Goal: Task Accomplishment & Management: Manage account settings

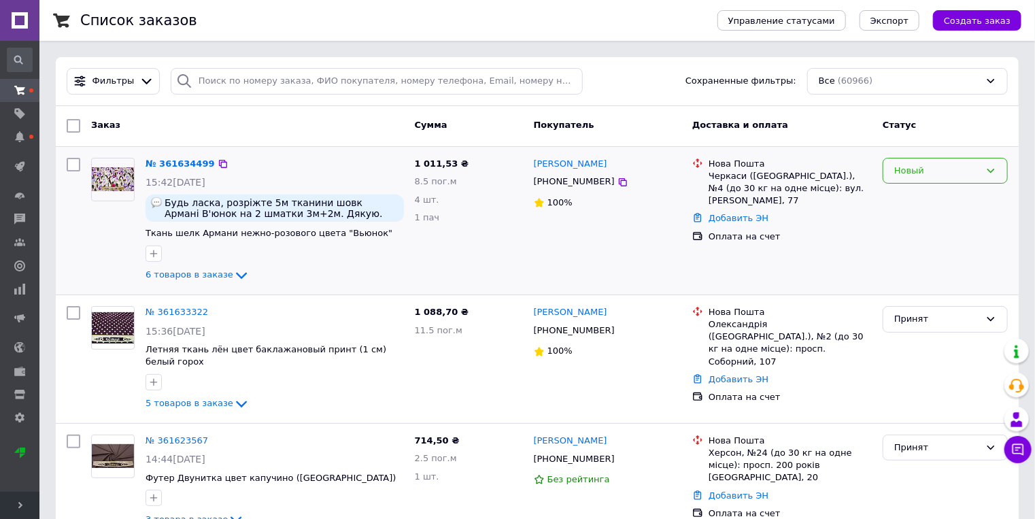
click at [938, 182] on div "Новый" at bounding box center [944, 171] width 125 height 27
click at [912, 198] on li "Принят" at bounding box center [945, 198] width 124 height 25
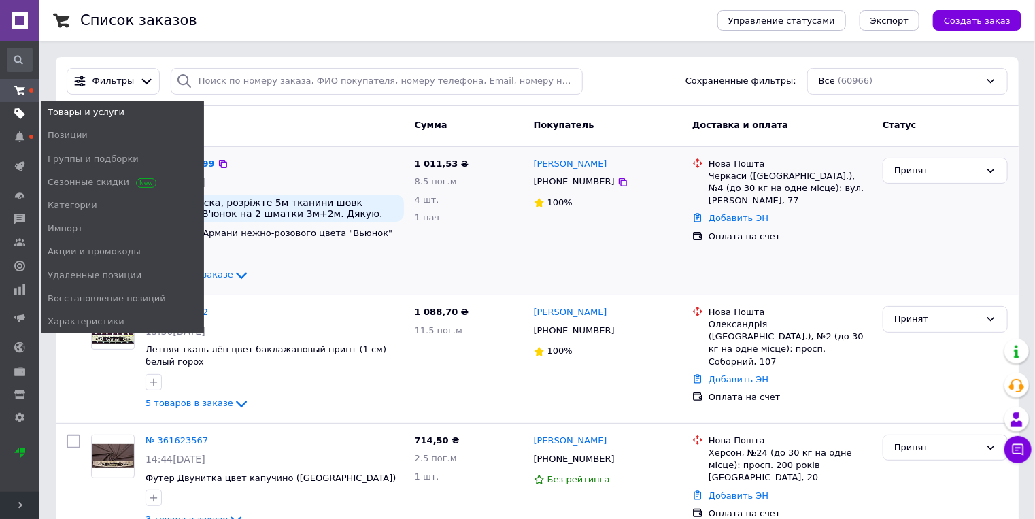
click at [16, 115] on icon at bounding box center [19, 113] width 11 height 11
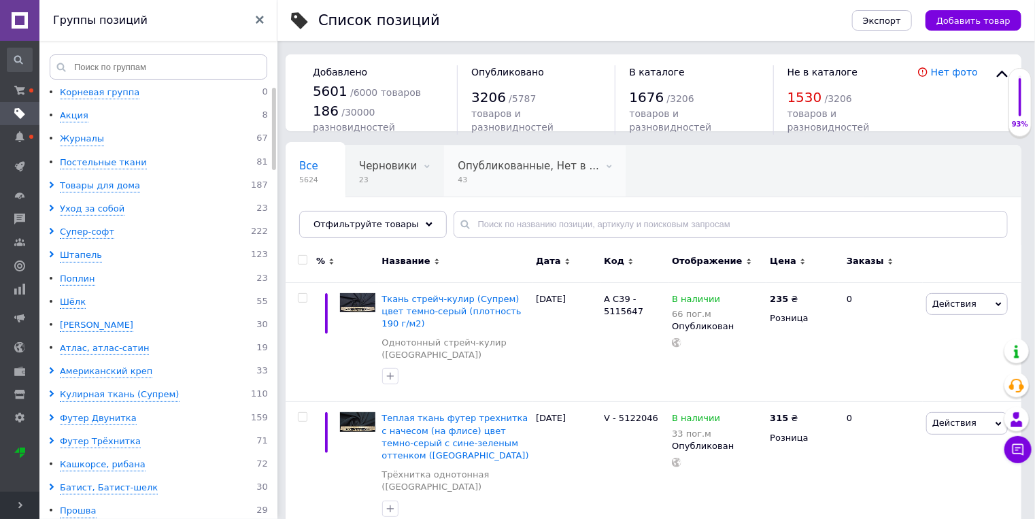
click at [479, 167] on span "Опубликованные, Нет в ..." at bounding box center [528, 166] width 141 height 12
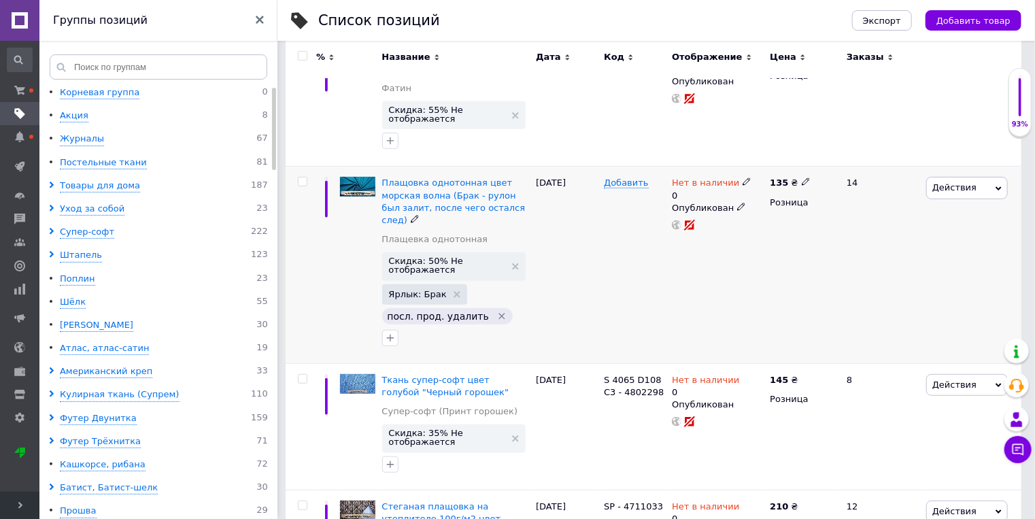
scroll to position [290, 0]
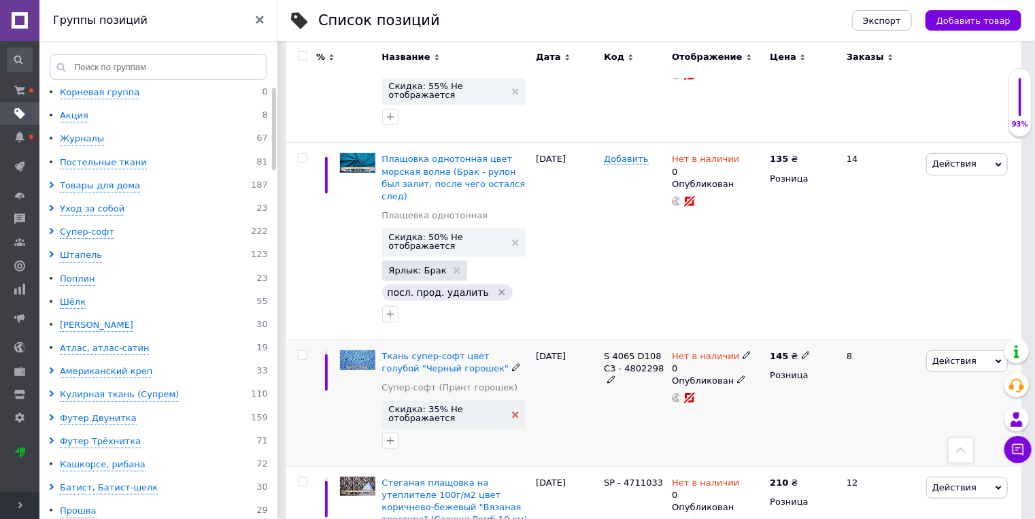
click at [513, 411] on icon at bounding box center [515, 414] width 7 height 7
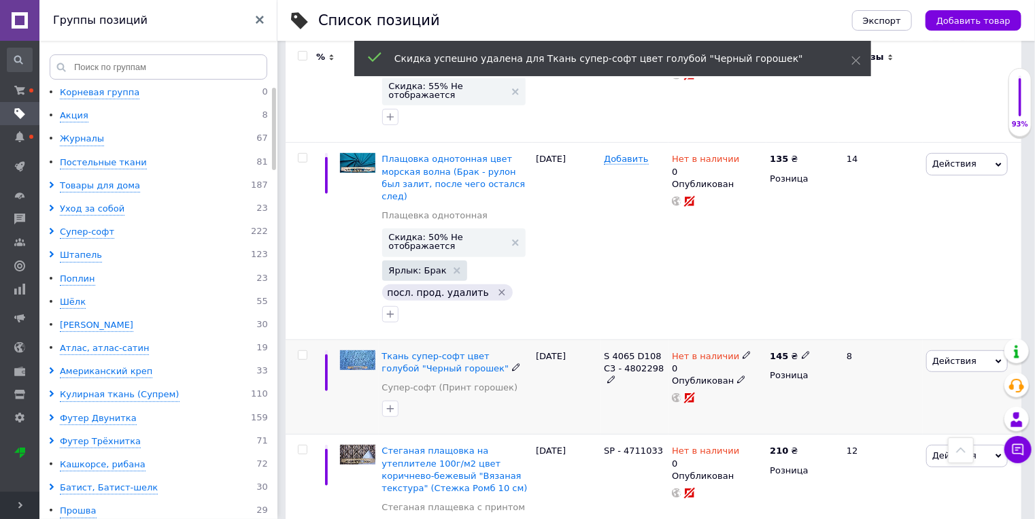
click at [933, 350] on span "Действия" at bounding box center [967, 361] width 82 height 22
click at [881, 492] on li "Скрыть" at bounding box center [910, 501] width 193 height 19
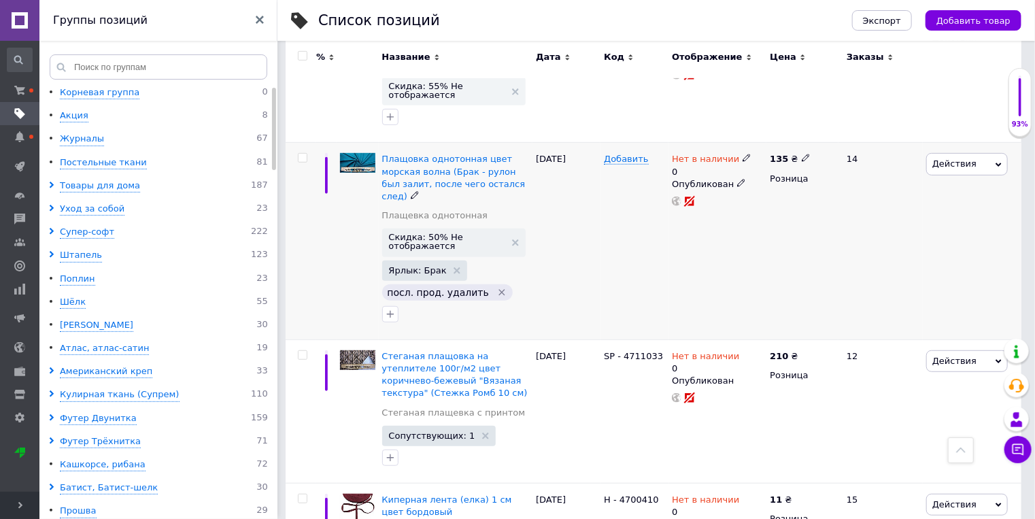
click at [946, 169] on span "Действия" at bounding box center [967, 164] width 82 height 22
click at [879, 381] on li "Удалить" at bounding box center [910, 382] width 193 height 19
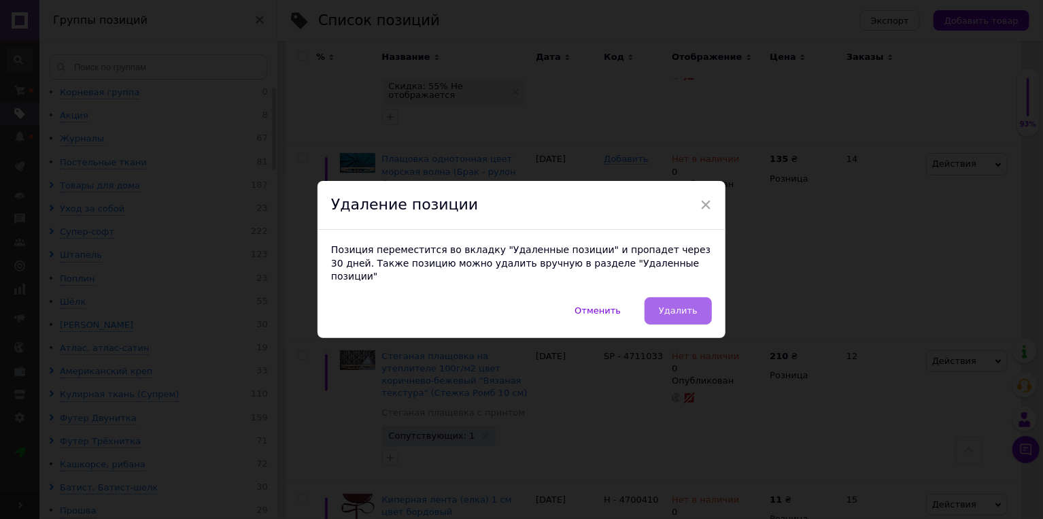
click at [704, 304] on button "Удалить" at bounding box center [677, 310] width 67 height 27
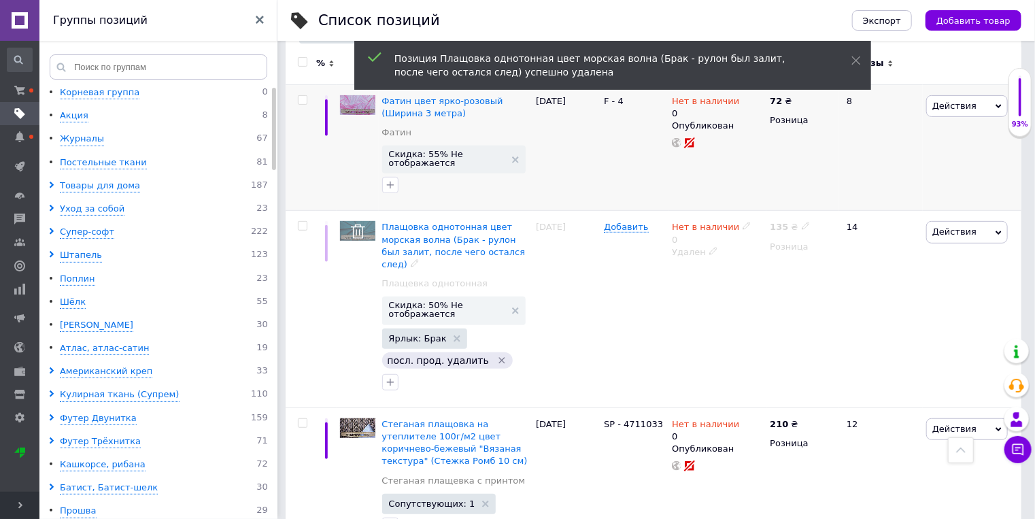
scroll to position [145, 0]
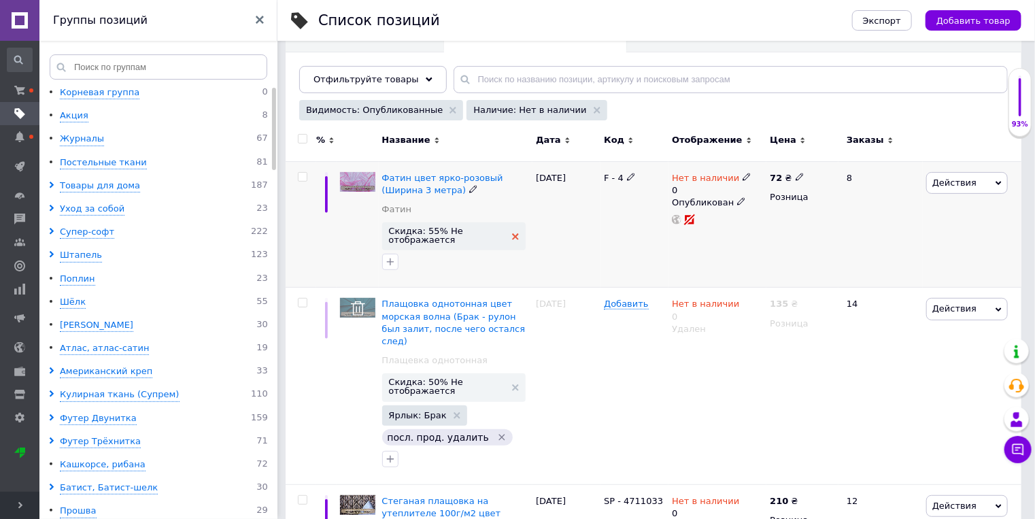
click at [513, 237] on use at bounding box center [515, 236] width 7 height 7
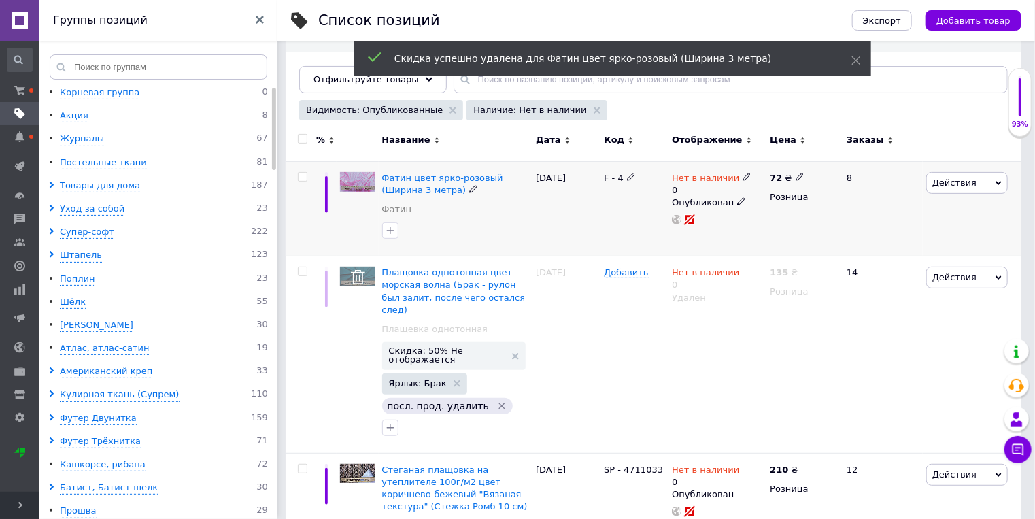
click at [514, 234] on div at bounding box center [455, 231] width 153 height 22
click at [956, 190] on span "Действия" at bounding box center [967, 183] width 82 height 22
click at [897, 326] on li "Скрыть" at bounding box center [910, 323] width 193 height 19
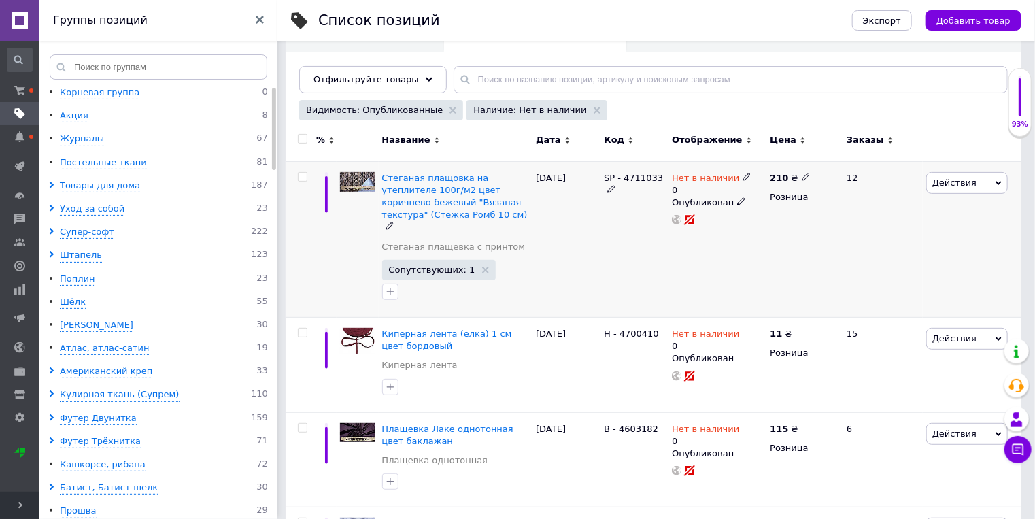
click at [946, 183] on span "Действия" at bounding box center [954, 182] width 44 height 10
click at [889, 320] on li "Скрыть" at bounding box center [910, 323] width 193 height 19
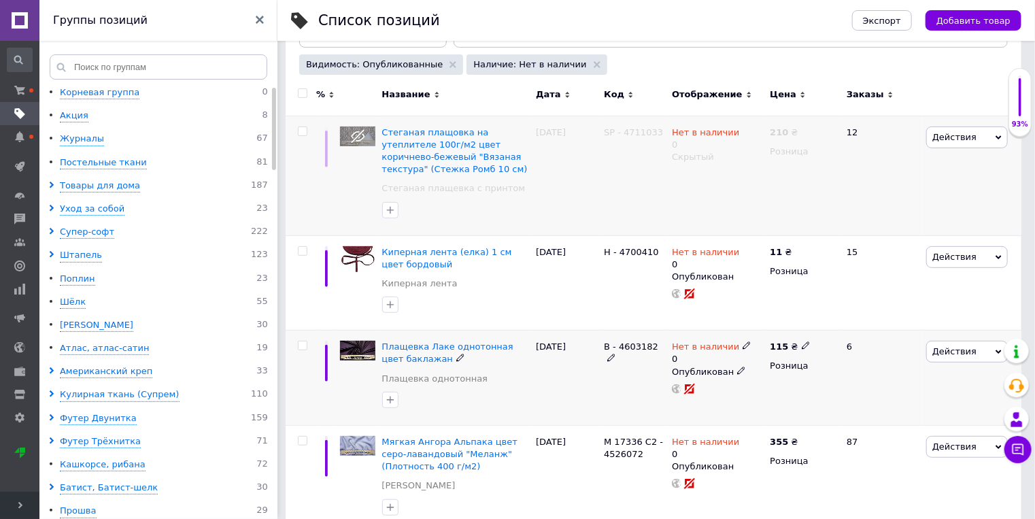
scroll to position [218, 0]
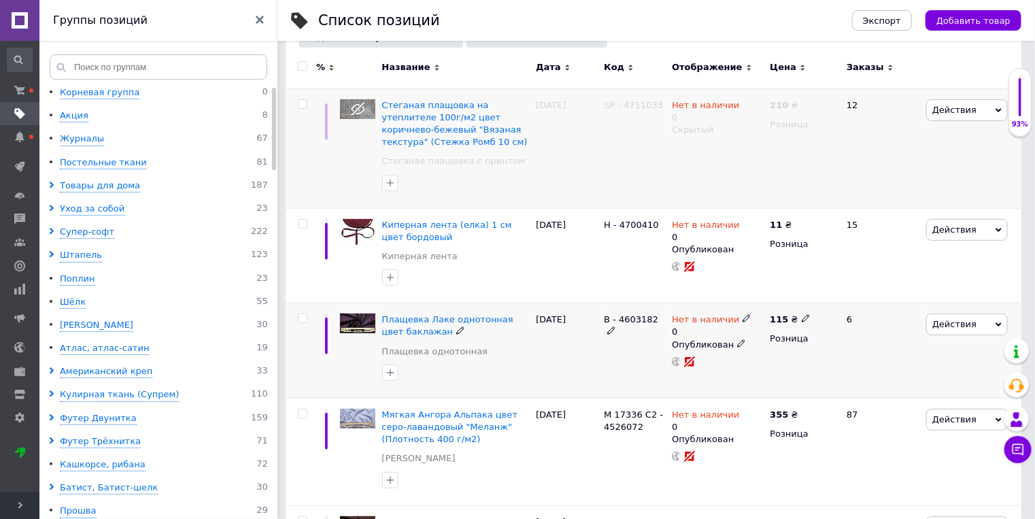
click at [742, 314] on icon at bounding box center [746, 318] width 8 height 8
click at [766, 331] on li "В наличии" at bounding box center [819, 335] width 129 height 19
drag, startPoint x: 775, startPoint y: 359, endPoint x: 761, endPoint y: 368, distance: 16.6
click at [753, 354] on div "Наличие В наличии Нет в наличии Под заказ Готово к отправке Остатки 0 пог.м" at bounding box center [839, 327] width 185 height 110
type input "3"
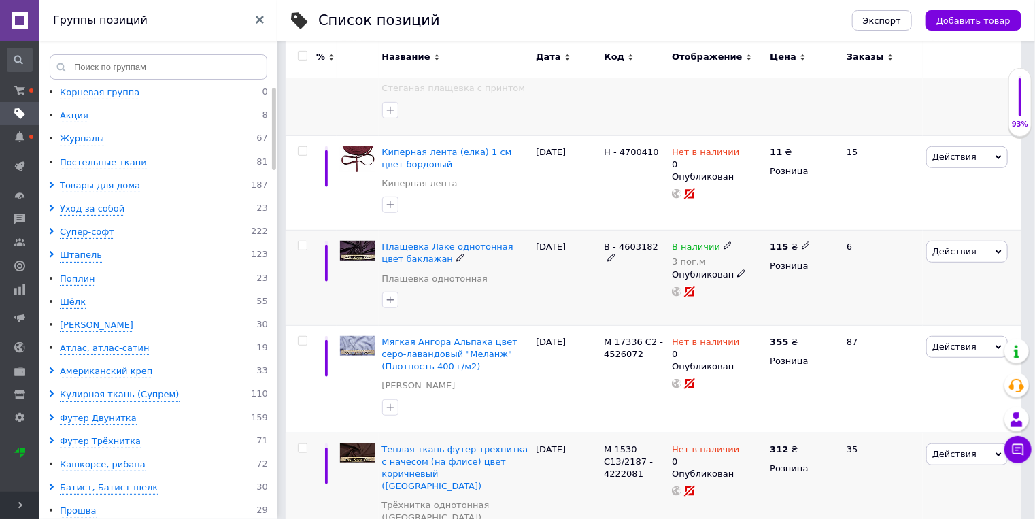
scroll to position [362, 0]
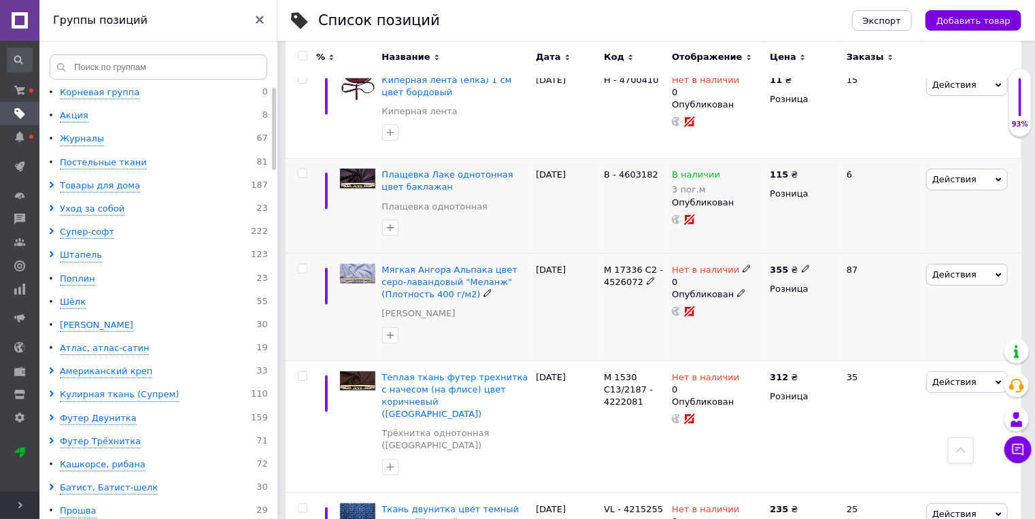
click at [742, 263] on span at bounding box center [746, 268] width 8 height 10
click at [773, 281] on li "В наличии" at bounding box center [819, 286] width 129 height 19
drag, startPoint x: 772, startPoint y: 307, endPoint x: 744, endPoint y: 303, distance: 28.2
click at [755, 304] on input "0" at bounding box center [806, 310] width 103 height 27
type input "1"
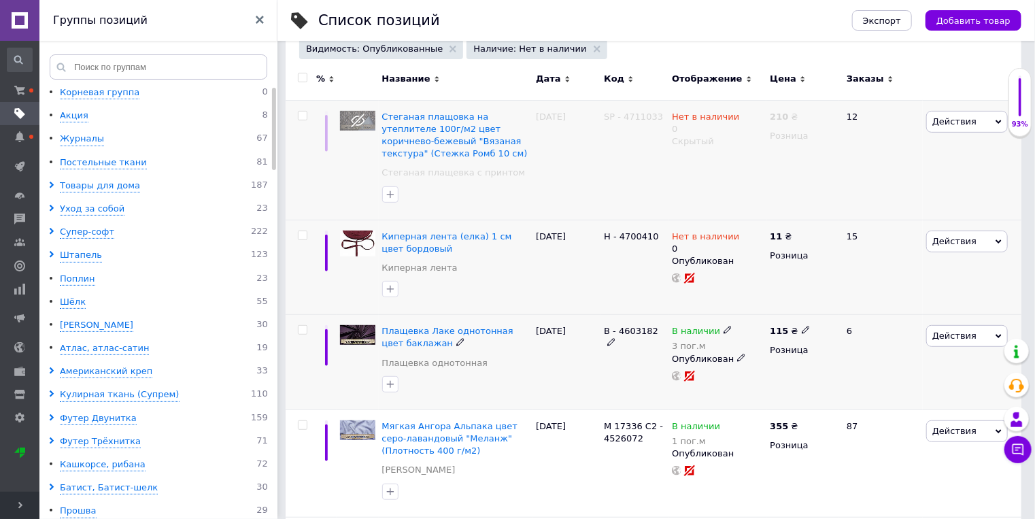
scroll to position [218, 0]
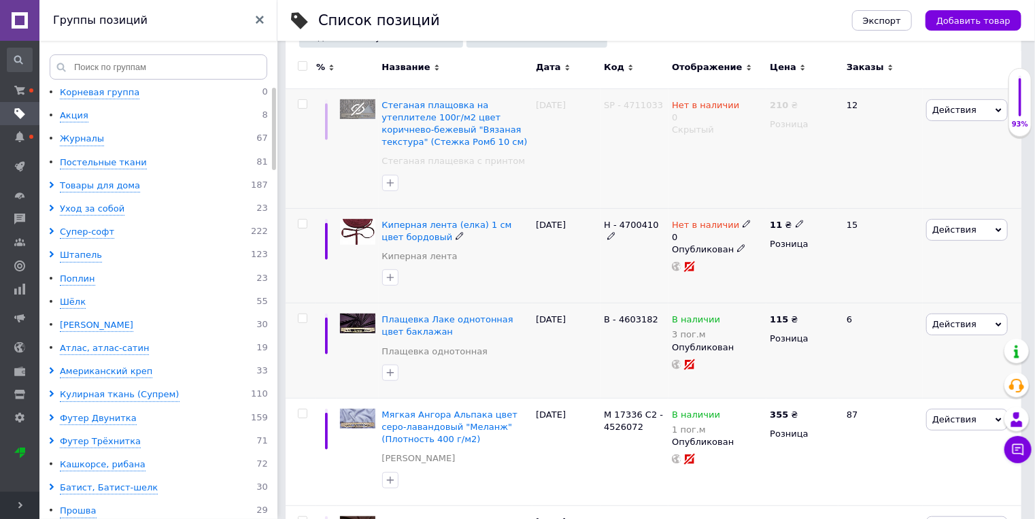
click at [742, 226] on icon at bounding box center [746, 224] width 8 height 8
click at [761, 240] on li "В наличии" at bounding box center [819, 241] width 129 height 19
drag, startPoint x: 770, startPoint y: 263, endPoint x: 751, endPoint y: 265, distance: 19.1
click at [751, 265] on div "Наличие В наличии Нет в наличии Под заказ Готово к отправке Остатки 0 м" at bounding box center [839, 232] width 185 height 110
type input "2"
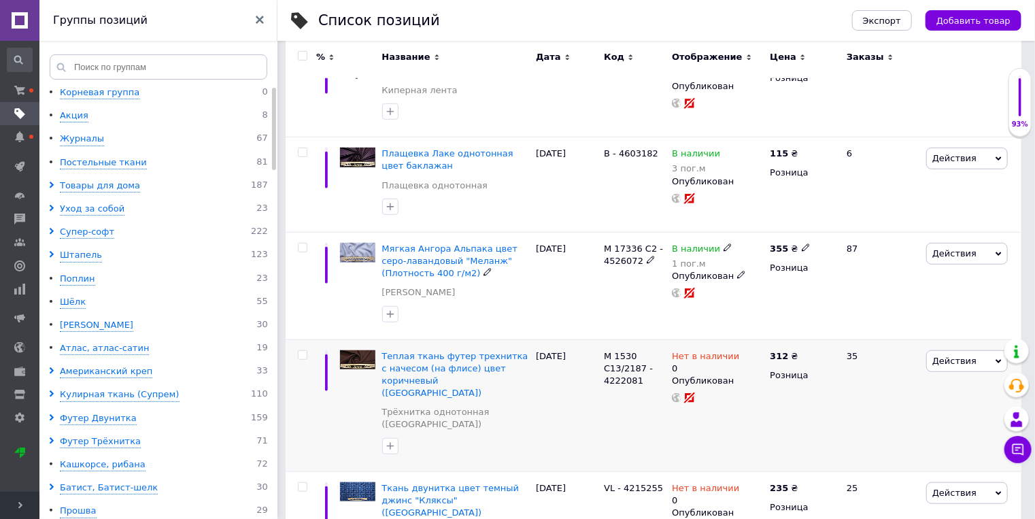
scroll to position [435, 0]
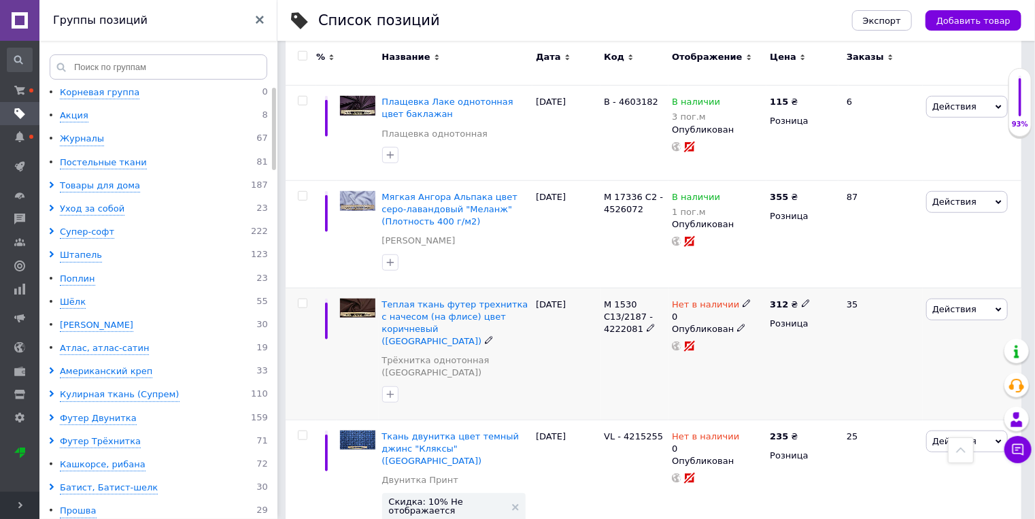
click at [960, 305] on span "Действия" at bounding box center [954, 309] width 44 height 10
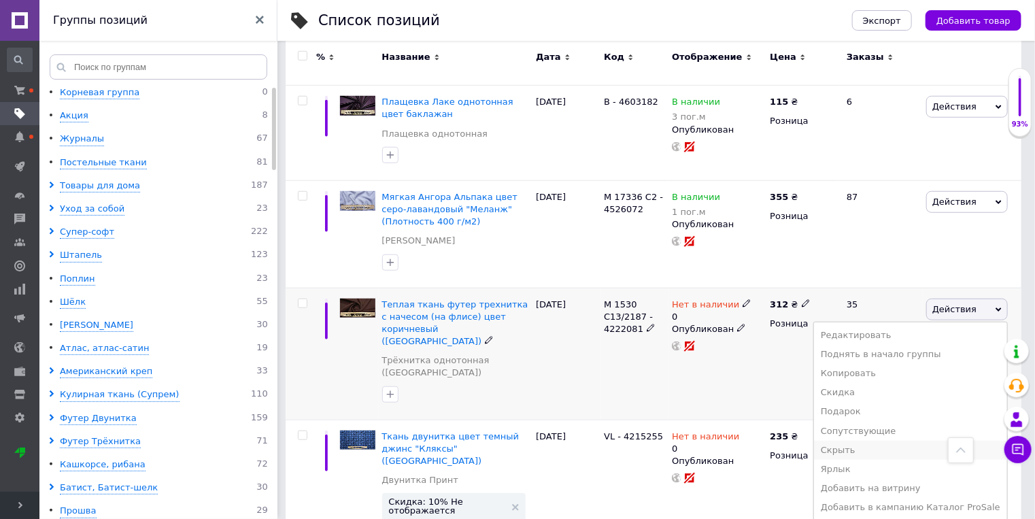
click at [860, 452] on li "Скрыть" at bounding box center [910, 450] width 193 height 19
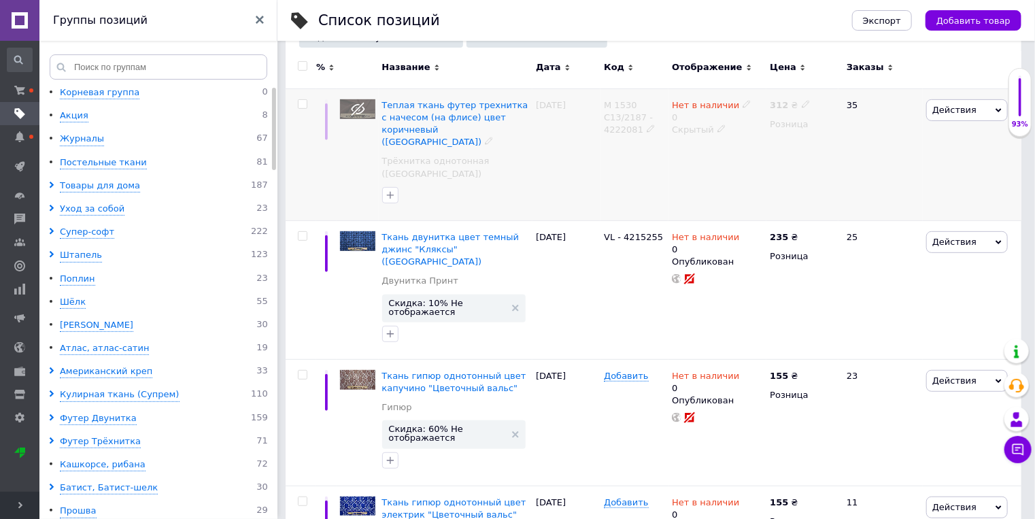
scroll to position [290, 0]
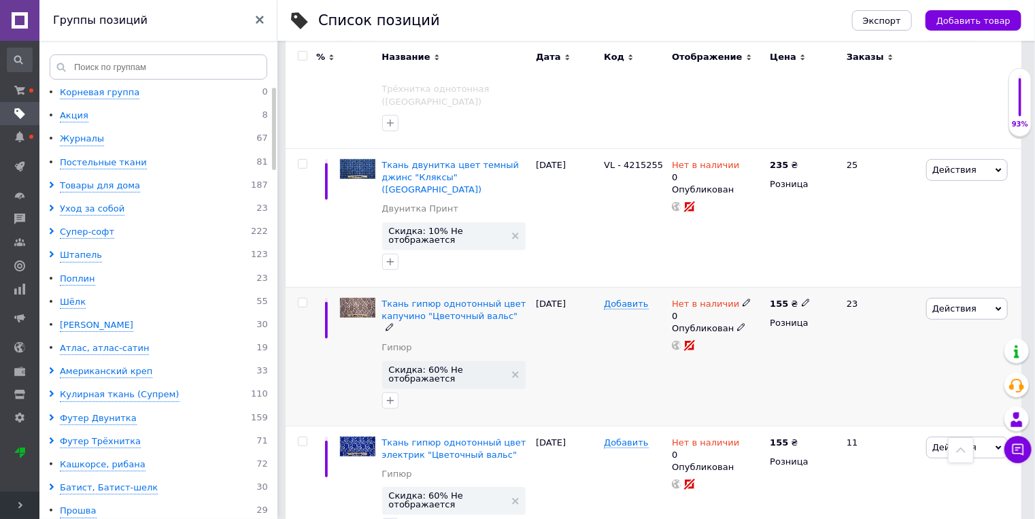
click at [742, 299] on use at bounding box center [745, 302] width 7 height 7
click at [763, 311] on li "В наличии" at bounding box center [819, 320] width 129 height 19
drag, startPoint x: 761, startPoint y: 303, endPoint x: 746, endPoint y: 307, distance: 14.7
click at [757, 331] on input "0" at bounding box center [806, 344] width 103 height 27
type input "3"
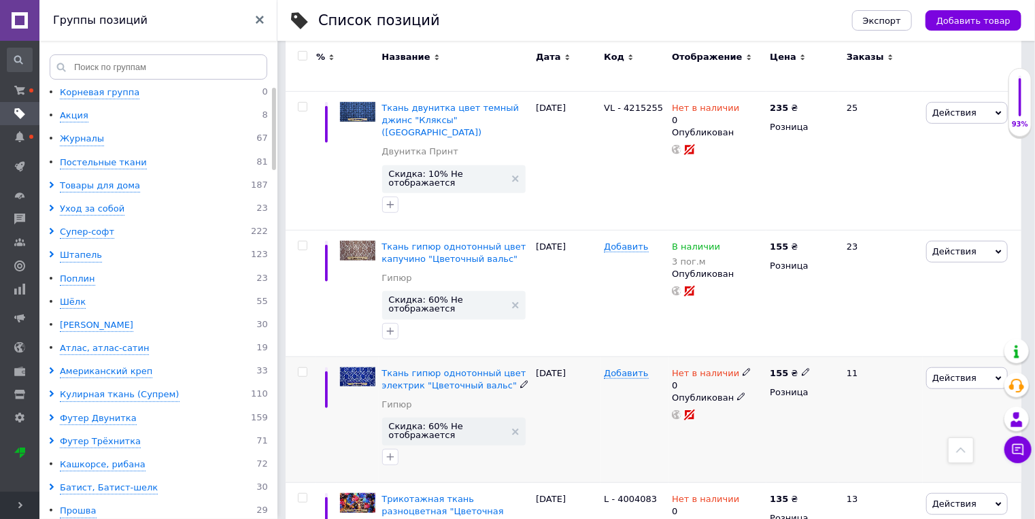
scroll to position [362, 0]
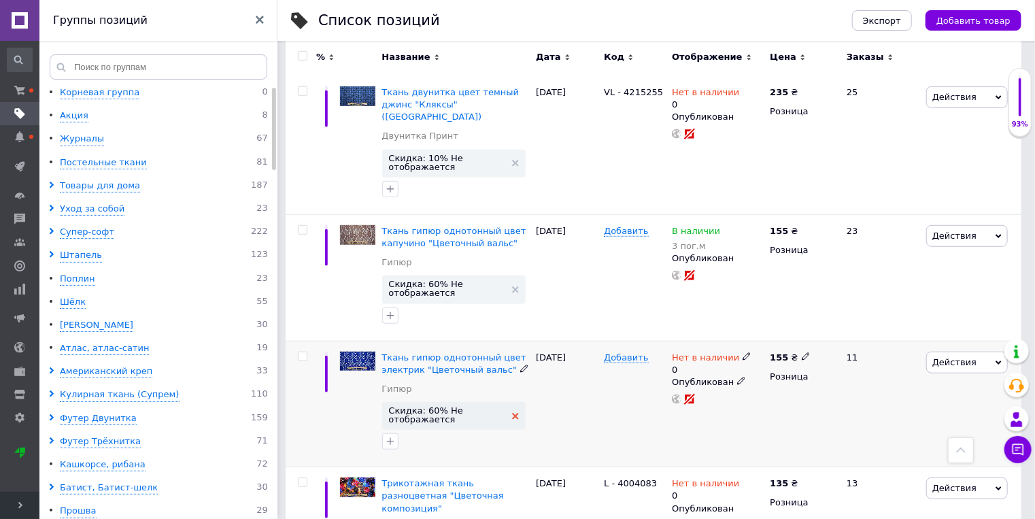
click at [517, 413] on use at bounding box center [515, 416] width 7 height 7
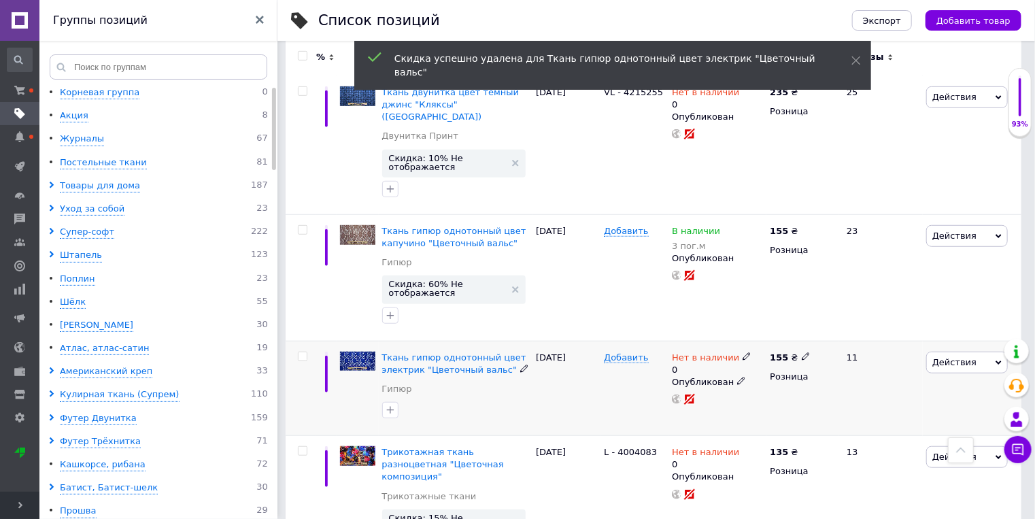
click at [942, 357] on span "Действия" at bounding box center [954, 362] width 44 height 10
click at [866, 494] on li "Скрыть" at bounding box center [910, 503] width 193 height 19
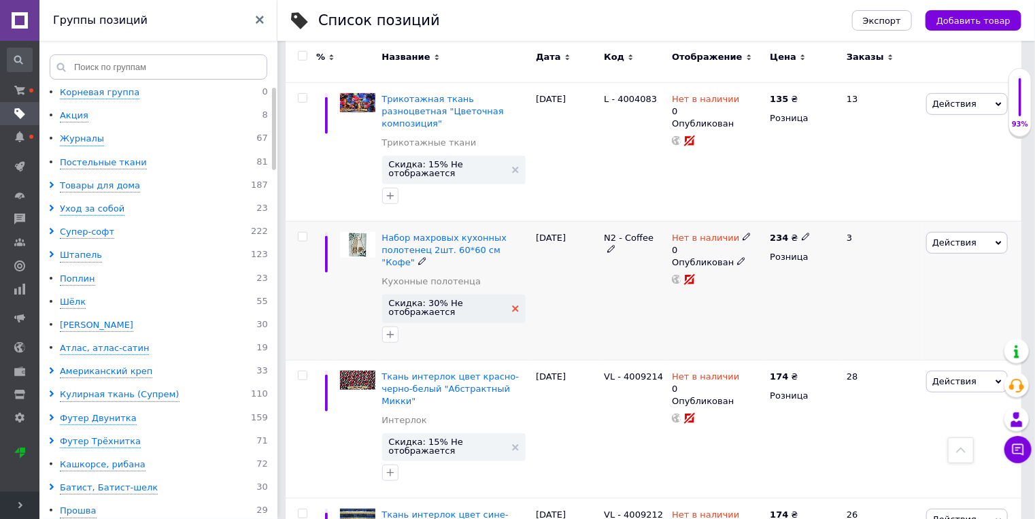
click at [513, 305] on icon at bounding box center [515, 308] width 7 height 7
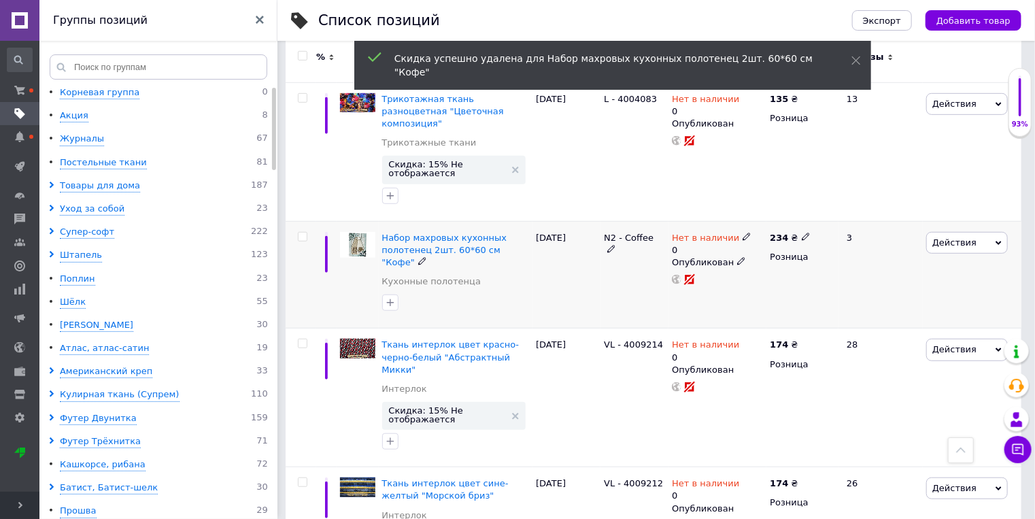
drag, startPoint x: 941, startPoint y: 218, endPoint x: 935, endPoint y: 233, distance: 16.6
click at [941, 237] on span "Действия" at bounding box center [954, 242] width 44 height 10
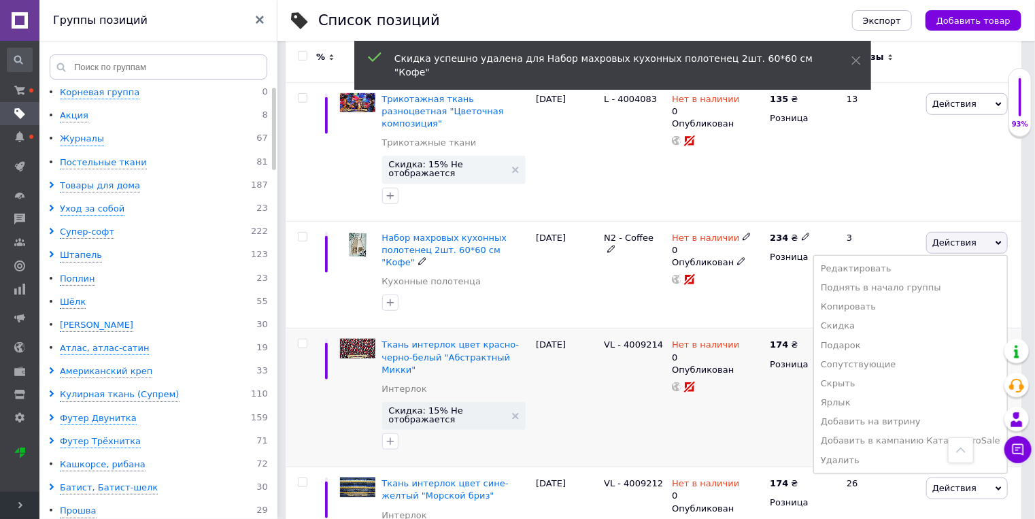
click at [890, 374] on li "Скрыть" at bounding box center [910, 383] width 193 height 19
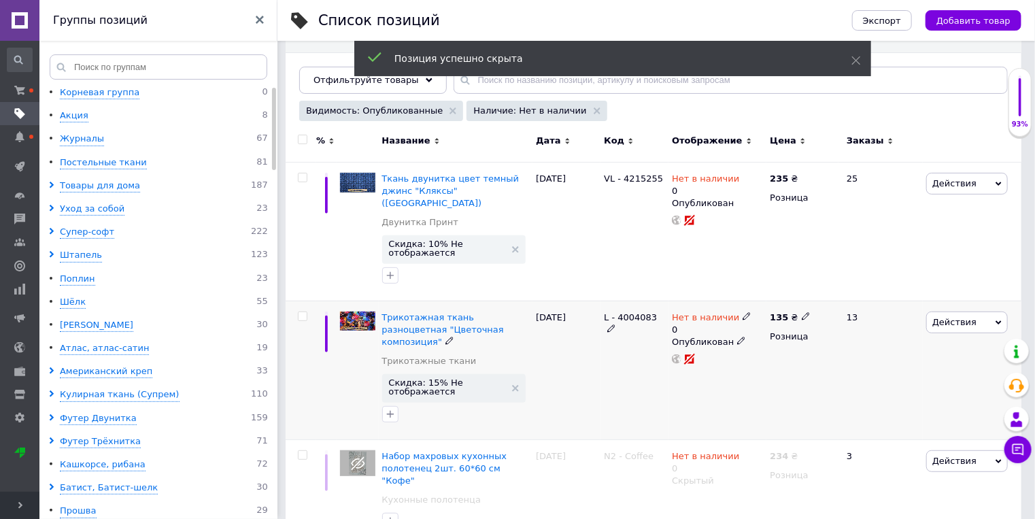
scroll to position [145, 0]
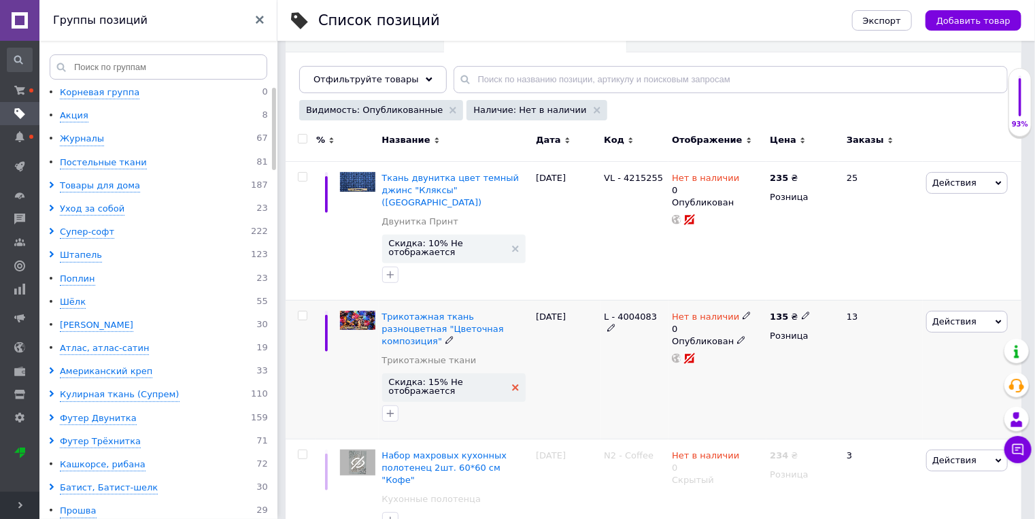
click at [514, 384] on use at bounding box center [515, 387] width 7 height 7
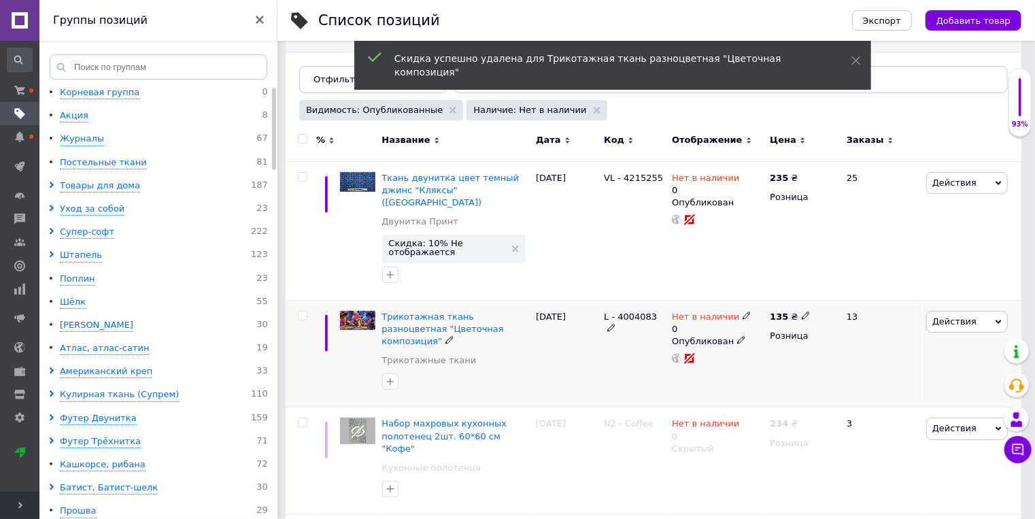
click at [961, 316] on span "Действия" at bounding box center [954, 321] width 44 height 10
click at [873, 453] on li "Скрыть" at bounding box center [910, 462] width 193 height 19
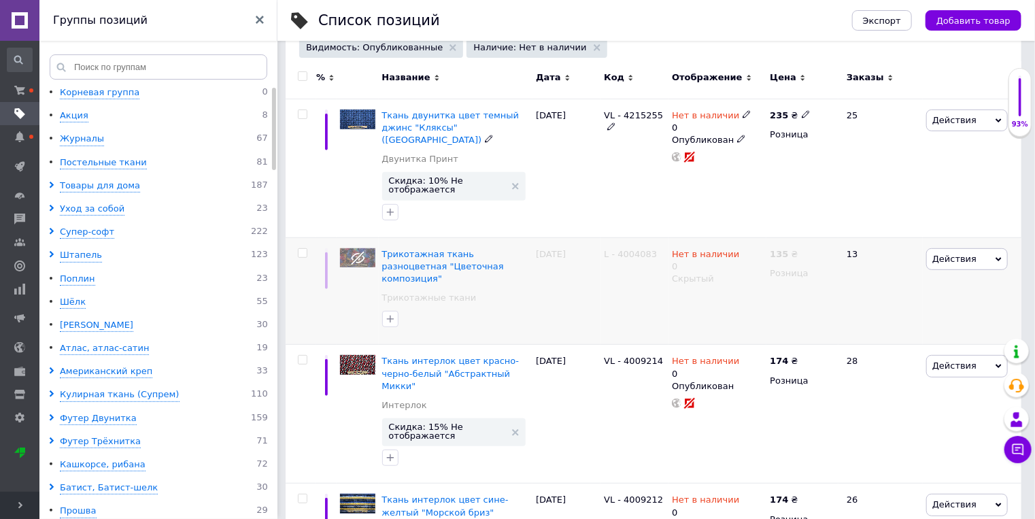
scroll to position [290, 0]
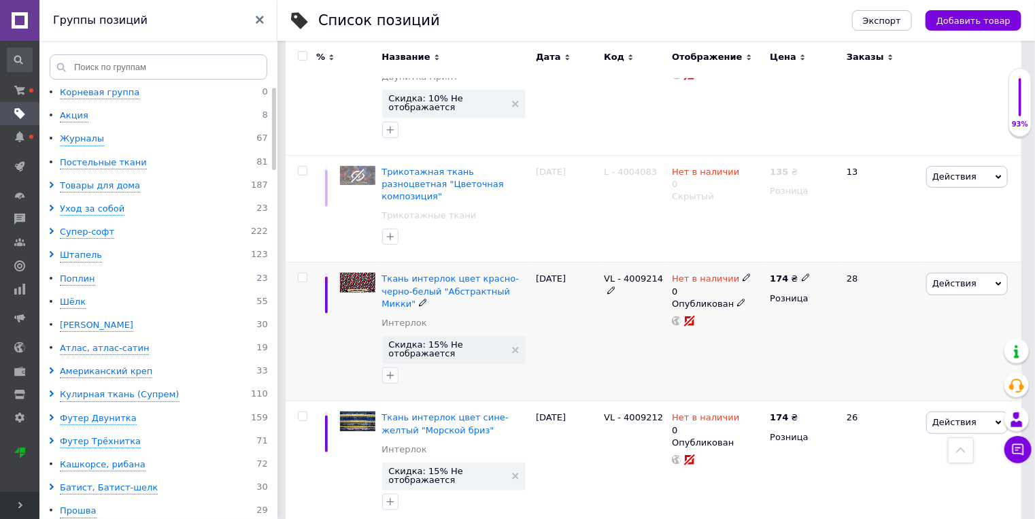
click at [742, 274] on use at bounding box center [745, 277] width 7 height 7
click at [765, 286] on li "В наличии" at bounding box center [819, 295] width 129 height 19
drag, startPoint x: 772, startPoint y: 290, endPoint x: 753, endPoint y: 290, distance: 18.4
click at [757, 306] on input "0" at bounding box center [806, 319] width 103 height 27
type input "5"
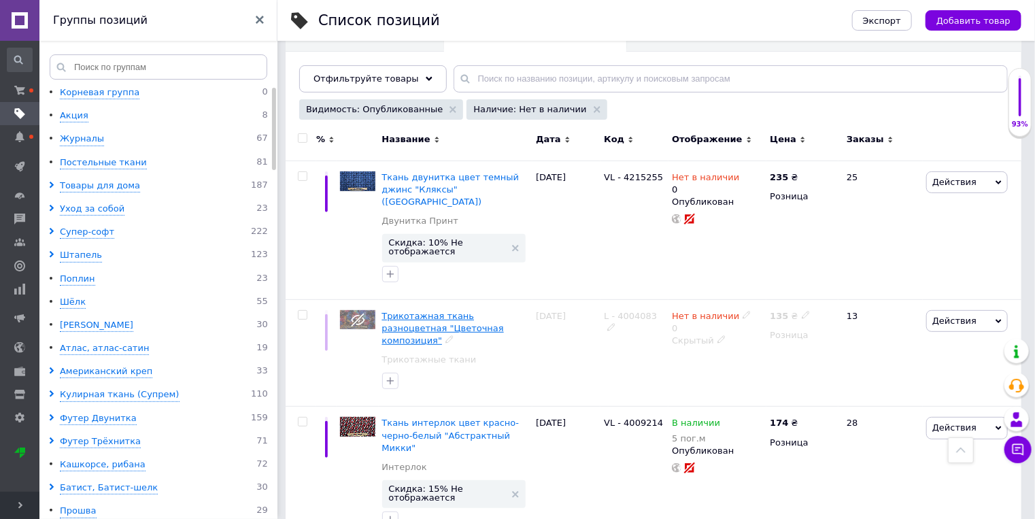
scroll to position [145, 0]
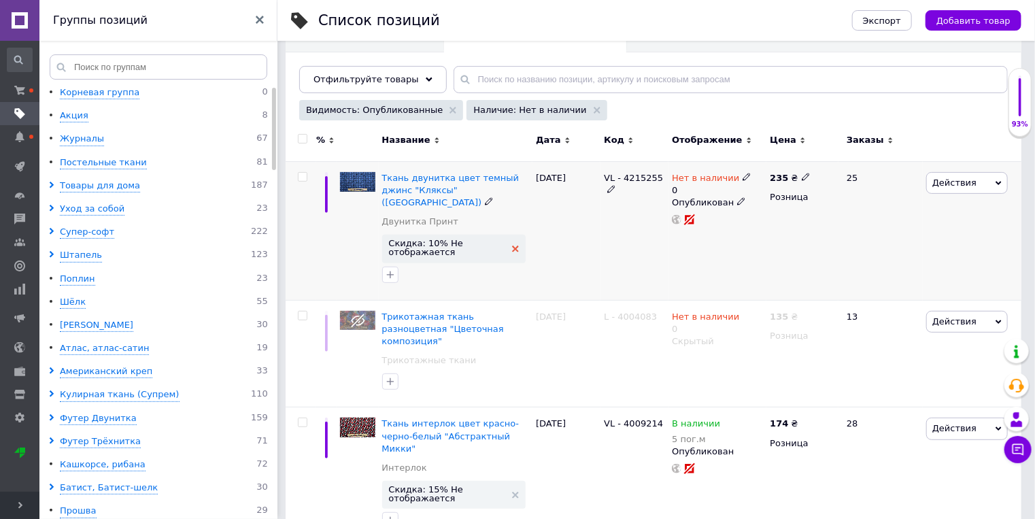
click at [513, 245] on icon at bounding box center [515, 248] width 7 height 7
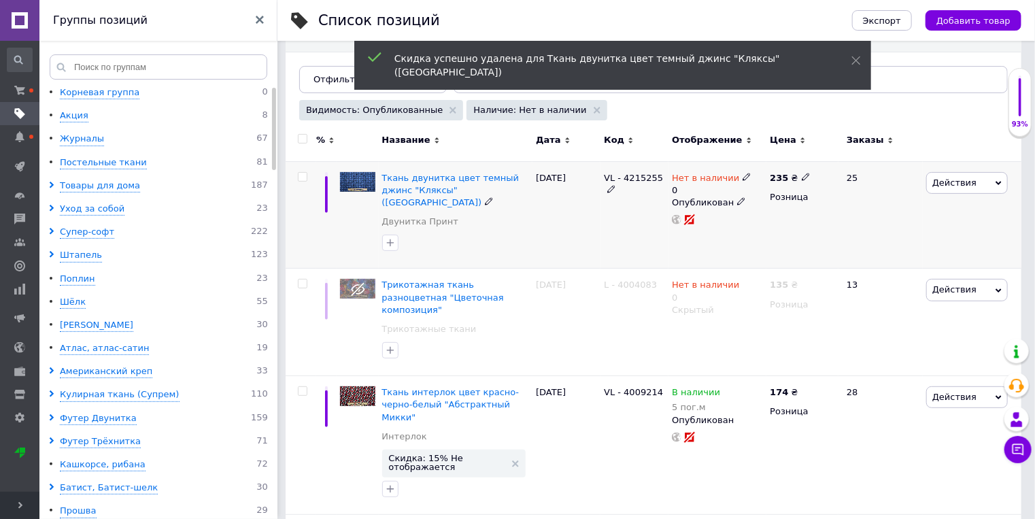
click at [942, 186] on span "Действия" at bounding box center [954, 182] width 44 height 10
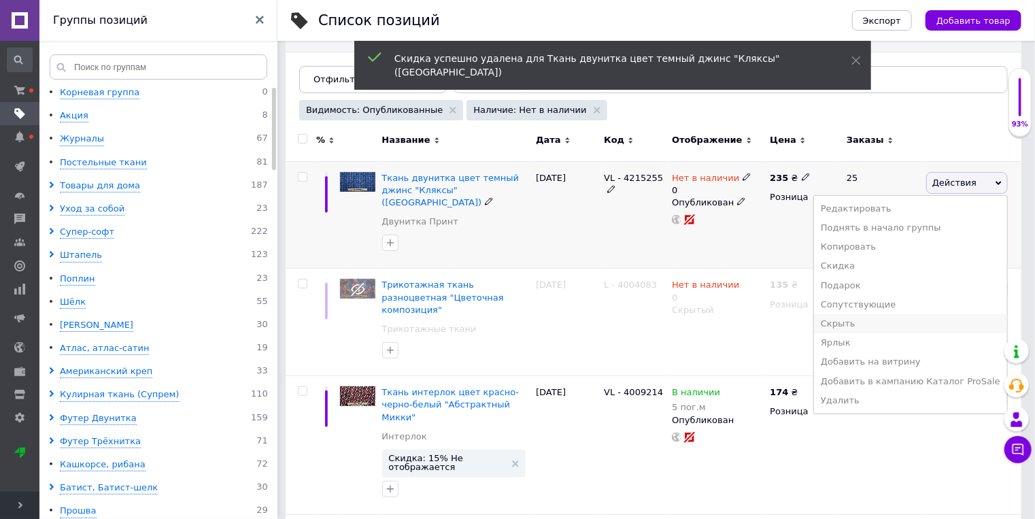
click at [872, 324] on li "Скрыть" at bounding box center [910, 323] width 193 height 19
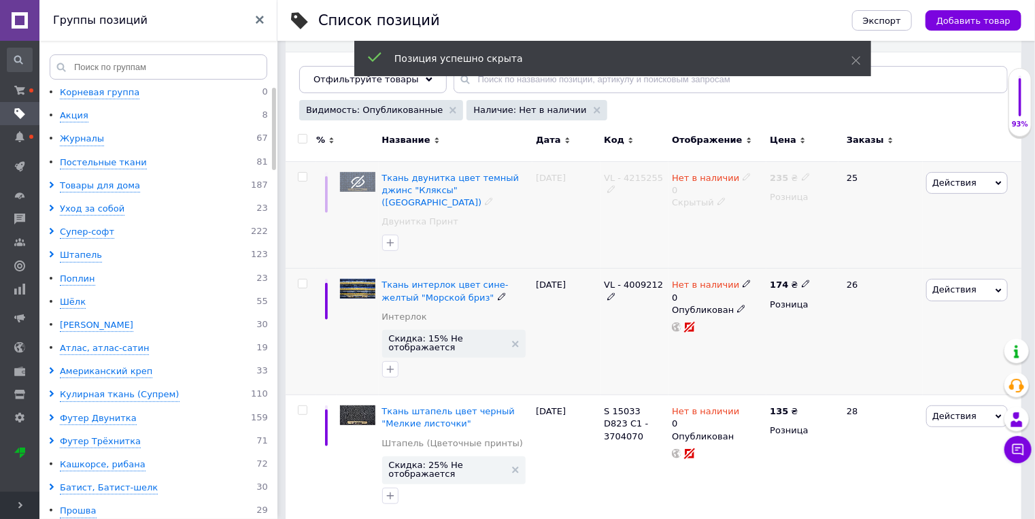
click at [742, 279] on icon at bounding box center [746, 283] width 8 height 8
click at [766, 292] on li "В наличии" at bounding box center [819, 301] width 129 height 19
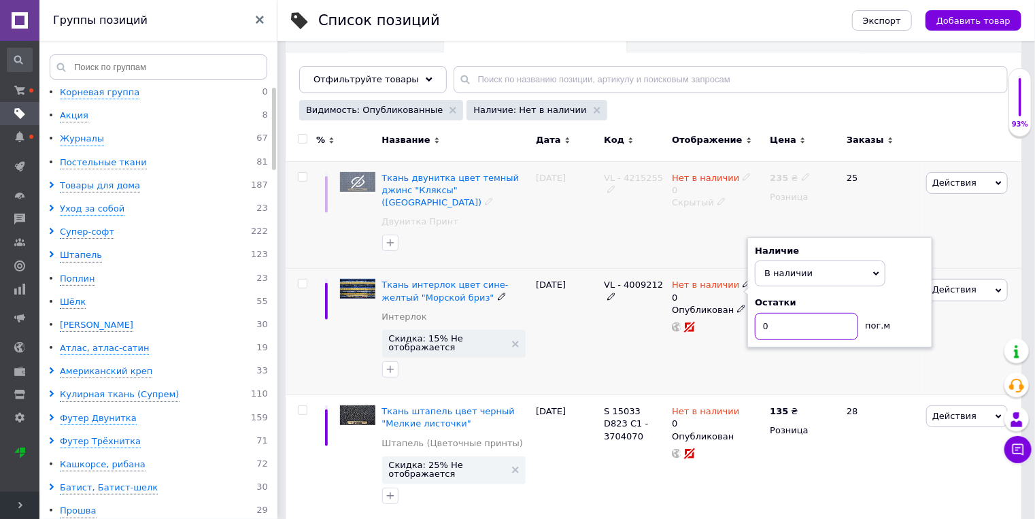
drag, startPoint x: 767, startPoint y: 311, endPoint x: 746, endPoint y: 302, distance: 22.9
click at [759, 313] on input "0" at bounding box center [806, 326] width 103 height 27
type input "1"
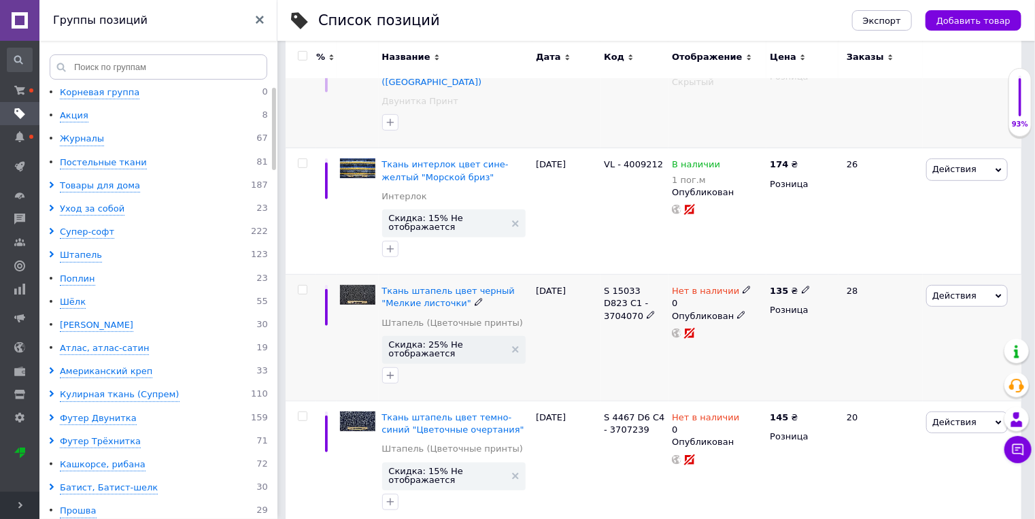
scroll to position [290, 0]
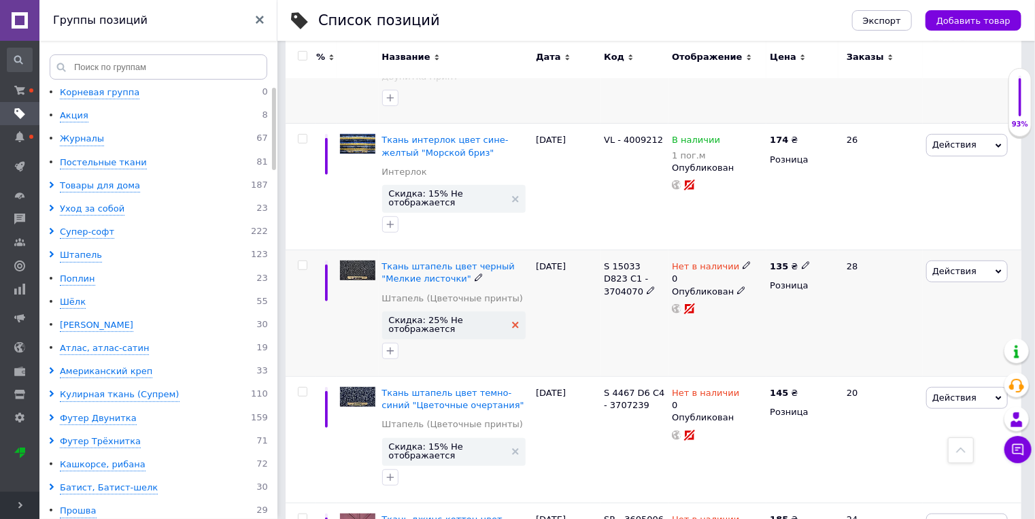
click at [515, 322] on icon at bounding box center [515, 325] width 7 height 7
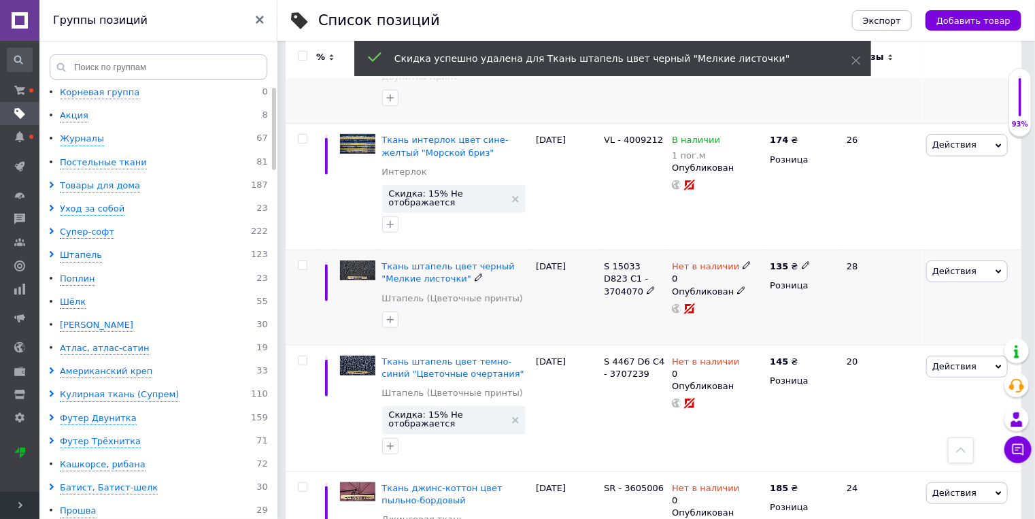
click at [949, 266] on span "Действия" at bounding box center [954, 271] width 44 height 10
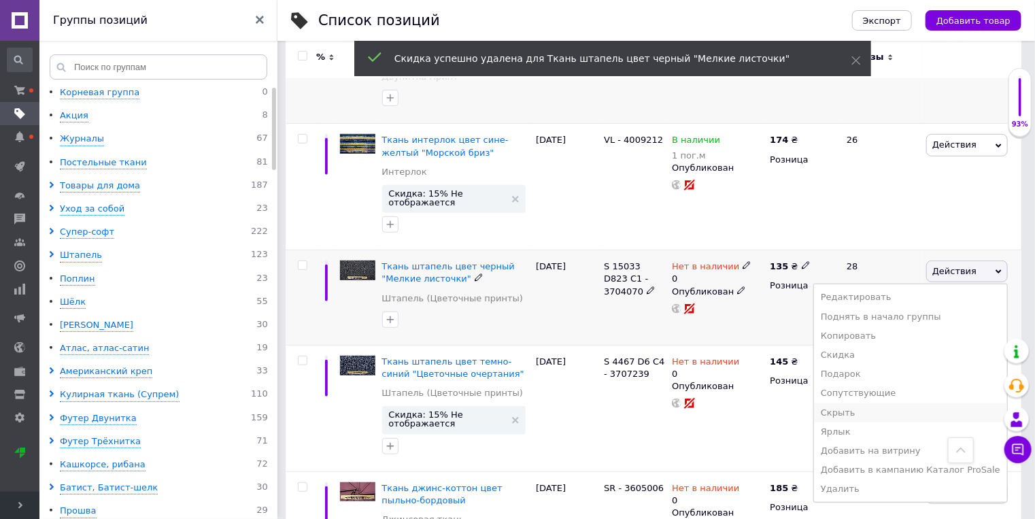
click at [879, 403] on li "Скрыть" at bounding box center [910, 412] width 193 height 19
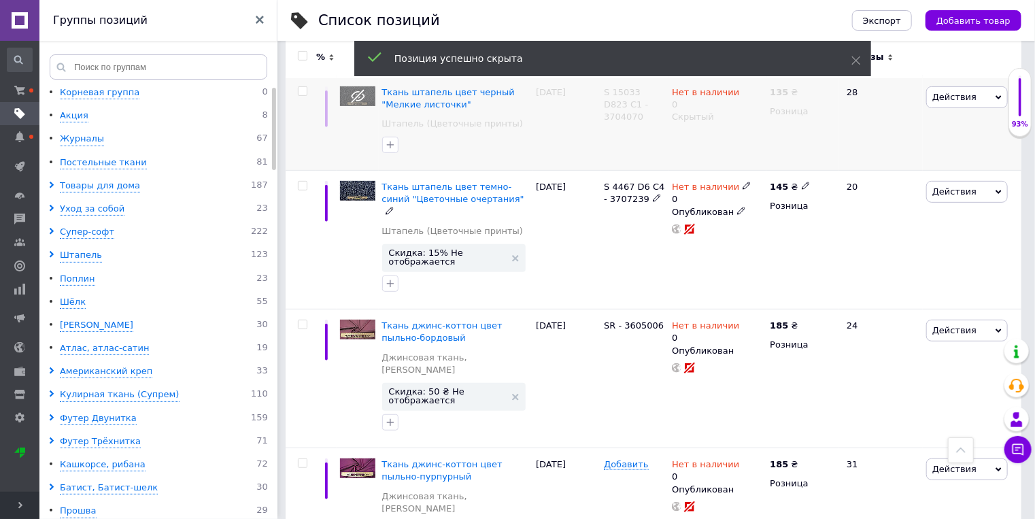
scroll to position [145, 0]
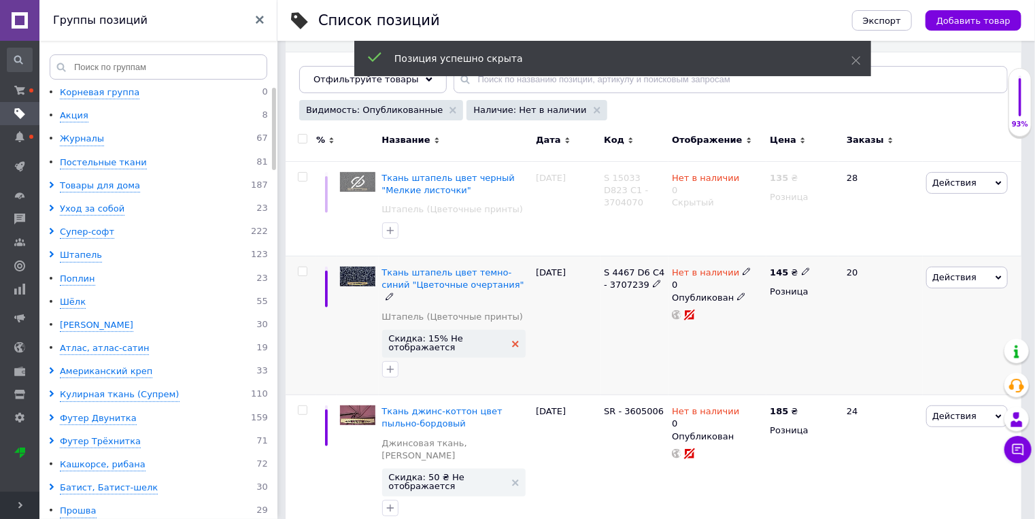
click at [515, 341] on icon at bounding box center [515, 344] width 7 height 7
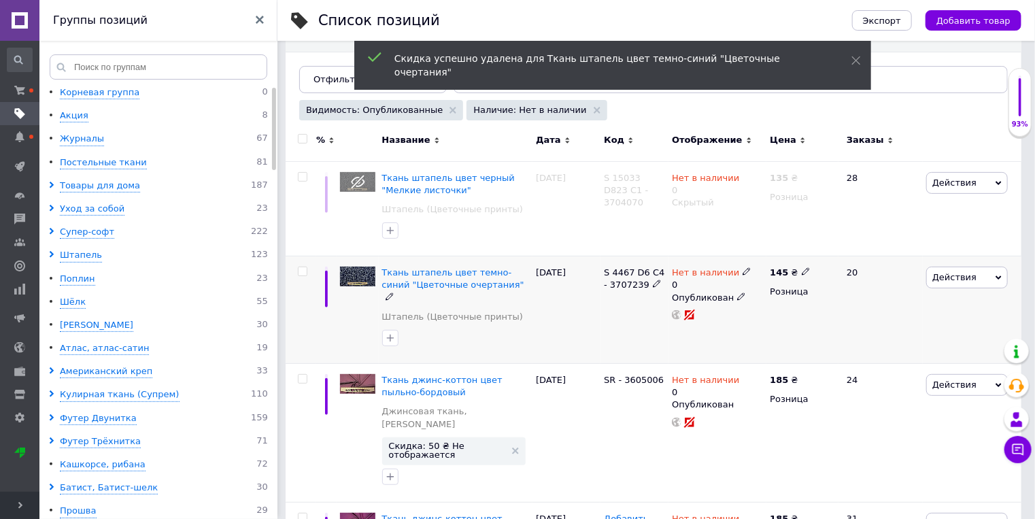
click at [945, 277] on span "Действия" at bounding box center [954, 277] width 44 height 10
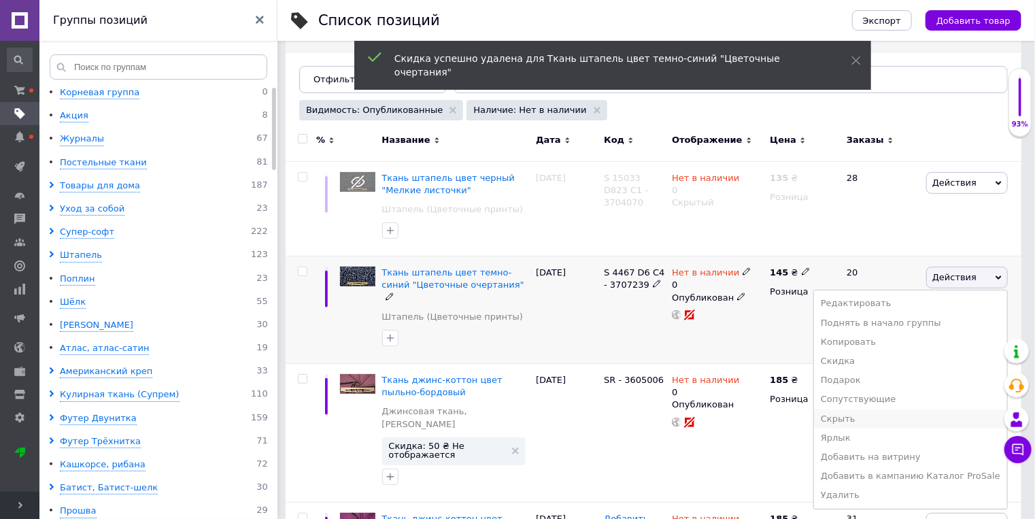
click at [865, 419] on li "Скрыть" at bounding box center [910, 418] width 193 height 19
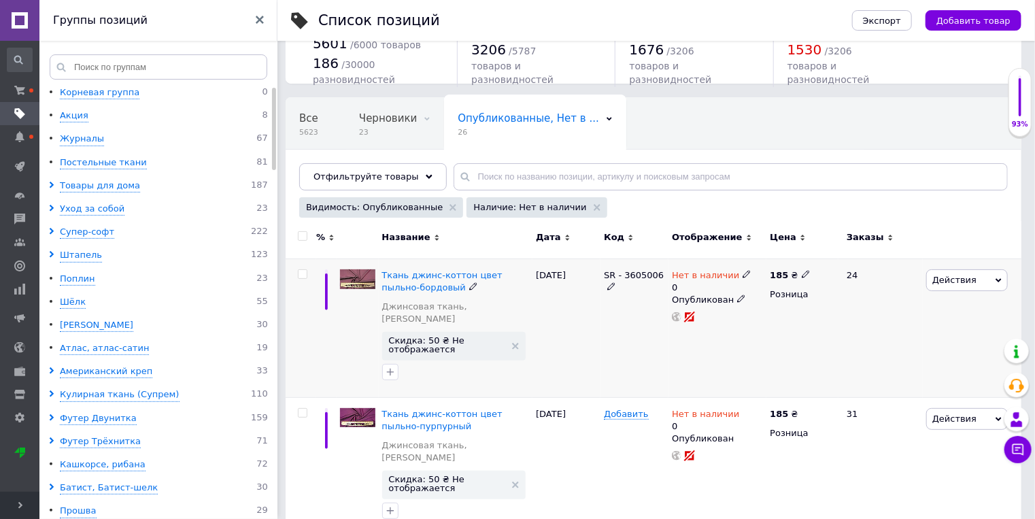
scroll to position [72, 0]
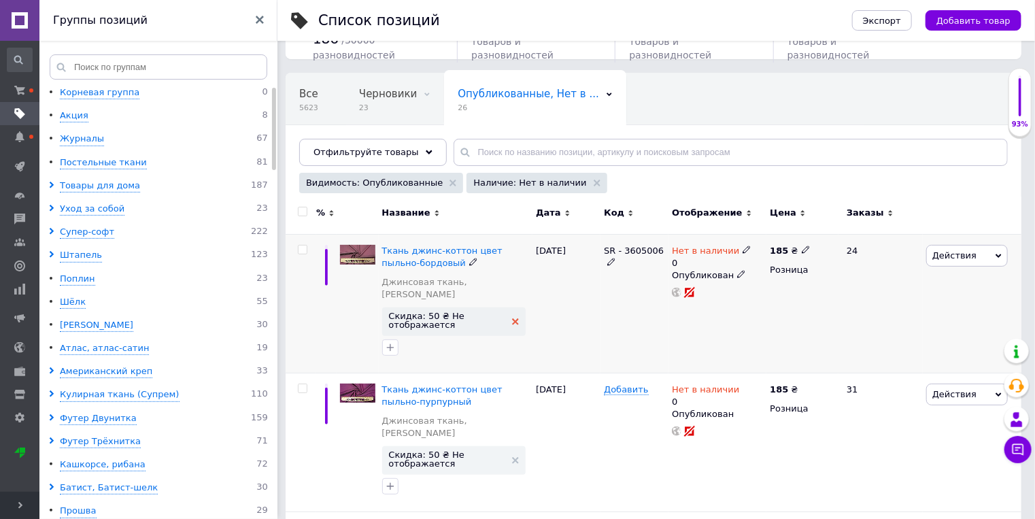
click at [516, 318] on icon at bounding box center [515, 321] width 7 height 7
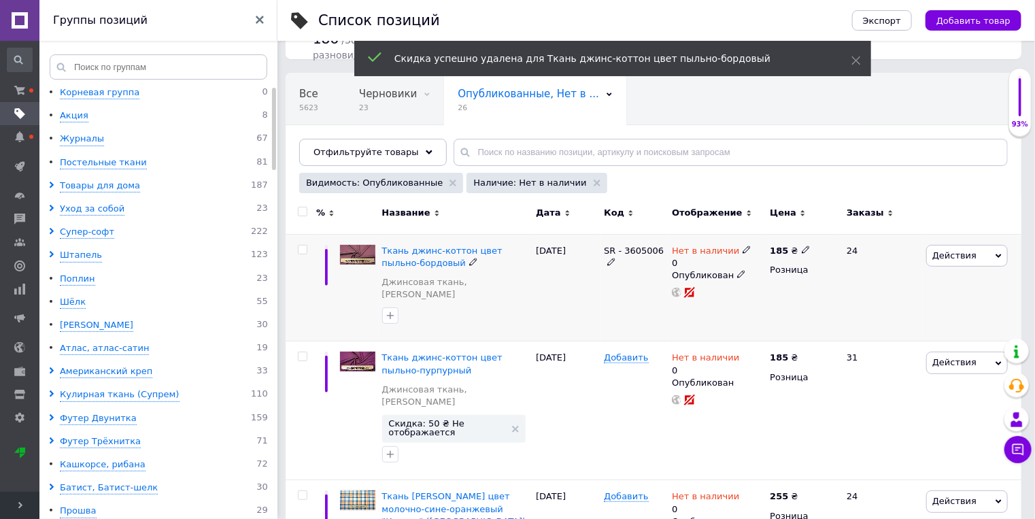
click at [957, 256] on span "Действия" at bounding box center [954, 255] width 44 height 10
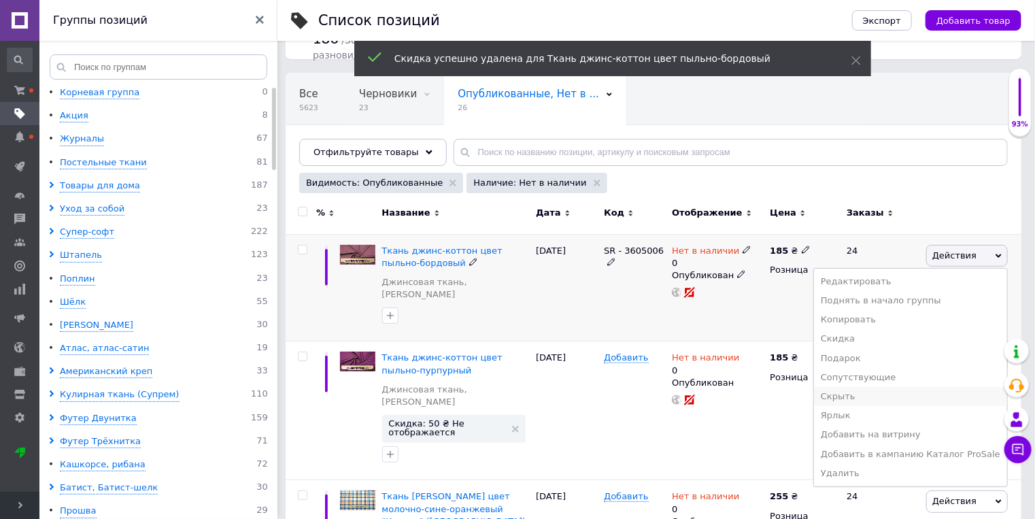
click at [886, 398] on li "Скрыть" at bounding box center [910, 396] width 193 height 19
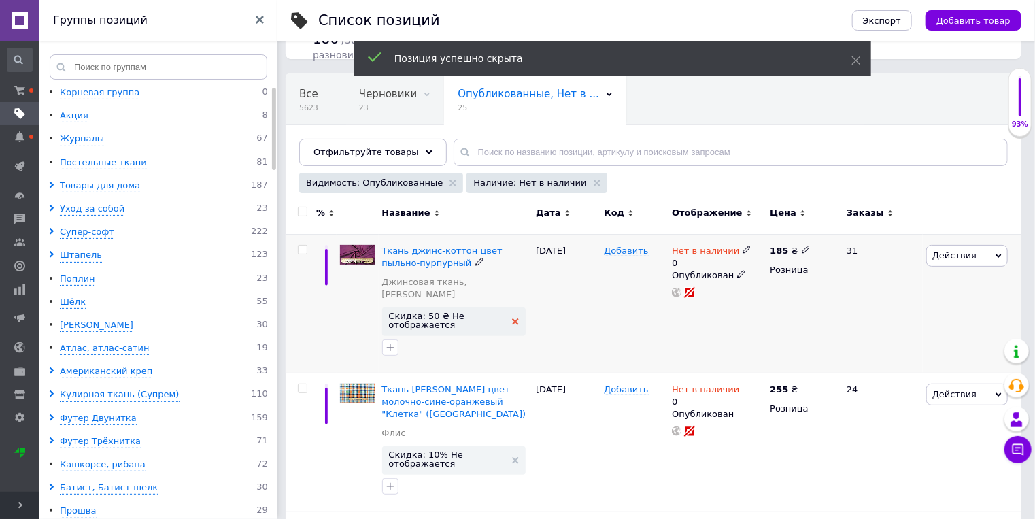
click at [515, 318] on icon at bounding box center [515, 321] width 7 height 7
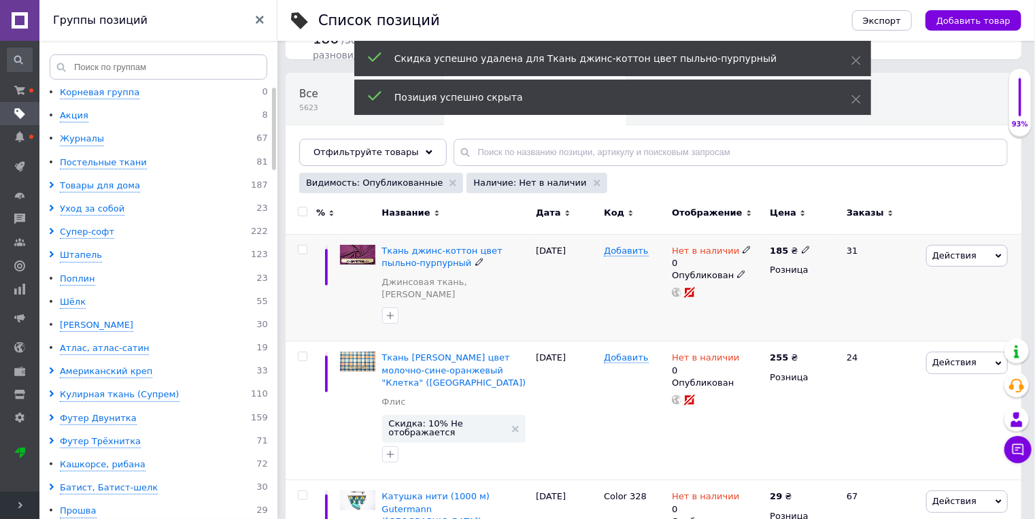
click at [954, 254] on span "Действия" at bounding box center [954, 255] width 44 height 10
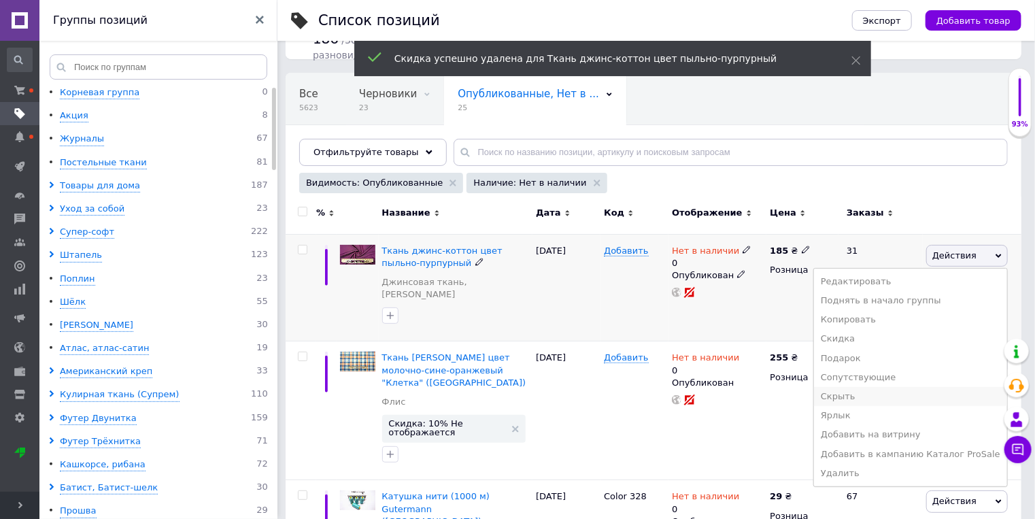
click at [877, 397] on li "Скрыть" at bounding box center [910, 396] width 193 height 19
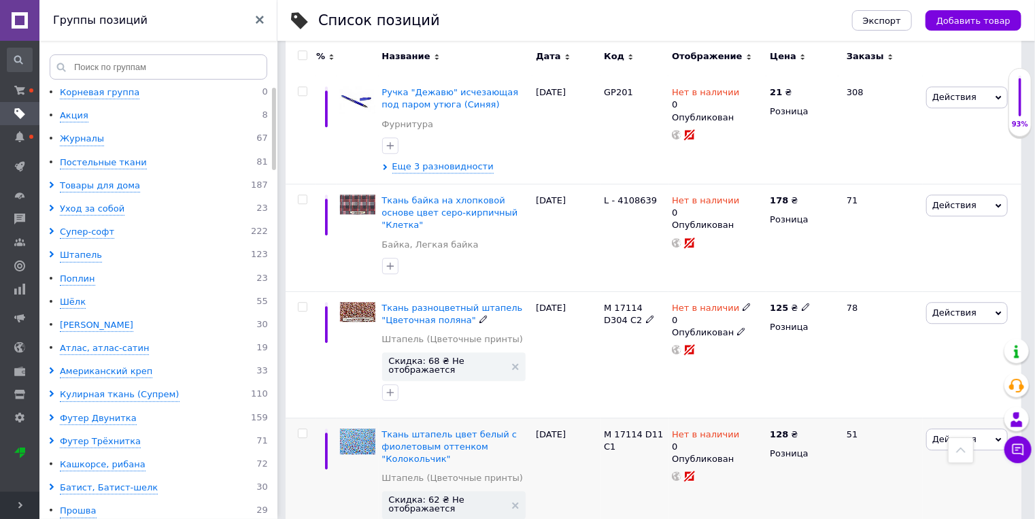
scroll to position [1812, 0]
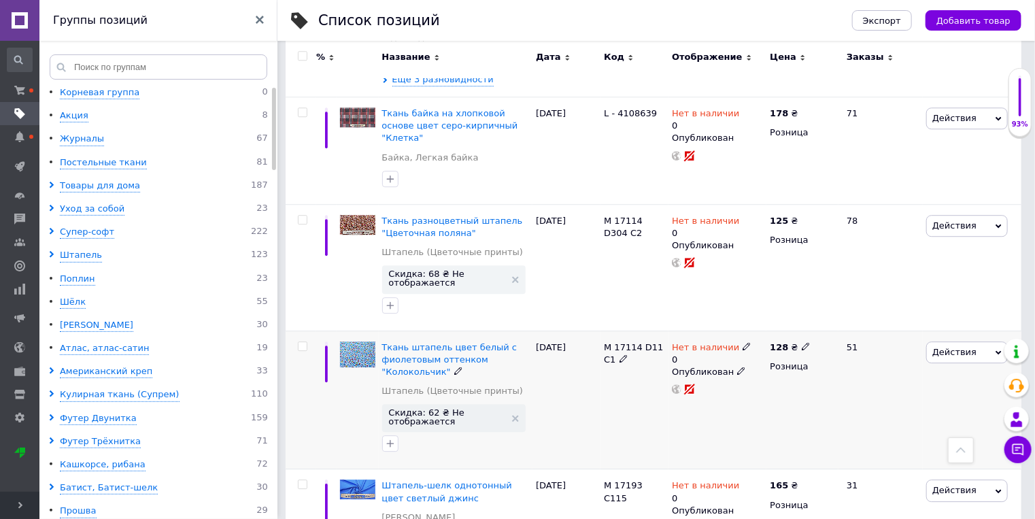
click at [514, 415] on use at bounding box center [515, 418] width 7 height 7
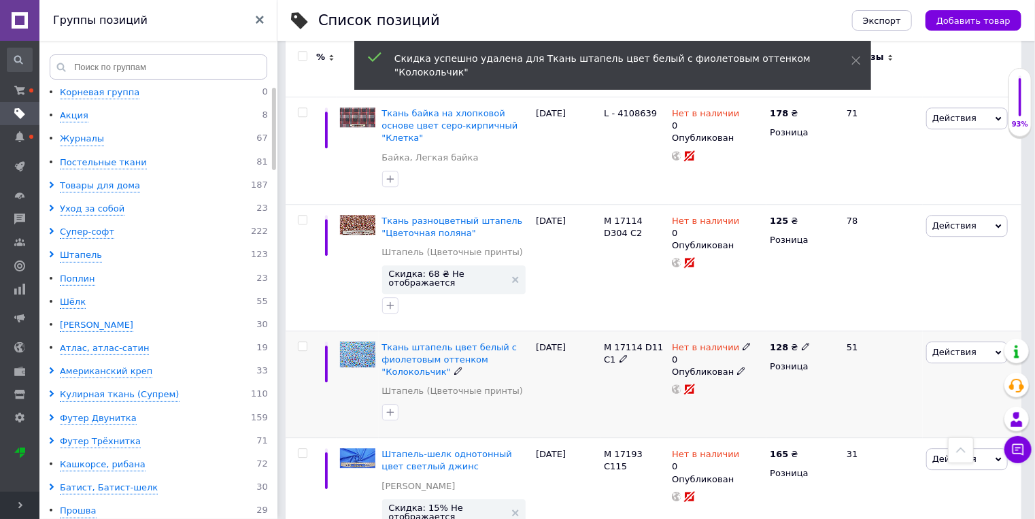
click at [955, 347] on span "Действия" at bounding box center [954, 352] width 44 height 10
click at [876, 483] on li "Скрыть" at bounding box center [910, 492] width 193 height 19
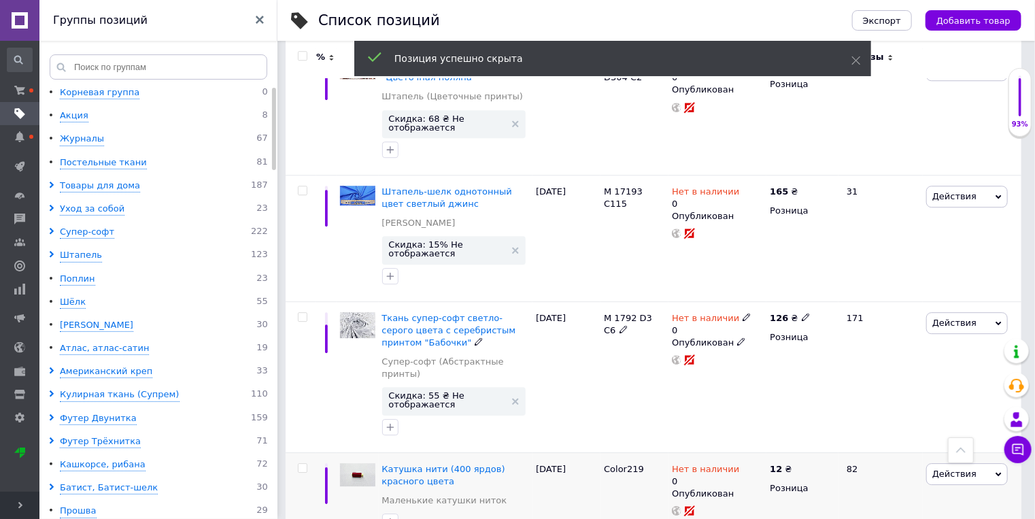
scroll to position [1885, 0]
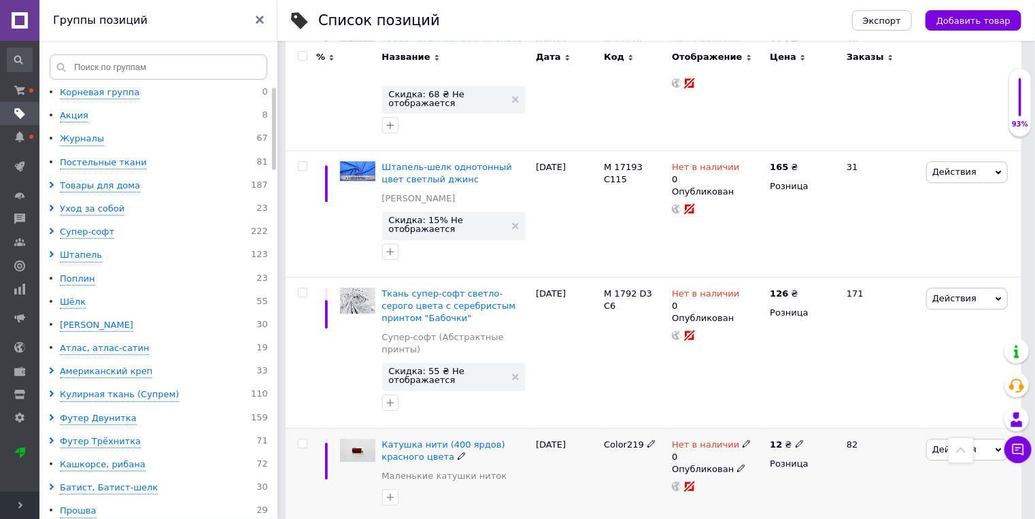
click at [956, 444] on span "Действия" at bounding box center [954, 449] width 44 height 10
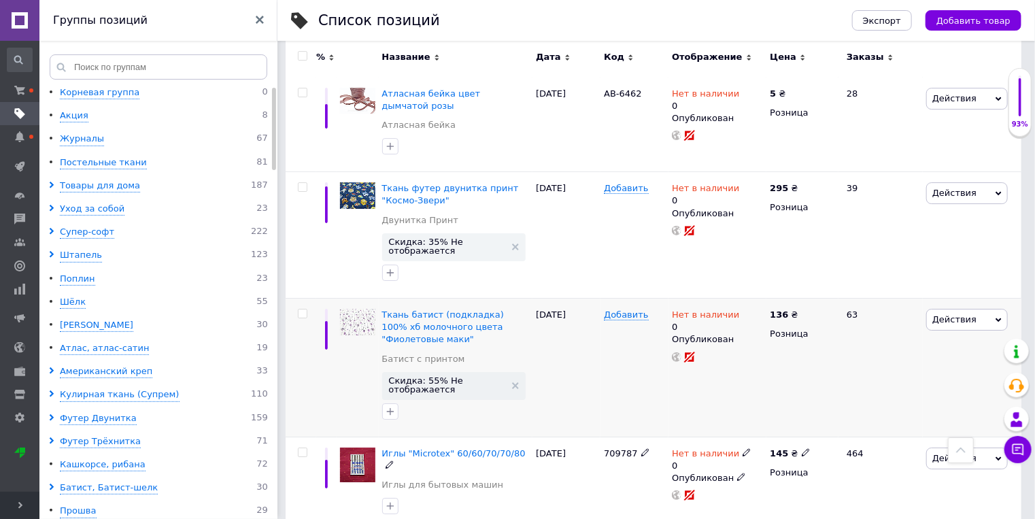
scroll to position [2231, 0]
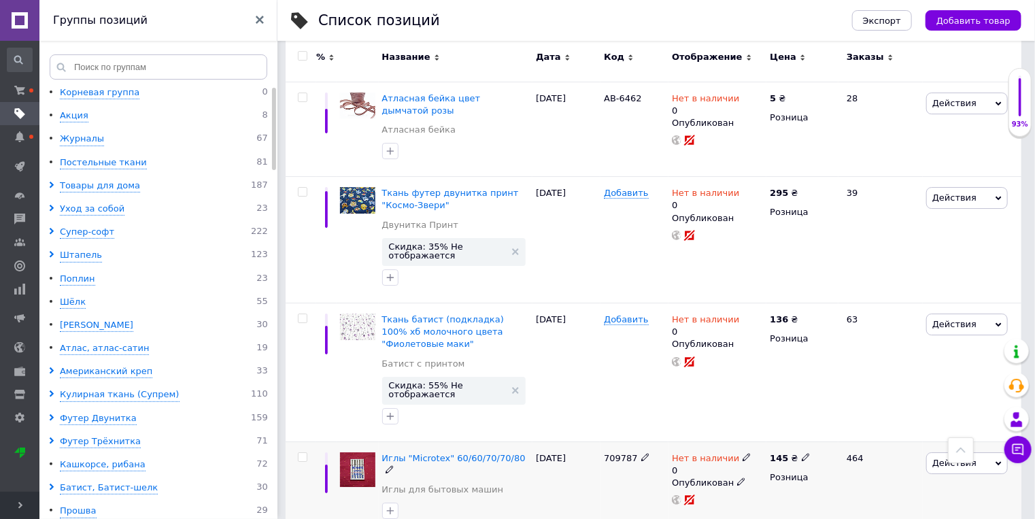
click at [944, 452] on span "Действия" at bounding box center [967, 463] width 82 height 22
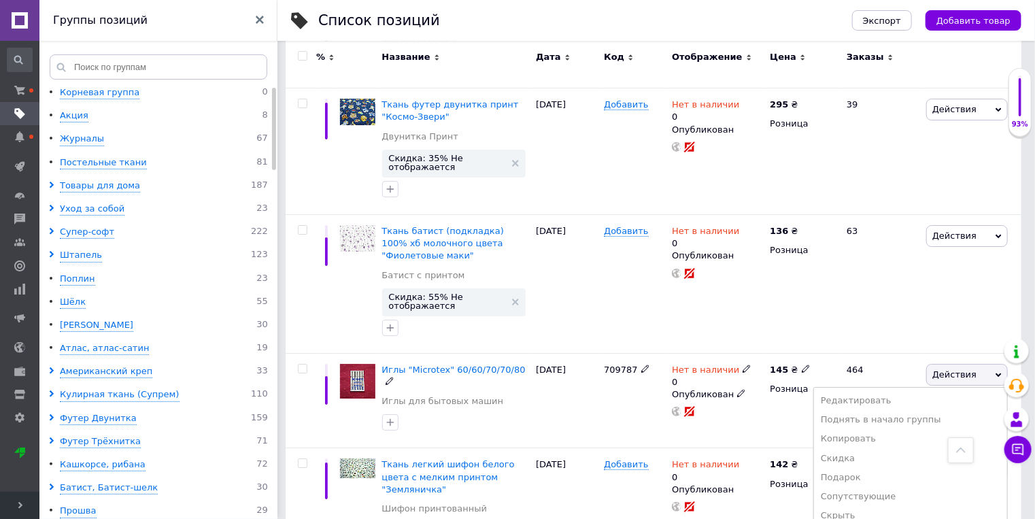
scroll to position [2377, 0]
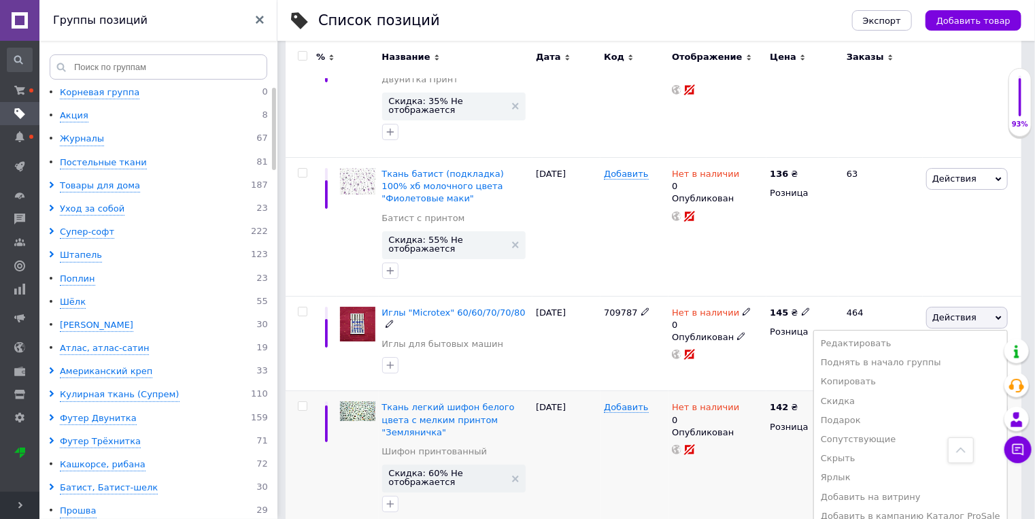
click at [867, 449] on li "Скрыть" at bounding box center [910, 458] width 193 height 19
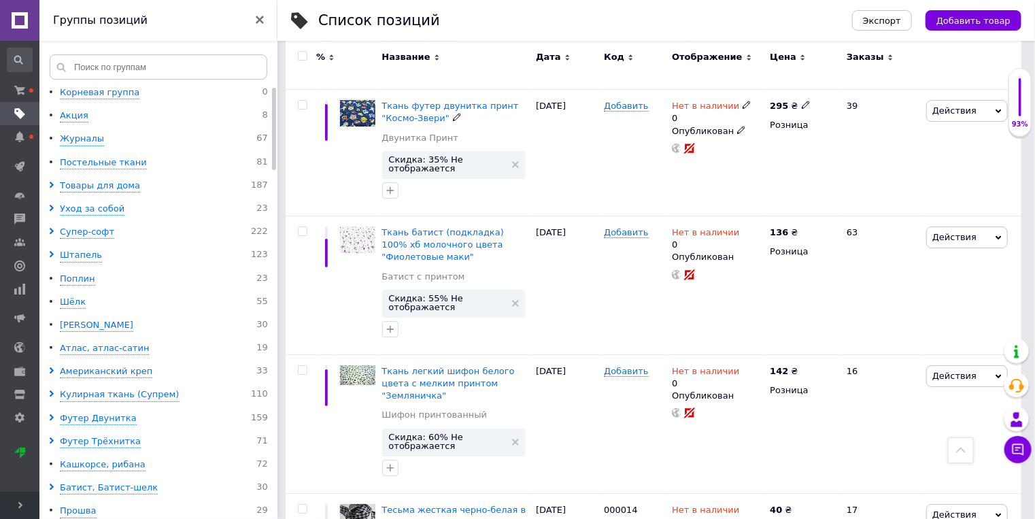
scroll to position [2294, 0]
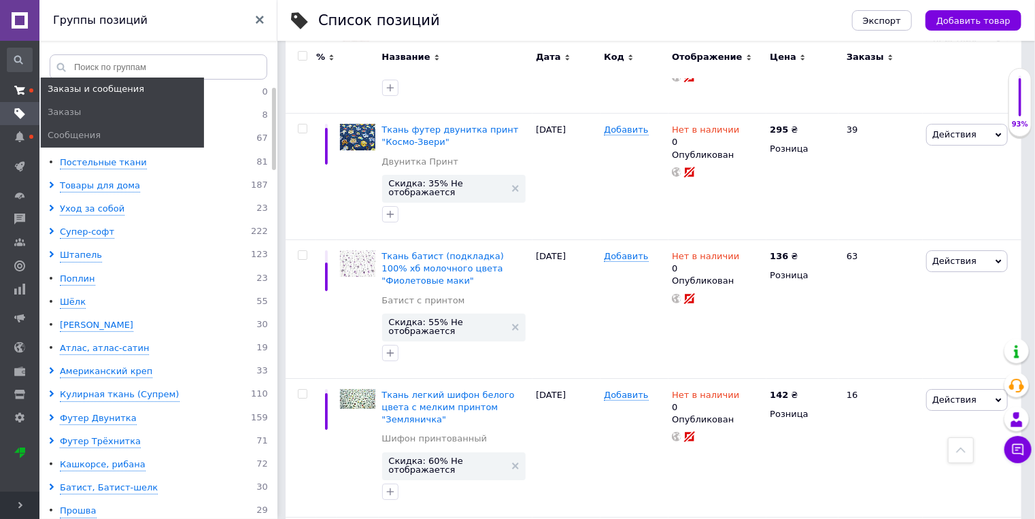
click at [19, 87] on icon at bounding box center [19, 90] width 11 height 11
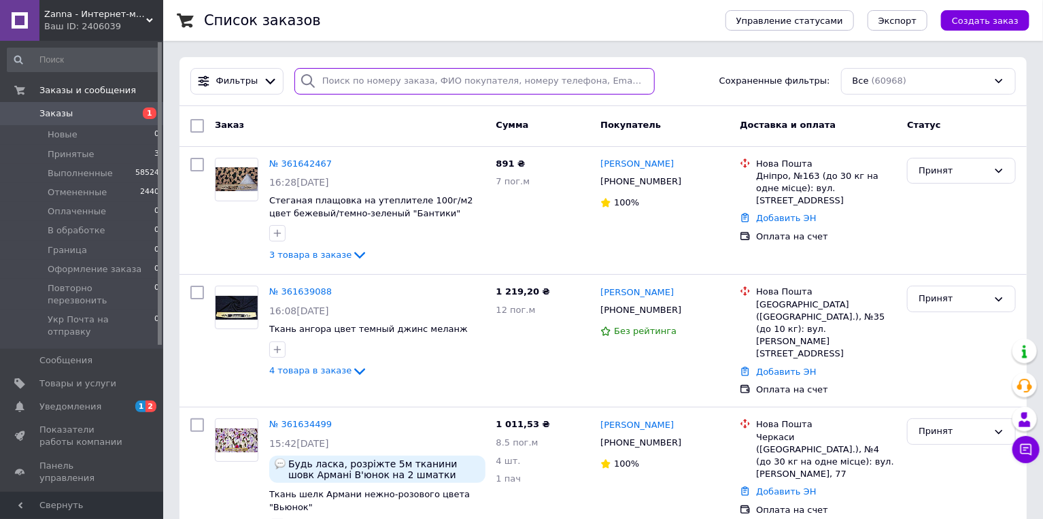
click at [344, 84] on input "search" at bounding box center [474, 81] width 361 height 27
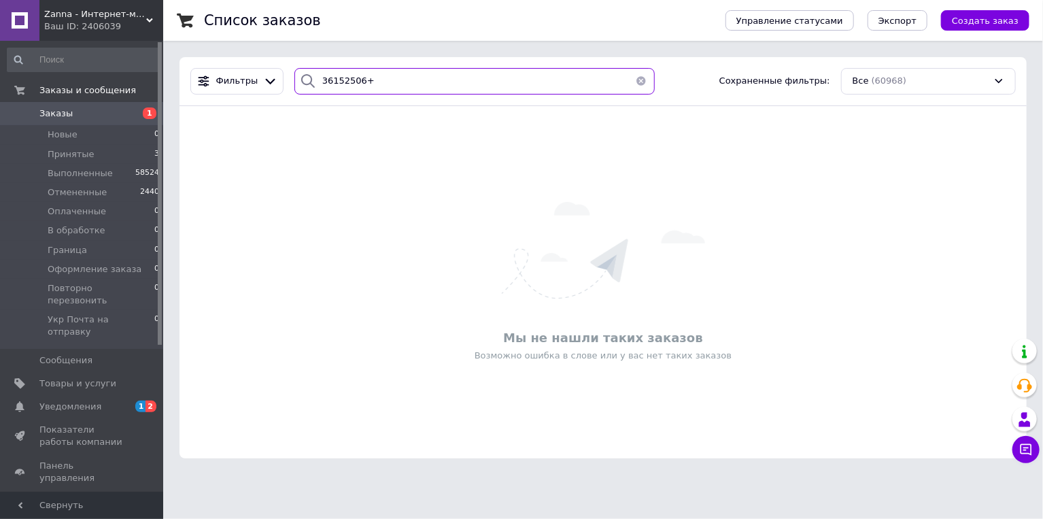
click at [419, 82] on input "36152506+" at bounding box center [474, 81] width 361 height 27
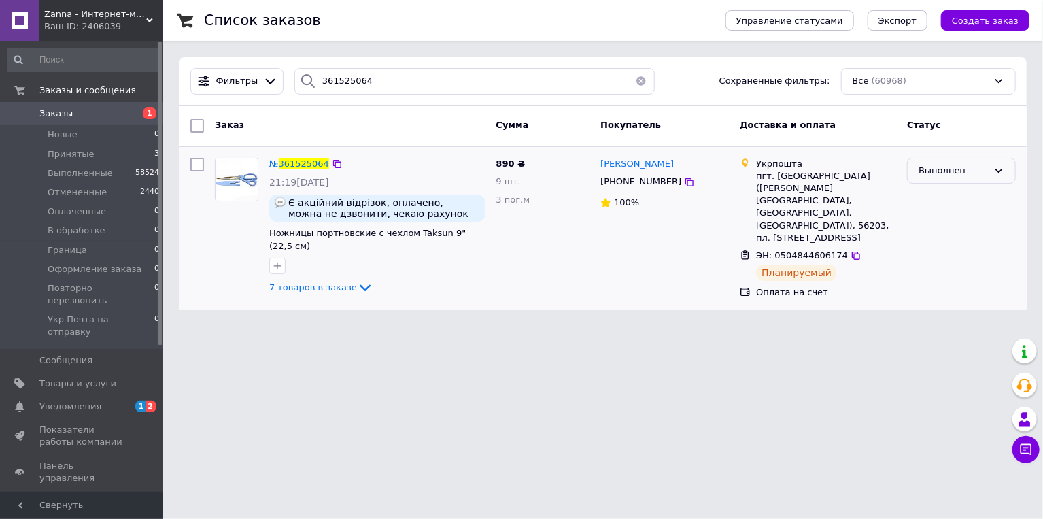
click at [958, 174] on div "Выполнен" at bounding box center [952, 171] width 69 height 14
click at [942, 285] on li "Укр Почта на отправку" at bounding box center [961, 293] width 107 height 39
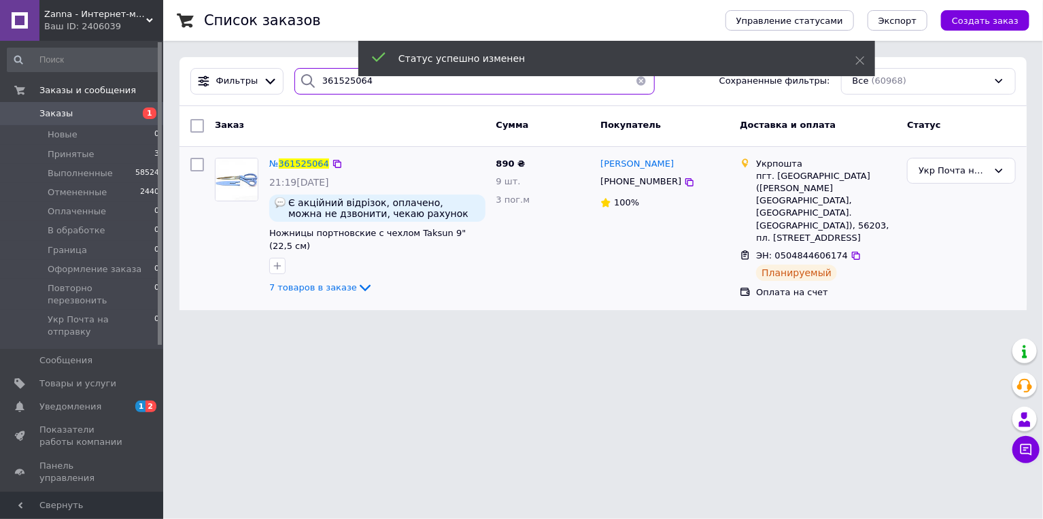
drag, startPoint x: 383, startPoint y: 86, endPoint x: 302, endPoint y: 84, distance: 80.9
click at [302, 84] on div "361525064" at bounding box center [474, 81] width 361 height 27
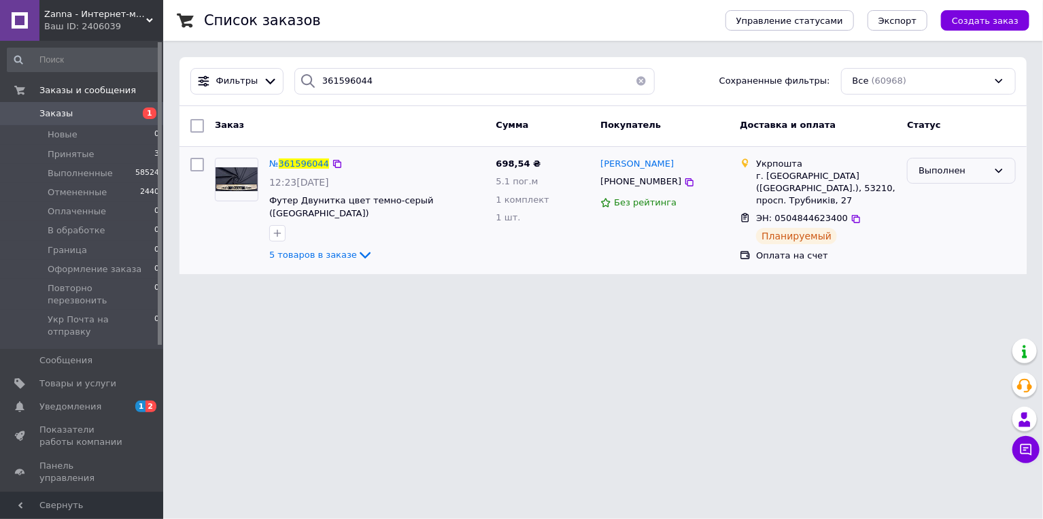
click at [930, 177] on div "Выполнен" at bounding box center [952, 171] width 69 height 14
click at [948, 279] on li "Укр Почта на отправку" at bounding box center [961, 293] width 107 height 39
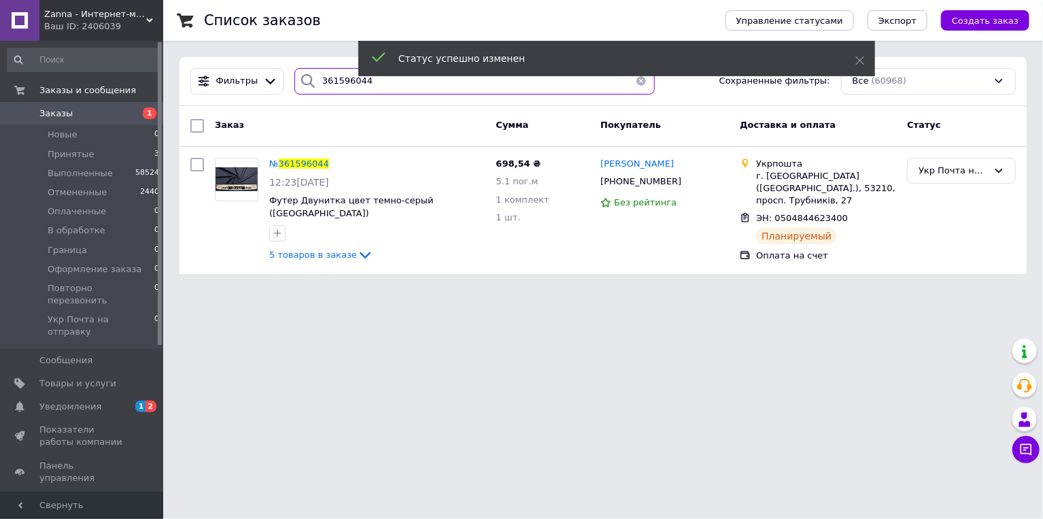
drag, startPoint x: 380, startPoint y: 84, endPoint x: 280, endPoint y: 92, distance: 100.2
click at [280, 92] on div "Фильтры 361596044 Сохраненные фильтры: Все (60968)" at bounding box center [603, 81] width 836 height 27
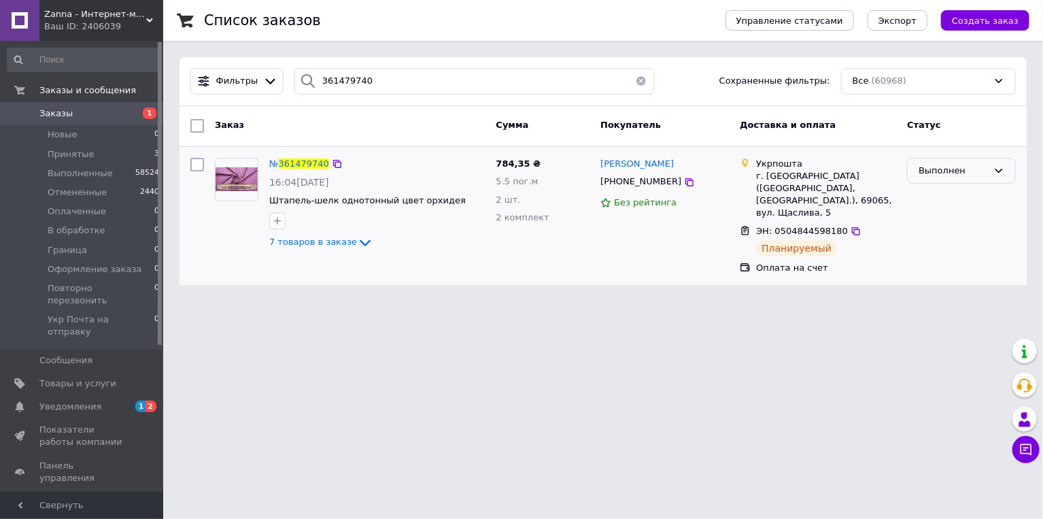
click at [949, 169] on div "Выполнен" at bounding box center [952, 171] width 69 height 14
click at [942, 287] on li "Укр Почта на отправку" at bounding box center [961, 293] width 107 height 39
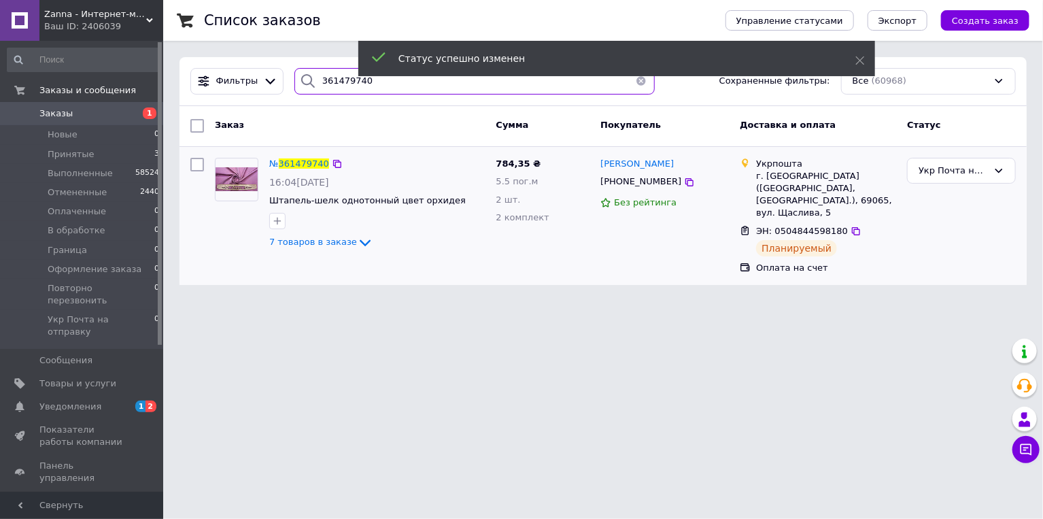
drag, startPoint x: 386, startPoint y: 86, endPoint x: 309, endPoint y: 86, distance: 76.8
click at [307, 90] on div "361479740" at bounding box center [474, 81] width 361 height 27
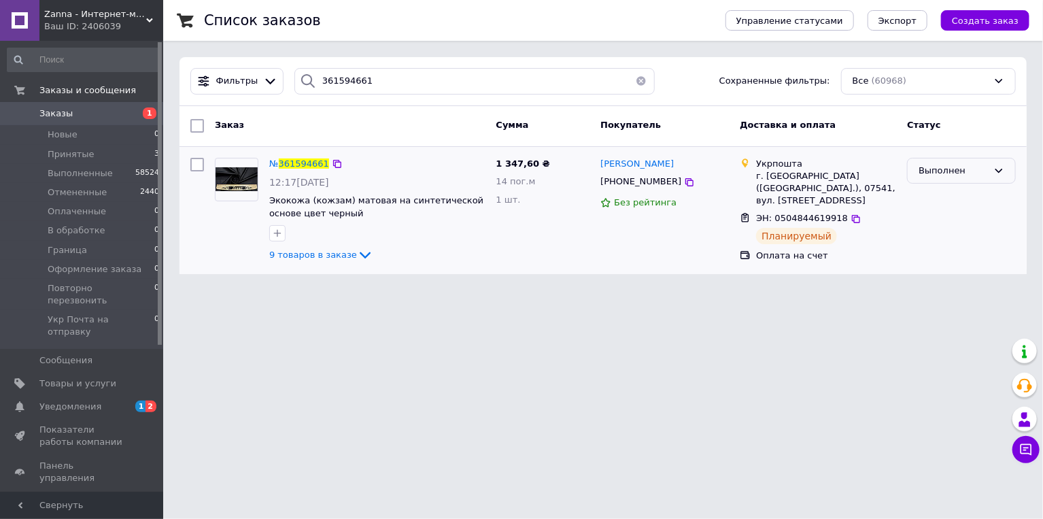
click at [946, 175] on div "Выполнен" at bounding box center [952, 171] width 69 height 14
click at [961, 284] on li "Укр Почта на отправку" at bounding box center [961, 293] width 107 height 39
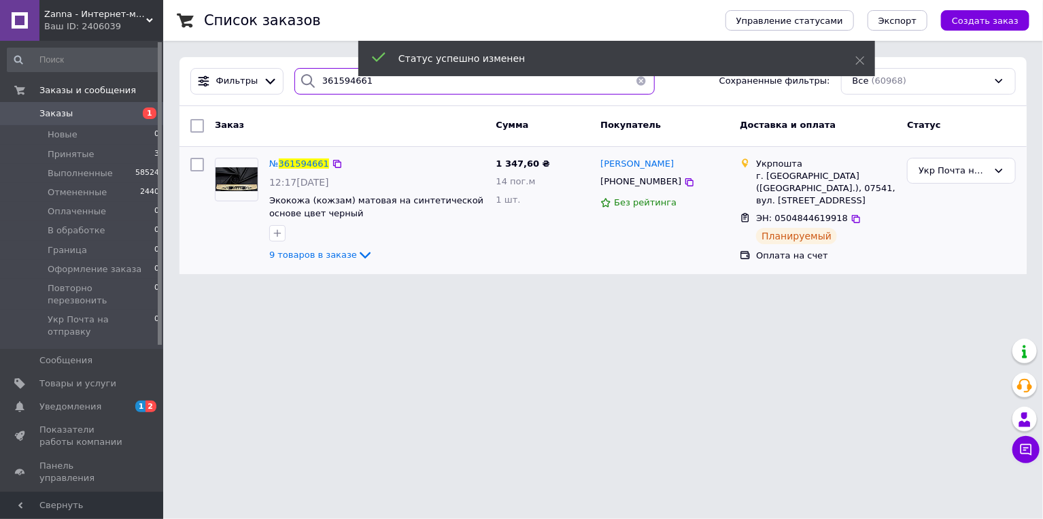
drag, startPoint x: 377, startPoint y: 84, endPoint x: 309, endPoint y: 87, distance: 68.7
click at [309, 87] on div "361594661" at bounding box center [474, 81] width 361 height 27
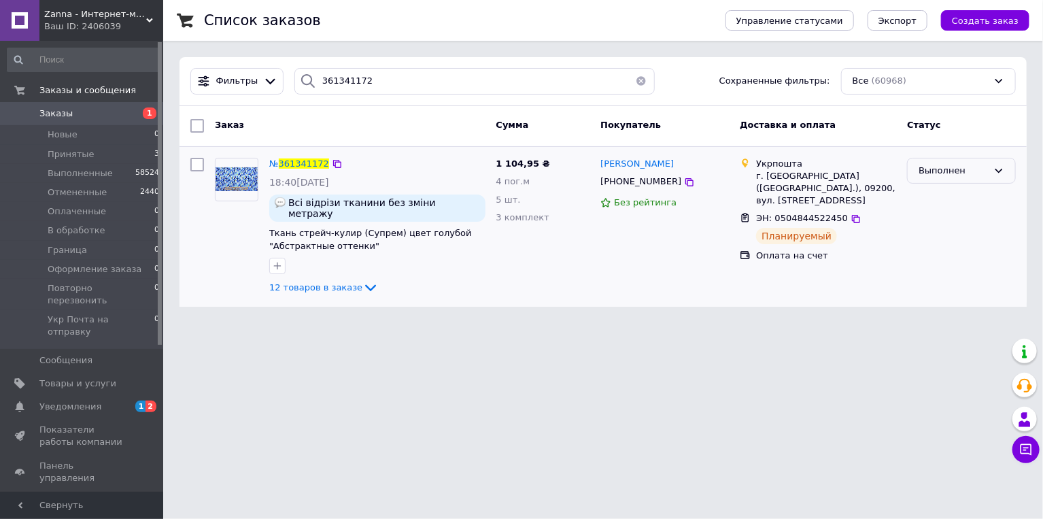
click at [948, 174] on div "Выполнен" at bounding box center [952, 171] width 69 height 14
click at [950, 280] on li "Укр Почта на отправку" at bounding box center [961, 293] width 107 height 39
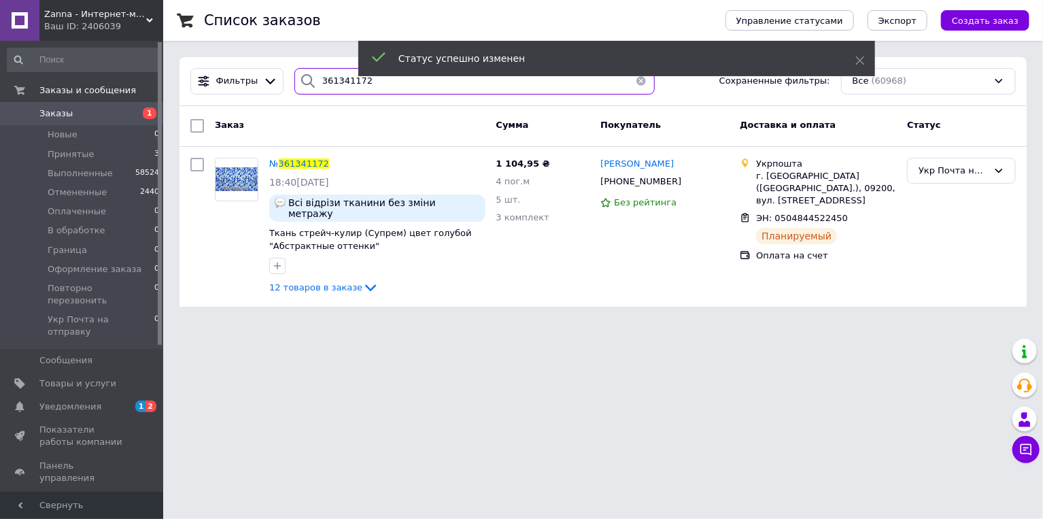
drag, startPoint x: 379, startPoint y: 87, endPoint x: 302, endPoint y: 87, distance: 77.5
click at [303, 87] on div "361341172" at bounding box center [474, 81] width 361 height 27
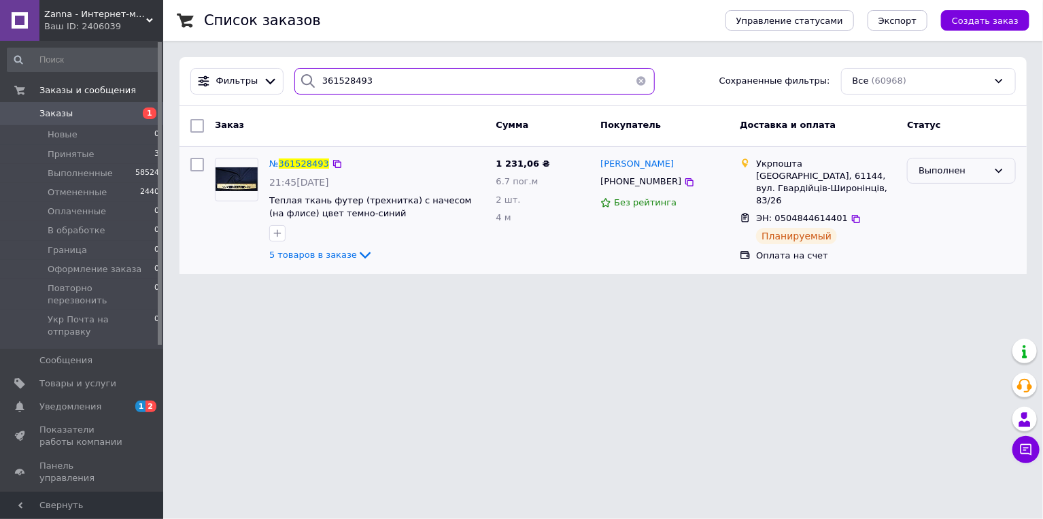
type input "361528493"
click at [938, 168] on div "Выполнен" at bounding box center [952, 171] width 69 height 14
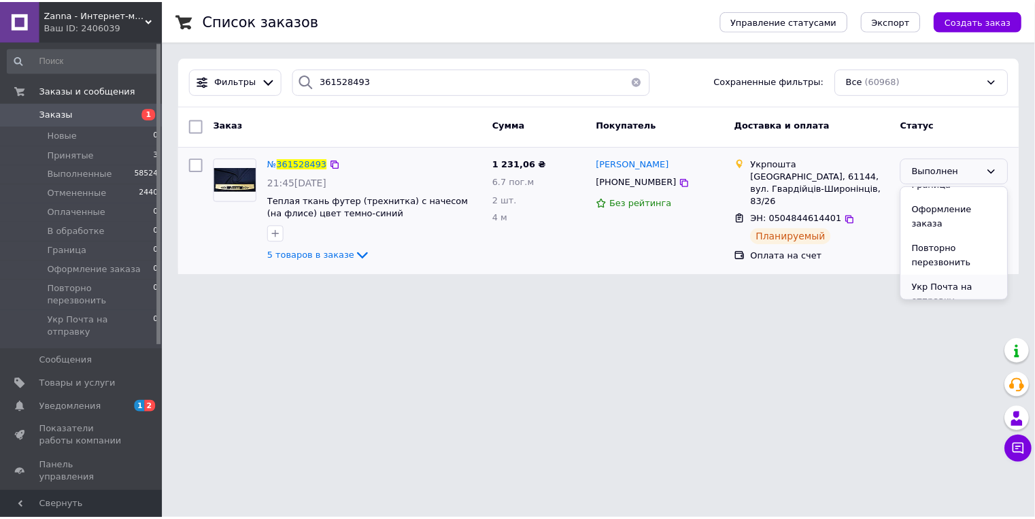
scroll to position [114, 0]
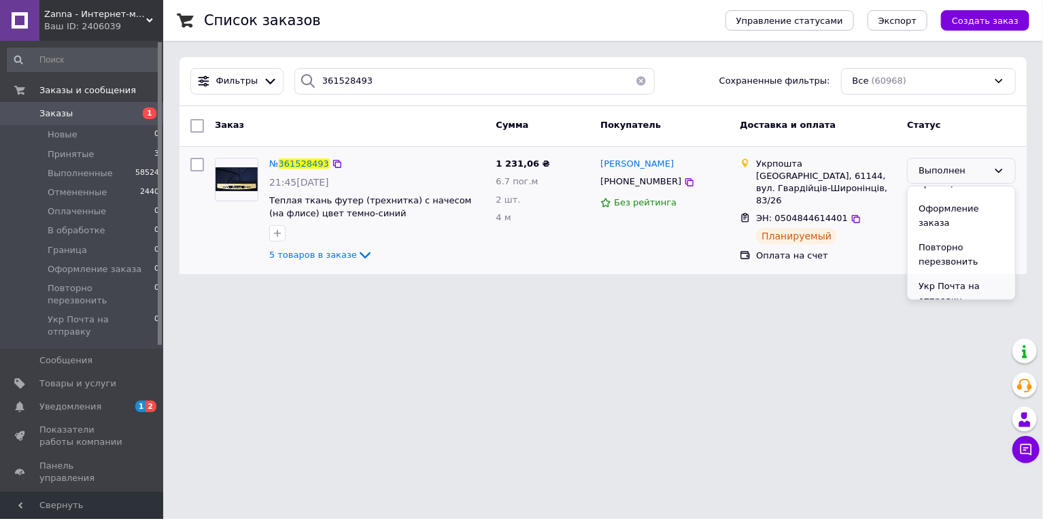
click at [956, 283] on li "Укр Почта на отправку" at bounding box center [961, 293] width 107 height 39
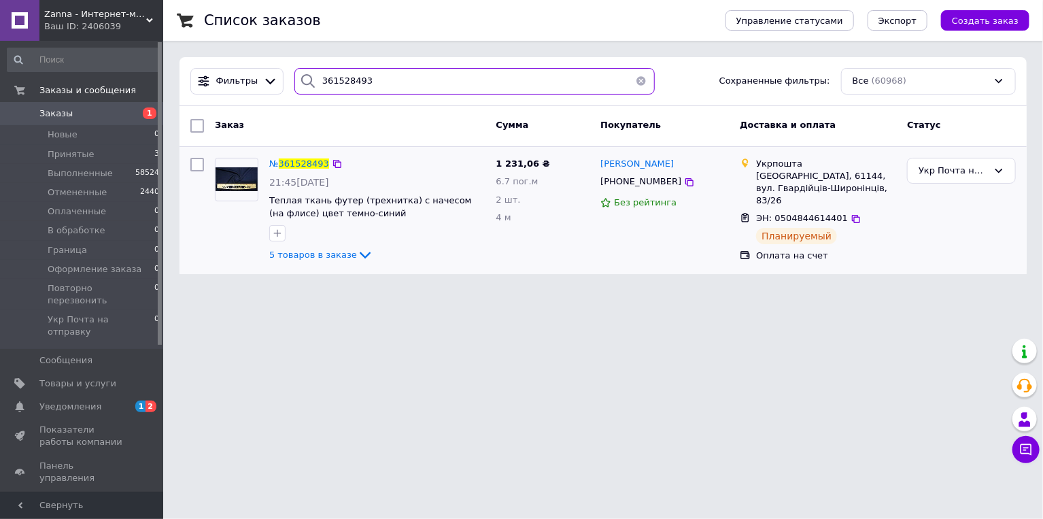
drag, startPoint x: 378, startPoint y: 79, endPoint x: 295, endPoint y: 80, distance: 82.9
click at [295, 80] on div "361528493" at bounding box center [474, 81] width 361 height 27
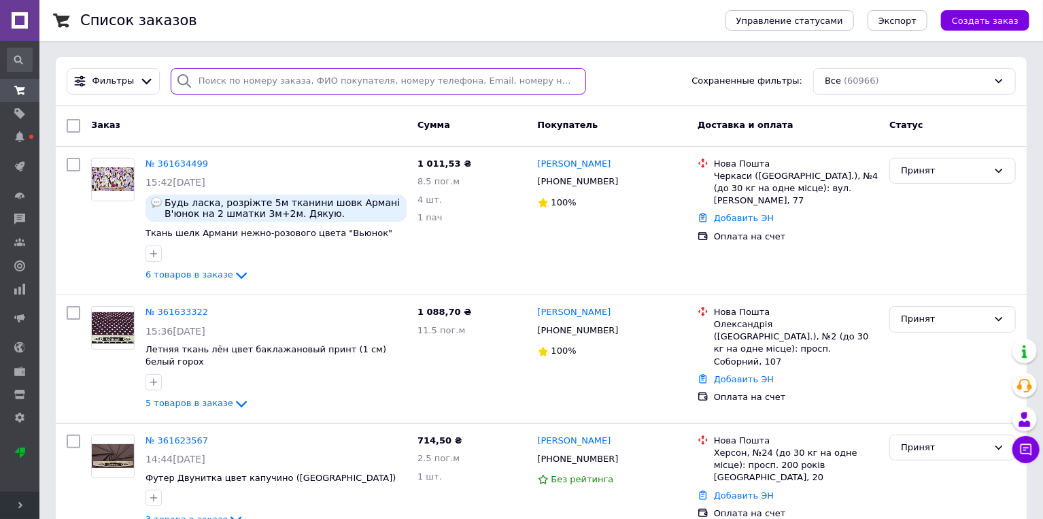
click at [241, 80] on input "search" at bounding box center [379, 81] width 416 height 27
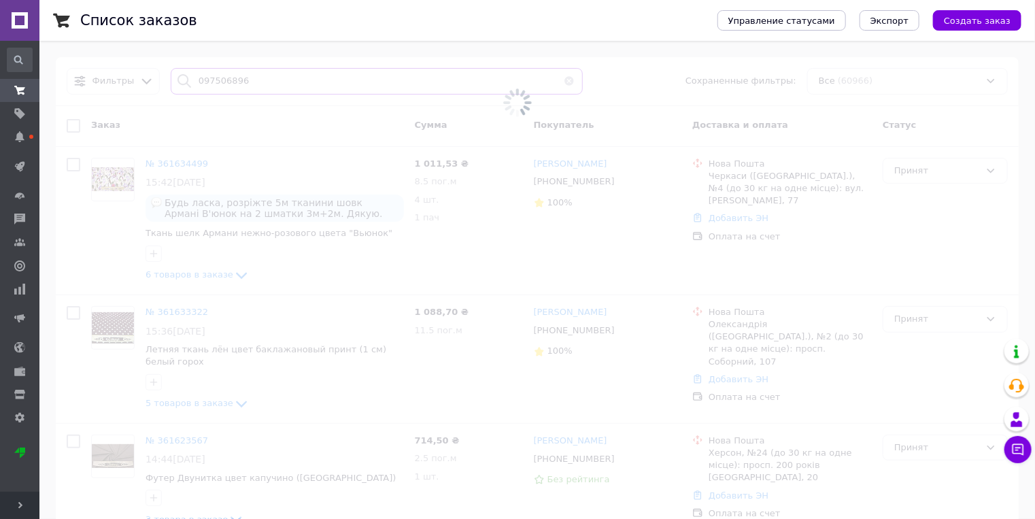
type input "0975068961"
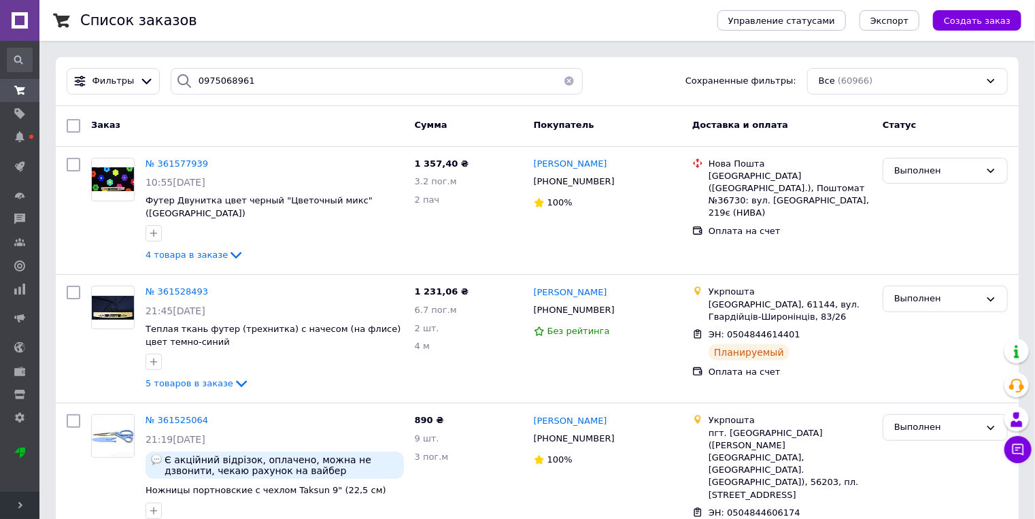
click at [165, 160] on span "№ 361577939" at bounding box center [176, 163] width 63 height 10
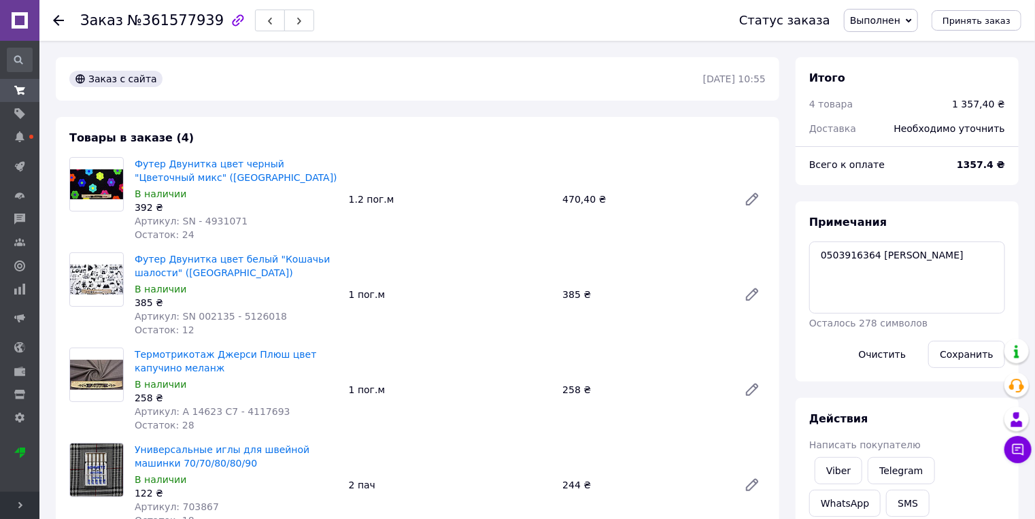
click at [52, 20] on div "Заказ №361577939 Статус заказа Выполнен Принят Отменен Оплаченный В обработке Г…" at bounding box center [536, 20] width 995 height 41
click at [57, 19] on icon at bounding box center [58, 20] width 11 height 11
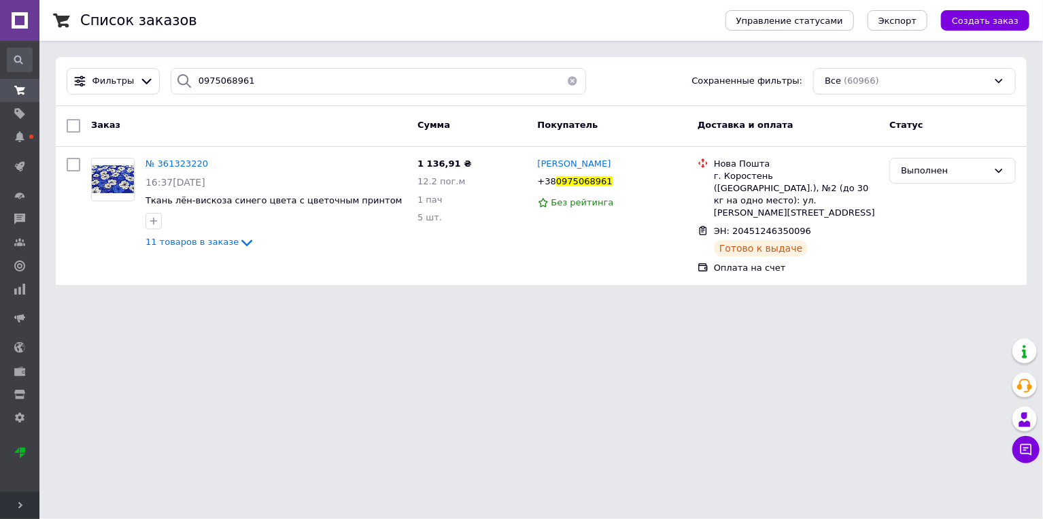
drag, startPoint x: 516, startPoint y: 400, endPoint x: 438, endPoint y: 340, distance: 98.3
click at [514, 301] on html "Zanna - Интернет-магазин тканей Ваш ID: 2406039 Сайт Zanna - Интернет-магазин т…" at bounding box center [521, 150] width 1043 height 301
click at [239, 243] on icon at bounding box center [247, 243] width 16 height 16
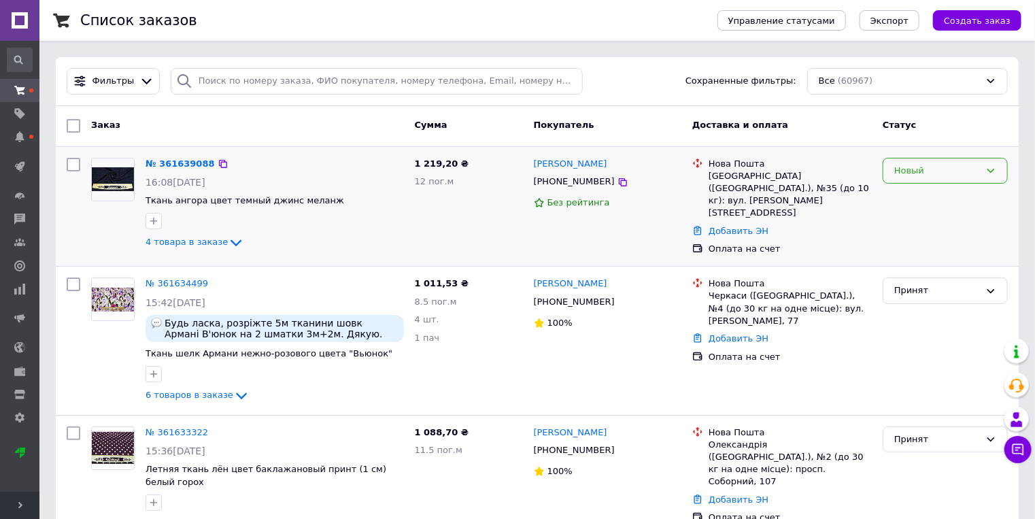
click at [911, 173] on div "Новый" at bounding box center [937, 171] width 86 height 14
click at [911, 199] on li "Принят" at bounding box center [945, 198] width 124 height 25
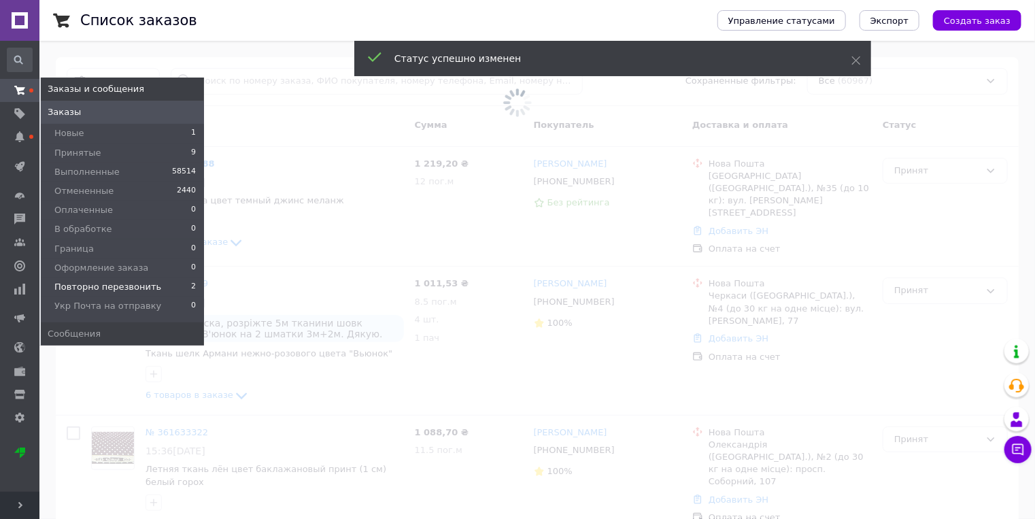
click at [110, 286] on span "Повторно перезвонить" at bounding box center [107, 287] width 107 height 12
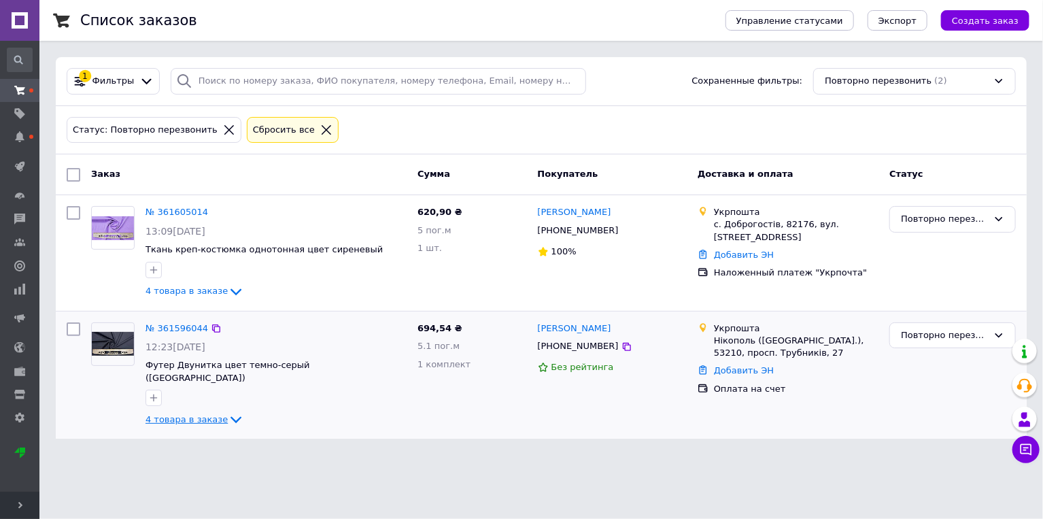
click at [230, 417] on icon at bounding box center [235, 420] width 11 height 7
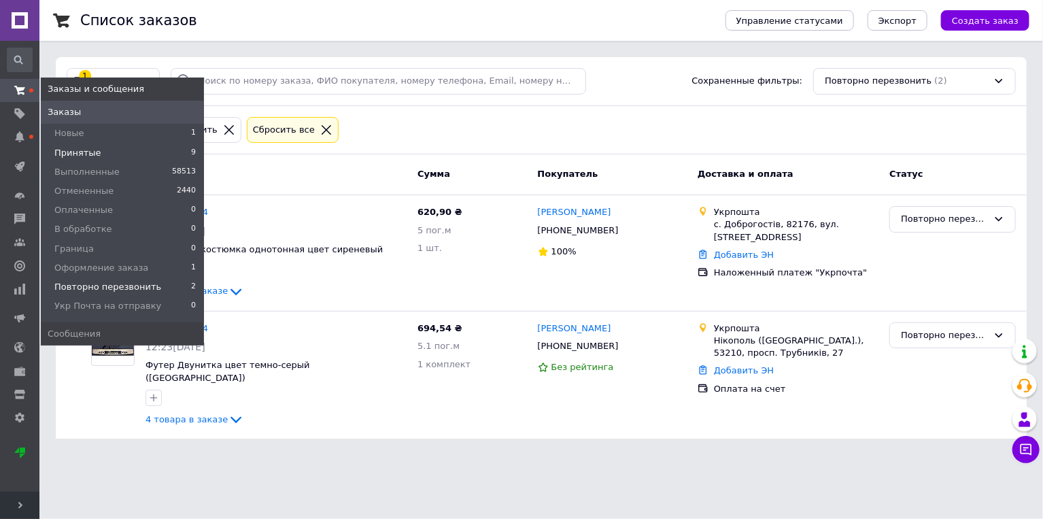
click at [83, 153] on span "Принятые" at bounding box center [77, 153] width 47 height 12
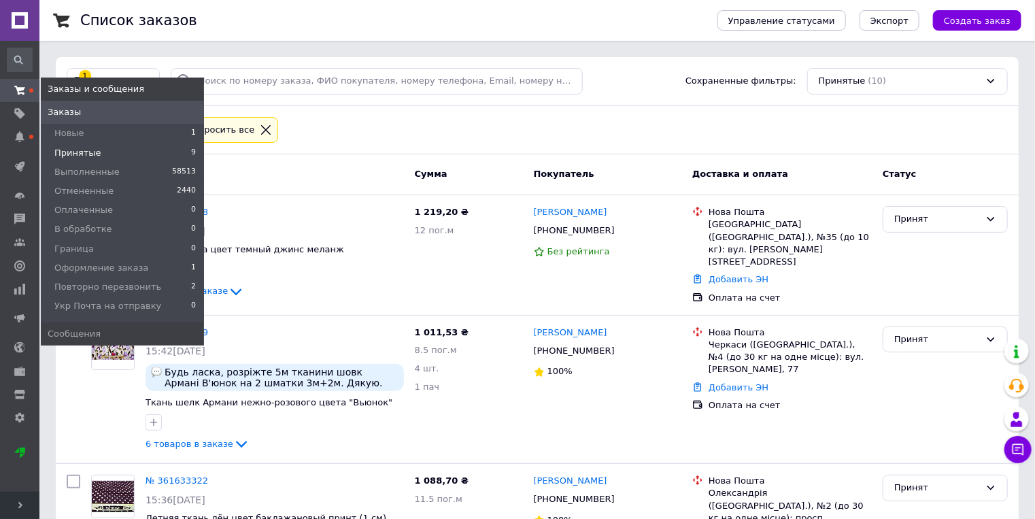
click at [22, 88] on use at bounding box center [19, 90] width 11 height 9
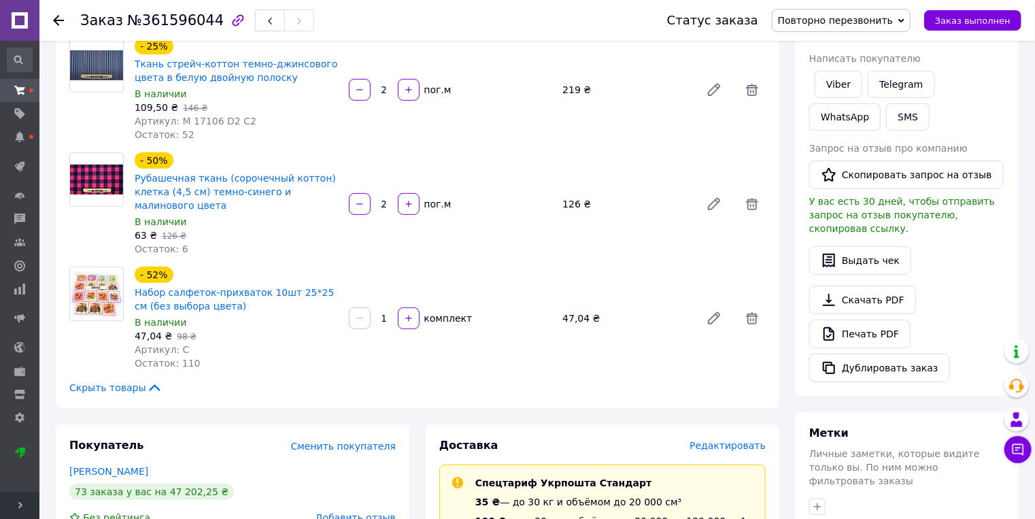
scroll to position [218, 0]
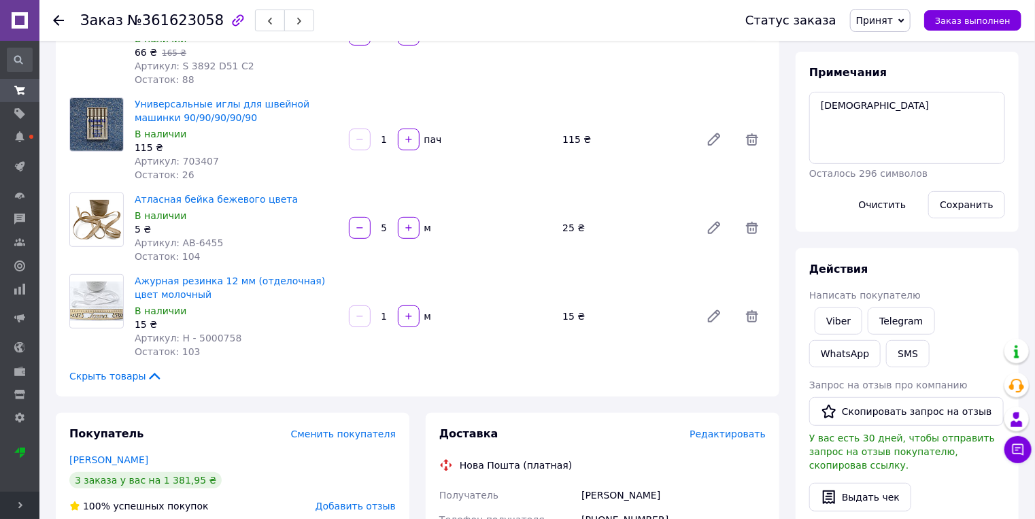
scroll to position [218, 0]
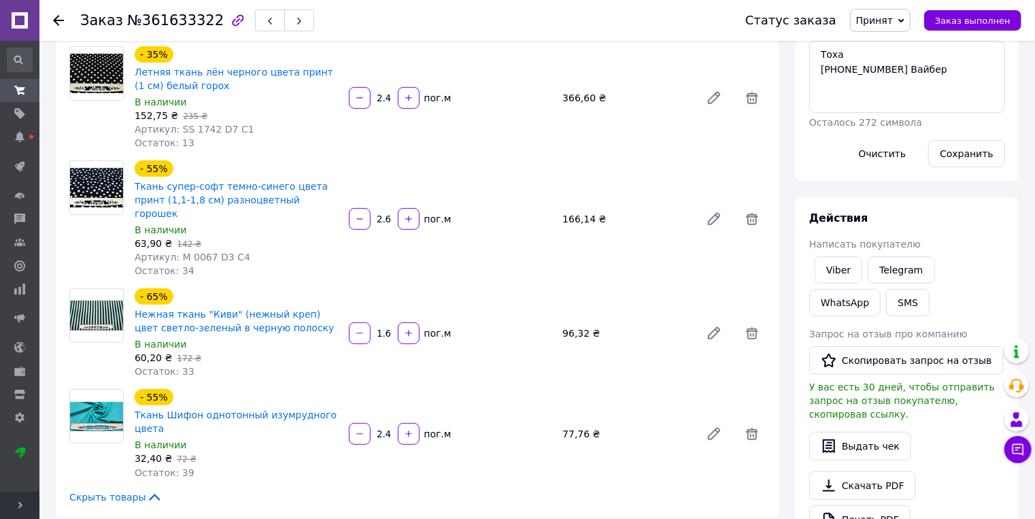
scroll to position [218, 0]
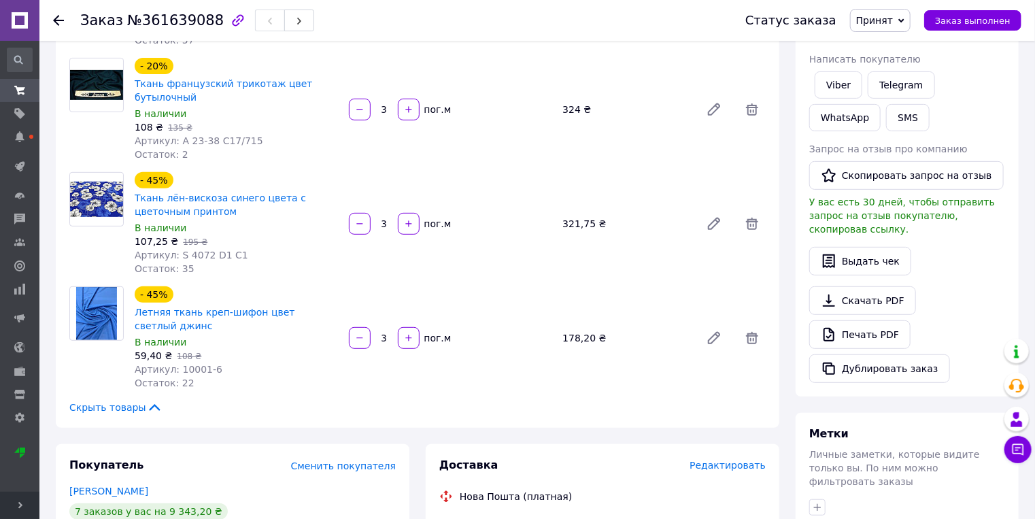
scroll to position [290, 0]
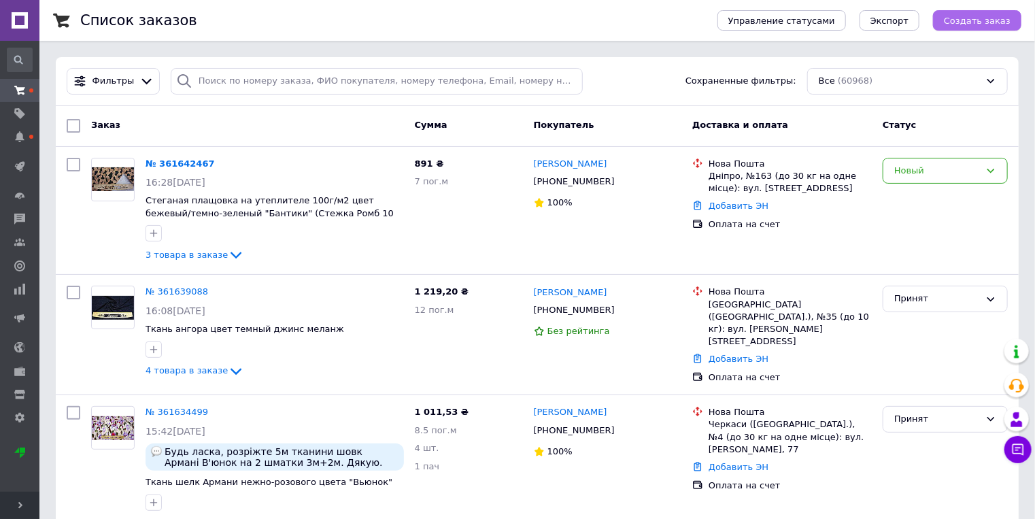
click at [986, 19] on span "Создать заказ" at bounding box center [977, 21] width 67 height 10
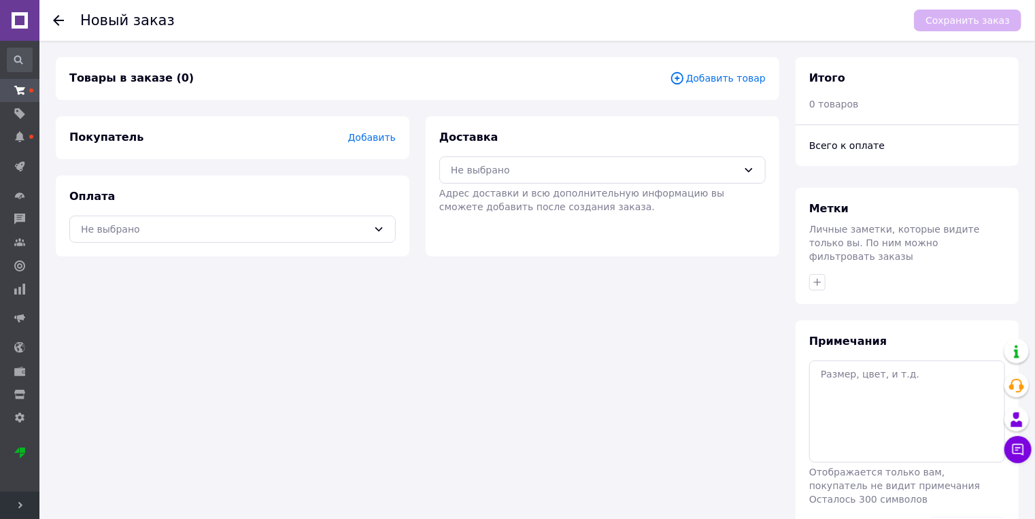
click at [372, 138] on span "Добавить" at bounding box center [372, 137] width 48 height 11
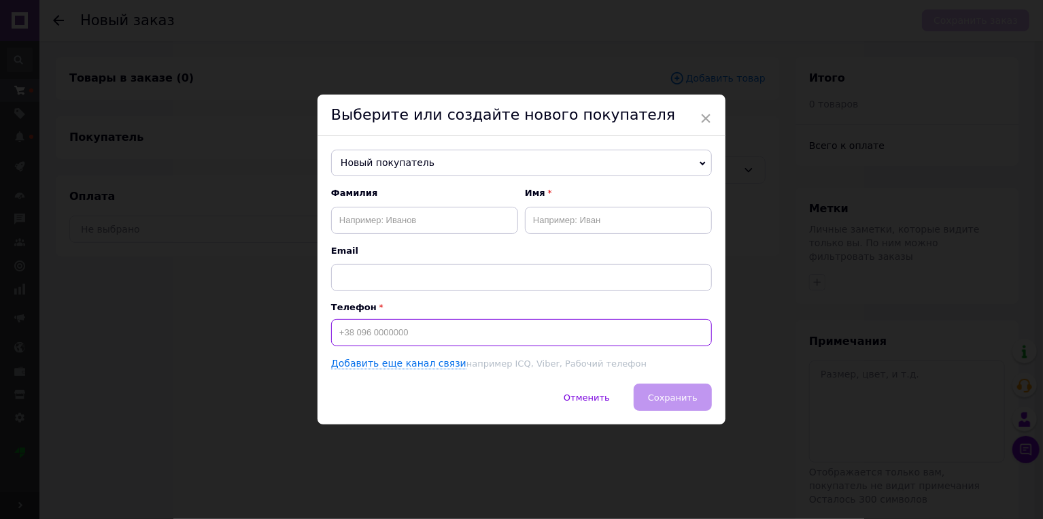
click at [404, 334] on input at bounding box center [521, 332] width 381 height 27
type input "0"
click at [343, 329] on input "+097145898" at bounding box center [521, 332] width 381 height 27
type input "+38097145898"
click at [591, 405] on button "Отменить" at bounding box center [586, 396] width 75 height 27
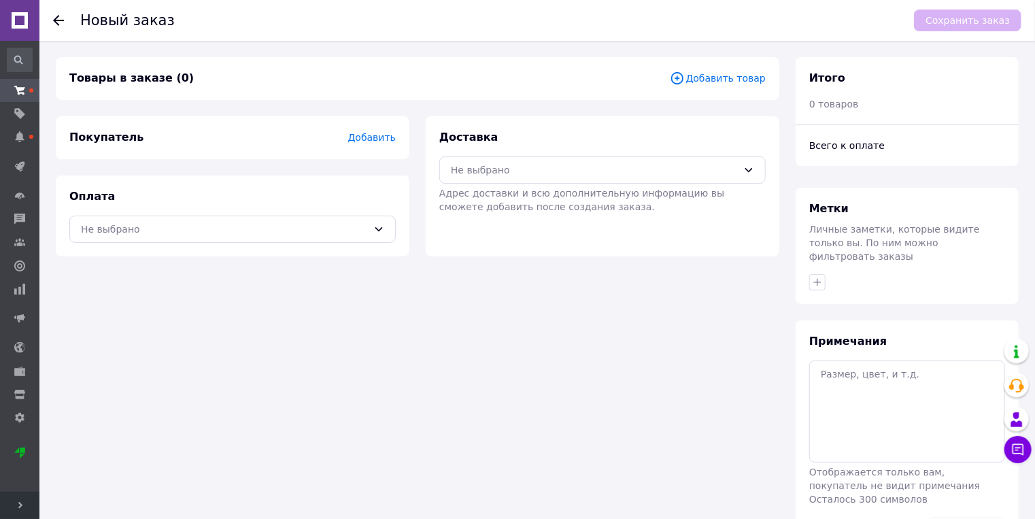
click at [60, 17] on icon at bounding box center [58, 20] width 11 height 11
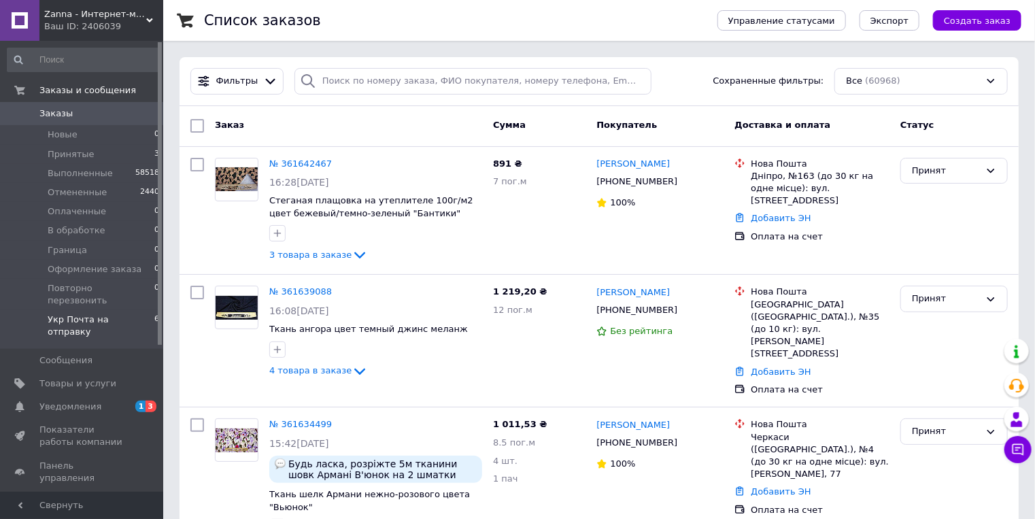
click at [88, 313] on span "Укр Почта на отправку" at bounding box center [101, 325] width 107 height 24
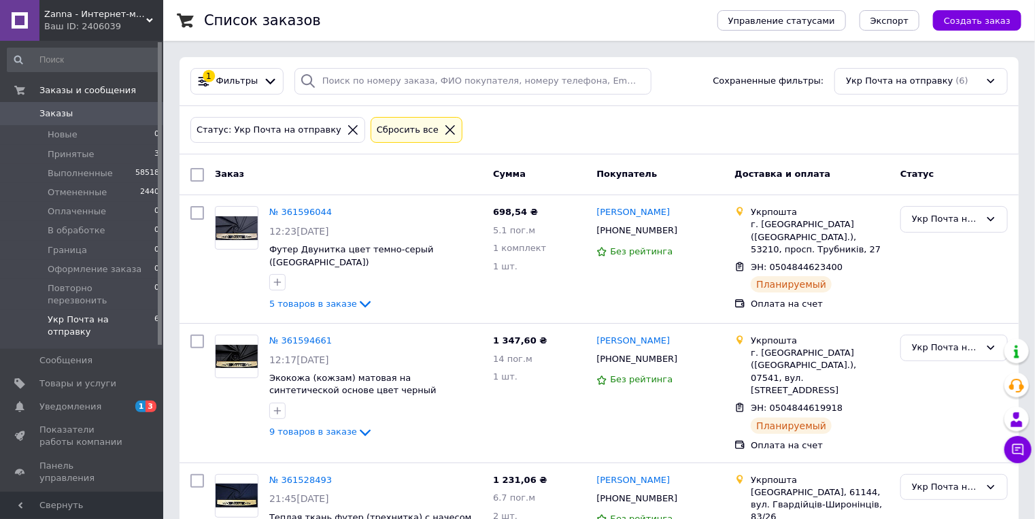
click at [201, 171] on input "checkbox" at bounding box center [197, 175] width 14 height 14
checkbox input "true"
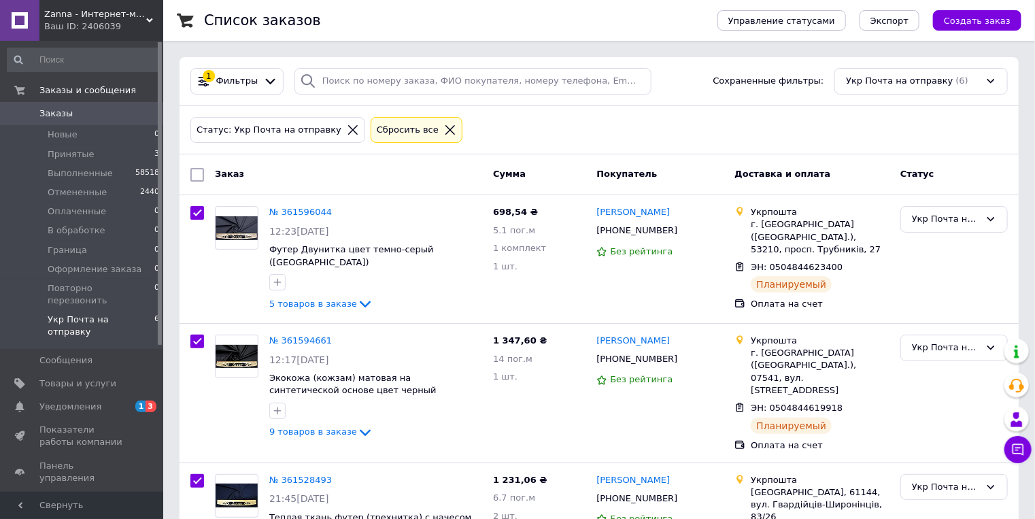
checkbox input "true"
drag, startPoint x: 303, startPoint y: 174, endPoint x: 303, endPoint y: 182, distance: 8.2
click at [302, 173] on span "Действия для 6 заказов" at bounding box center [270, 175] width 111 height 12
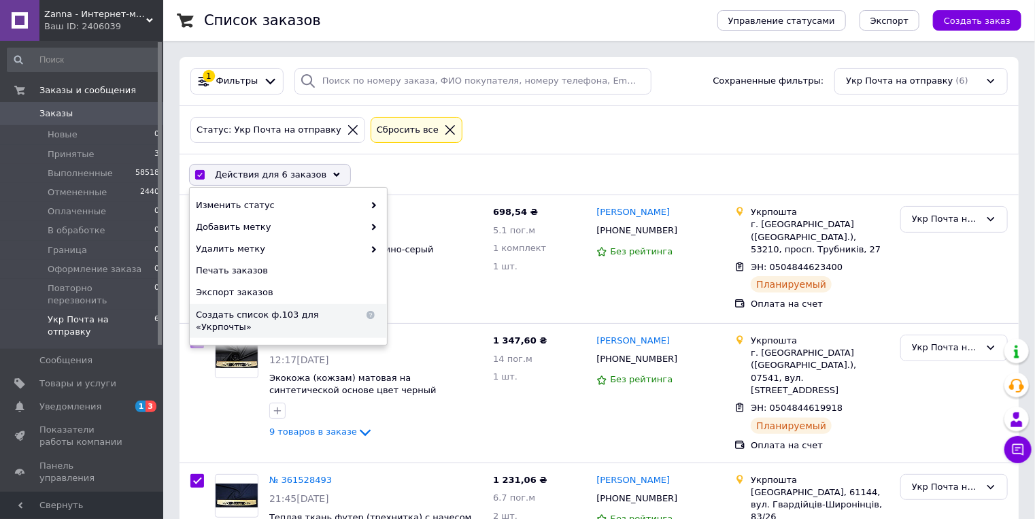
click at [287, 309] on span "Создать список ф.103 для «Укрпочты»" at bounding box center [280, 321] width 168 height 24
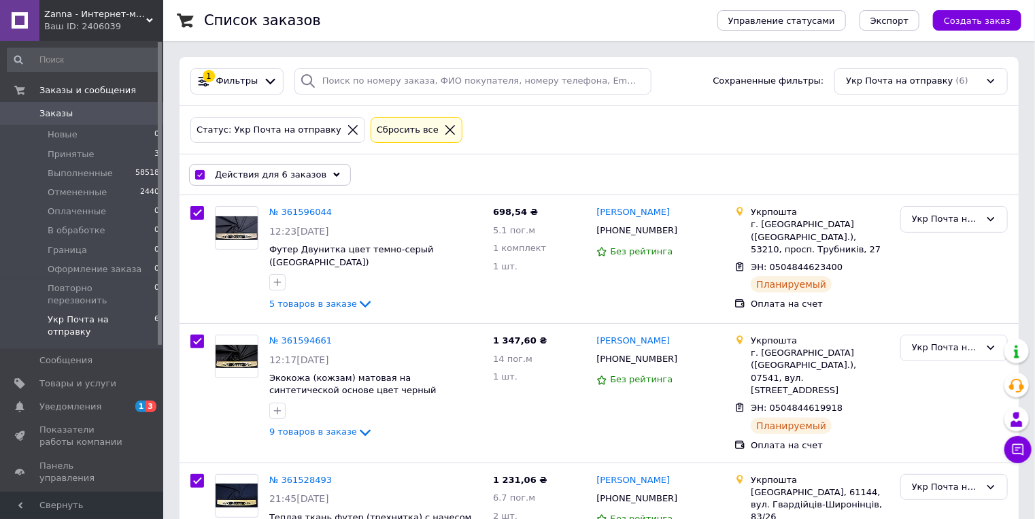
click at [61, 116] on span "Заказы" at bounding box center [55, 113] width 33 height 12
checkbox input "false"
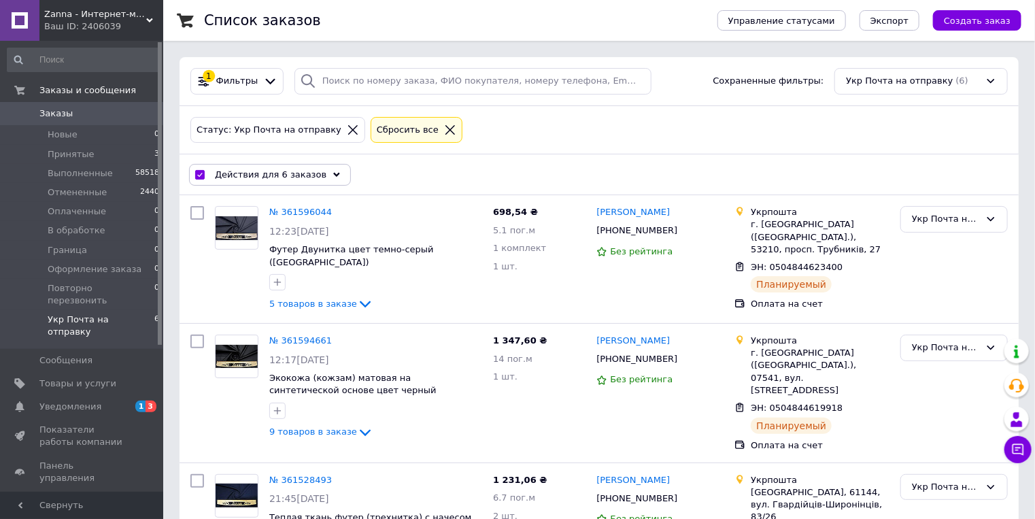
checkbox input "false"
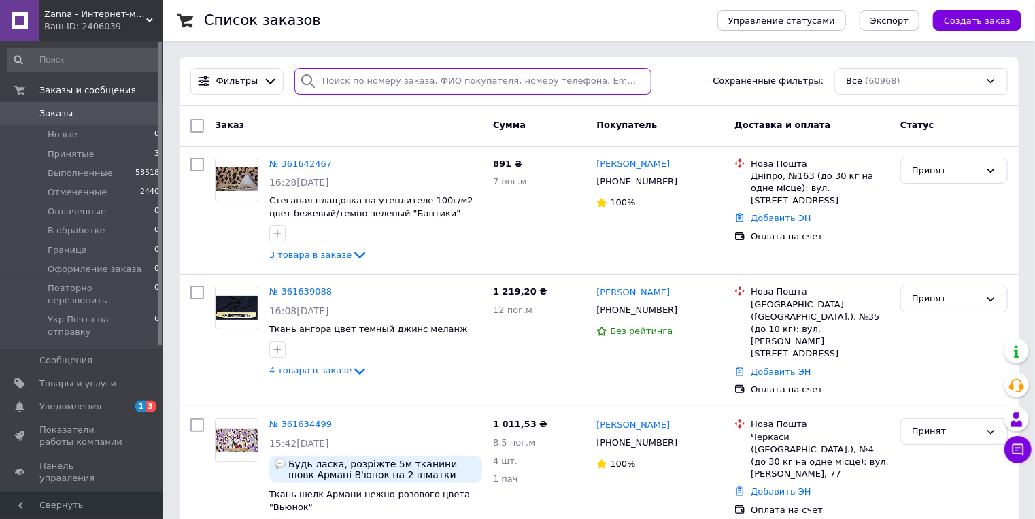
click at [327, 76] on input "search" at bounding box center [472, 81] width 357 height 27
paste input "+380950253695"
type input "+380950253695"
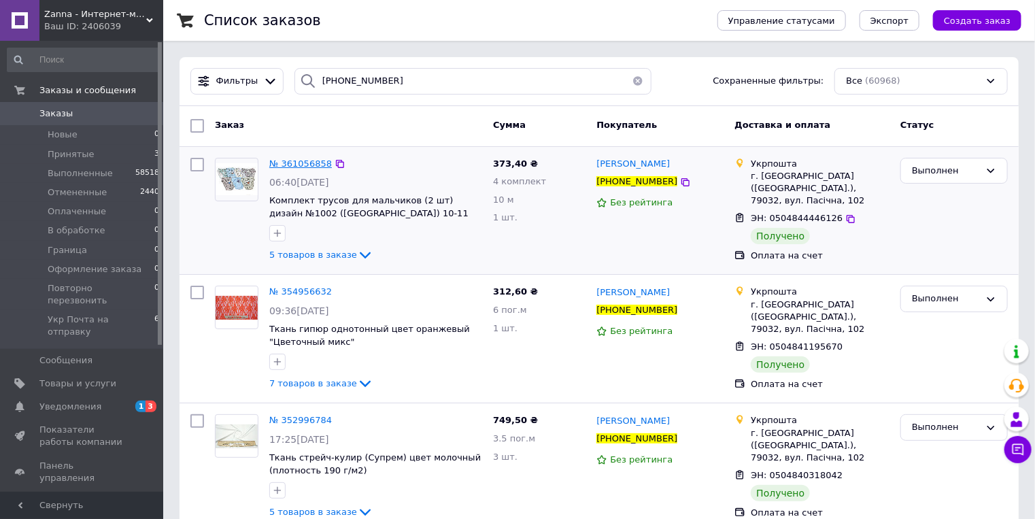
click at [291, 165] on span "№ 361056858" at bounding box center [300, 163] width 63 height 10
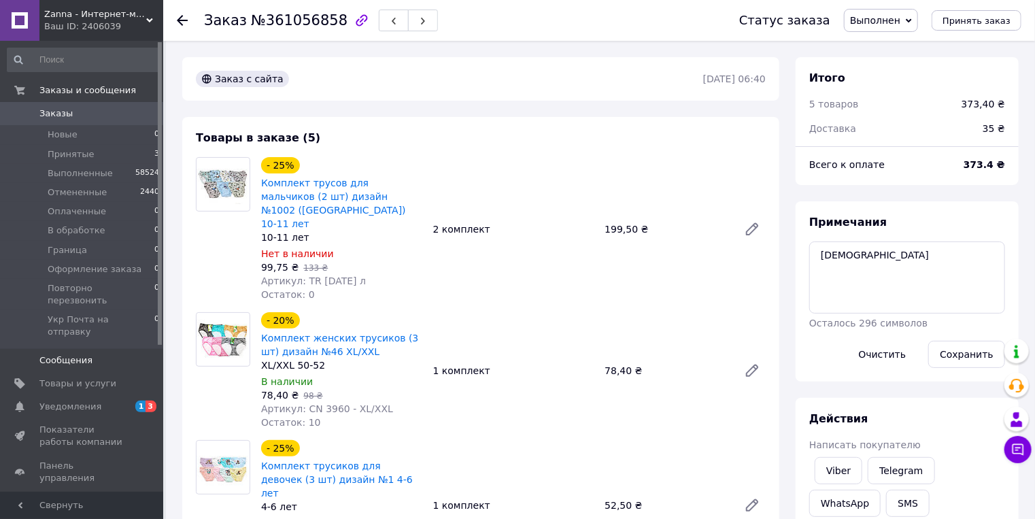
drag, startPoint x: 88, startPoint y: 356, endPoint x: 98, endPoint y: 343, distance: 16.5
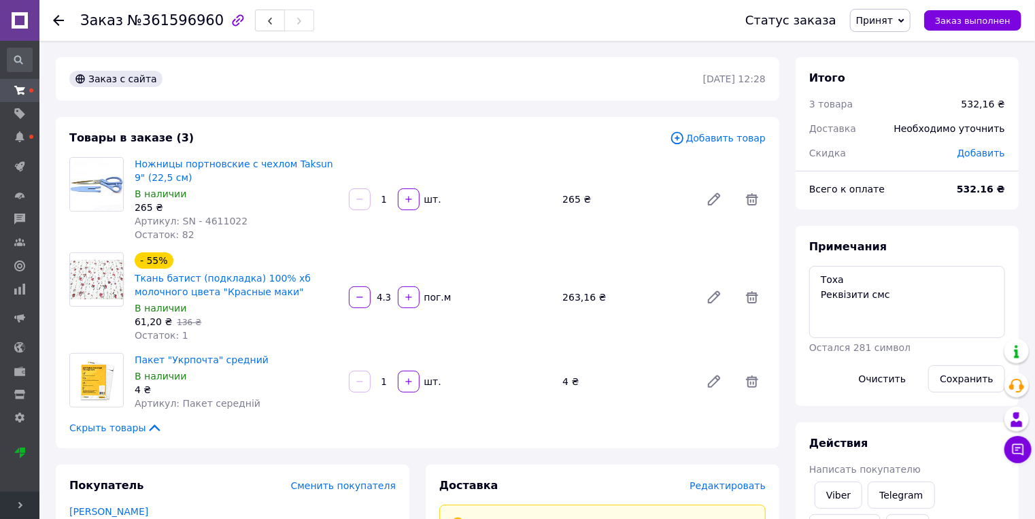
drag, startPoint x: 381, startPoint y: 132, endPoint x: 330, endPoint y: 245, distance: 123.8
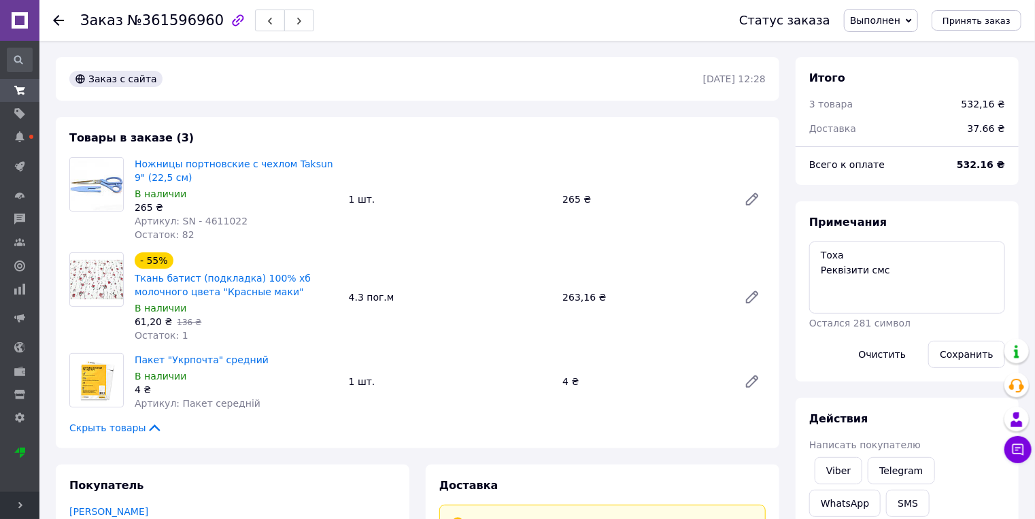
scroll to position [22, 0]
click at [750, 294] on icon at bounding box center [752, 297] width 16 height 16
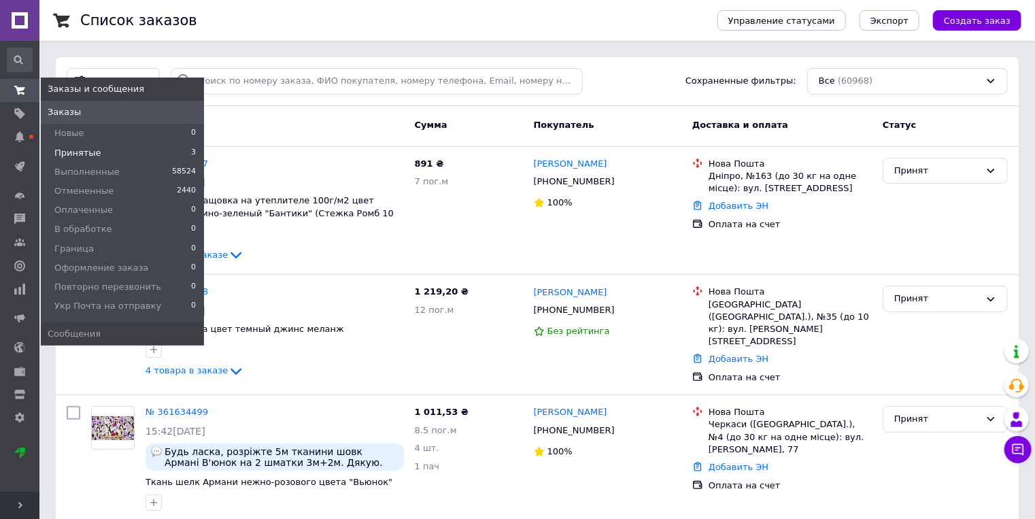
click at [82, 152] on span "Принятые" at bounding box center [77, 153] width 47 height 12
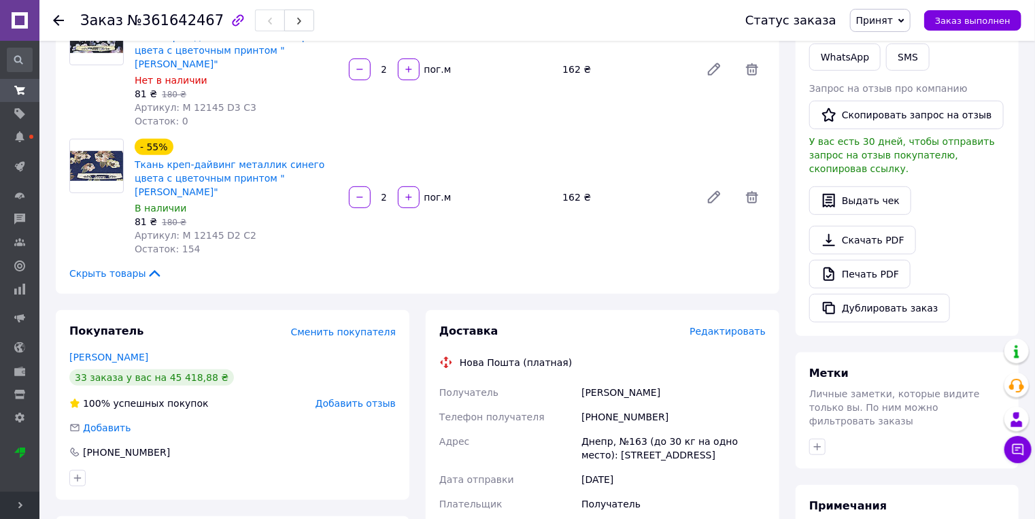
scroll to position [145, 0]
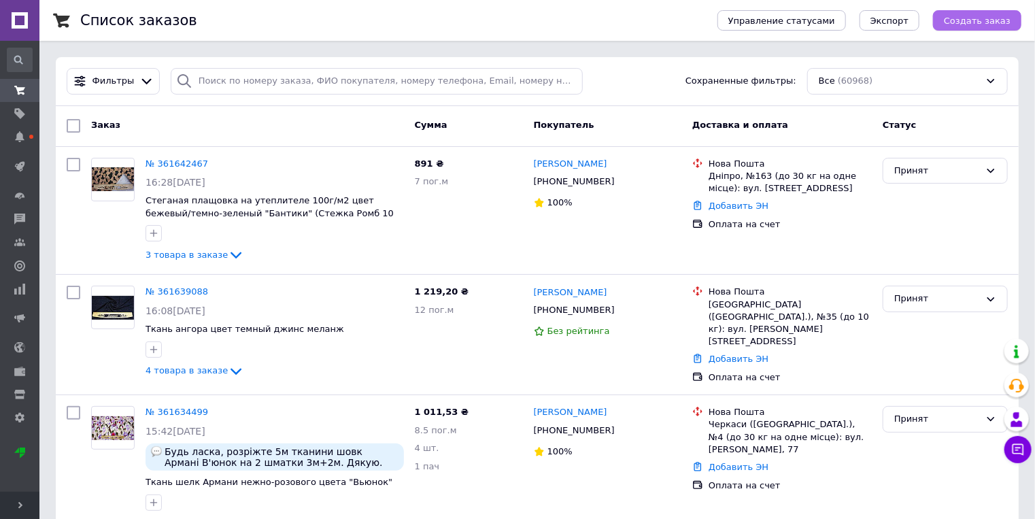
click at [971, 18] on span "Создать заказ" at bounding box center [977, 21] width 67 height 10
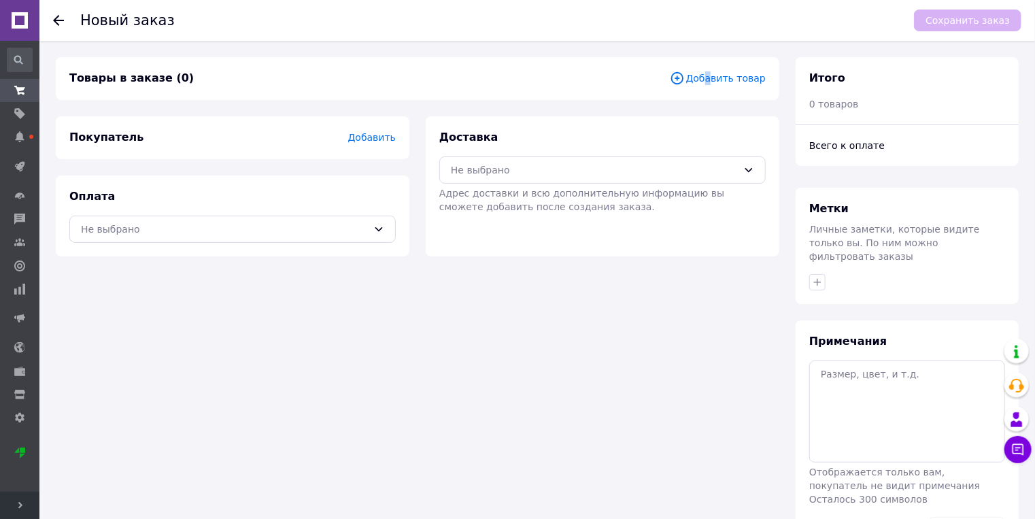
click at [715, 77] on span "Добавить товар" at bounding box center [718, 78] width 96 height 15
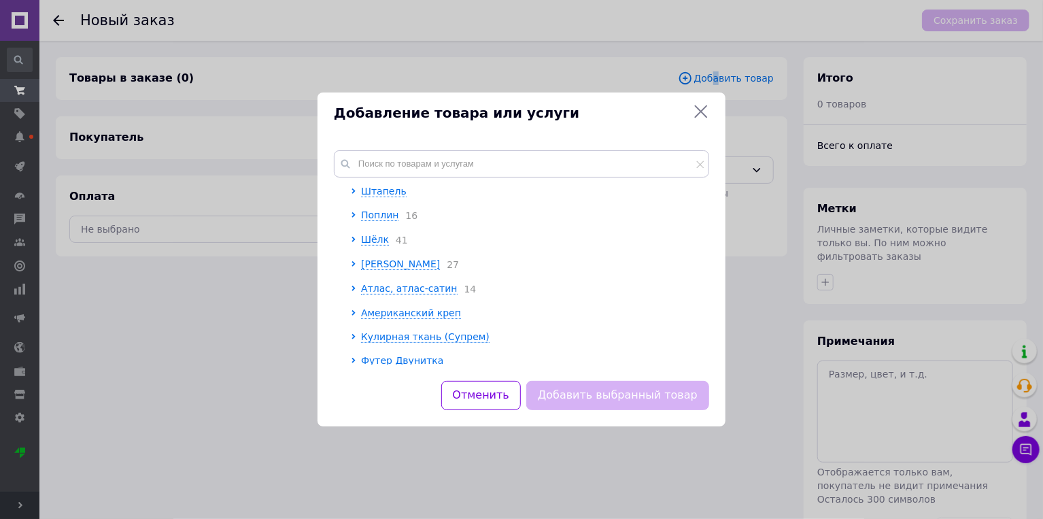
scroll to position [218, 0]
click at [349, 294] on div at bounding box center [346, 216] width 10 height 498
click at [353, 290] on icon at bounding box center [352, 287] width 3 height 5
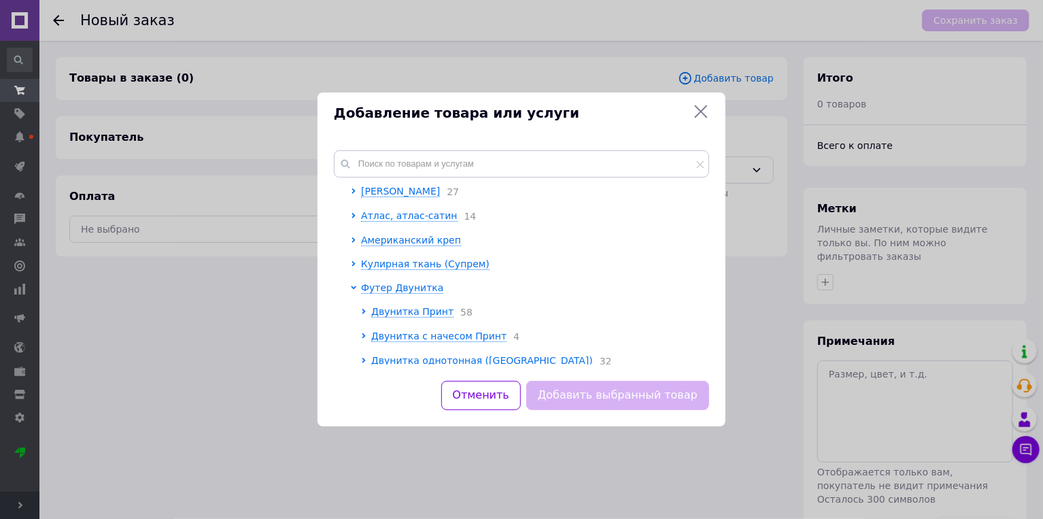
scroll to position [290, 0]
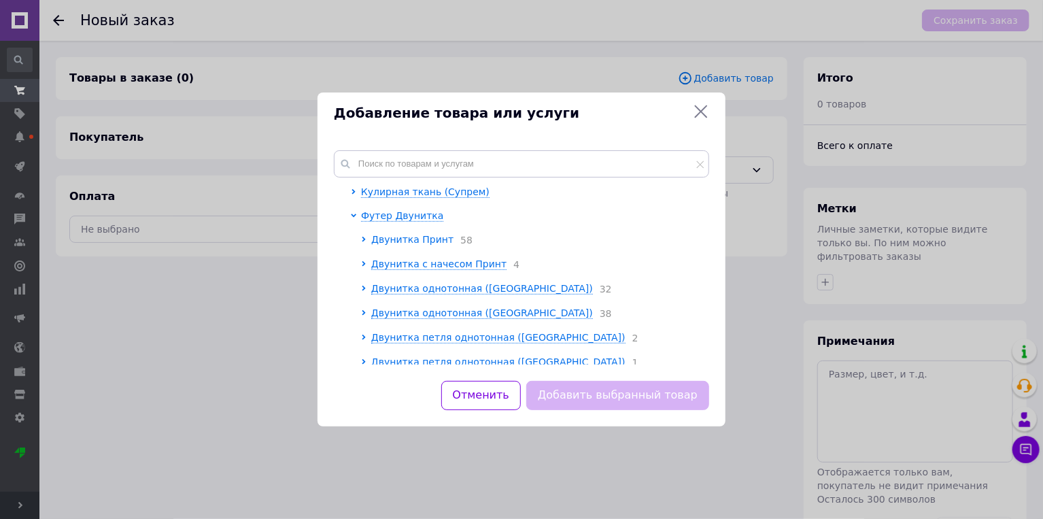
click at [364, 242] on icon at bounding box center [363, 239] width 3 height 5
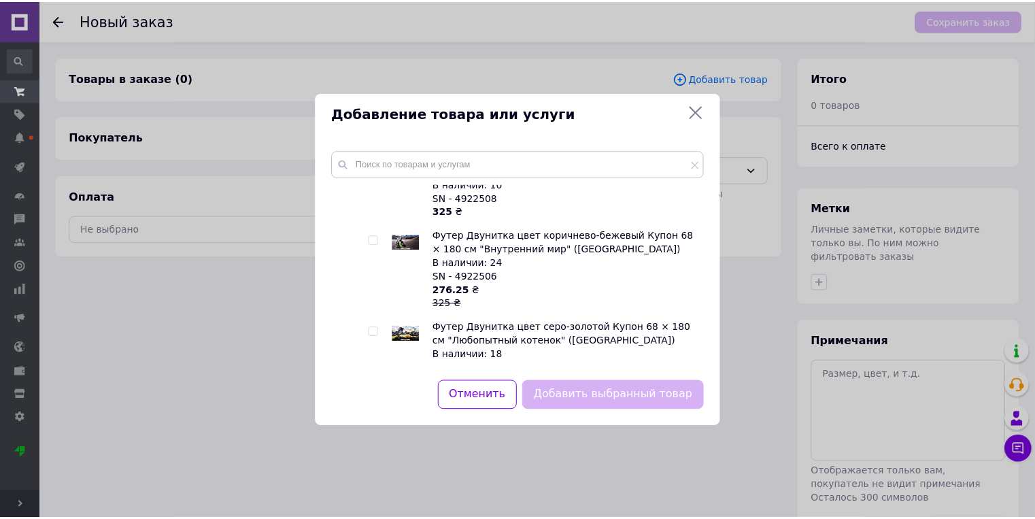
scroll to position [2030, 0]
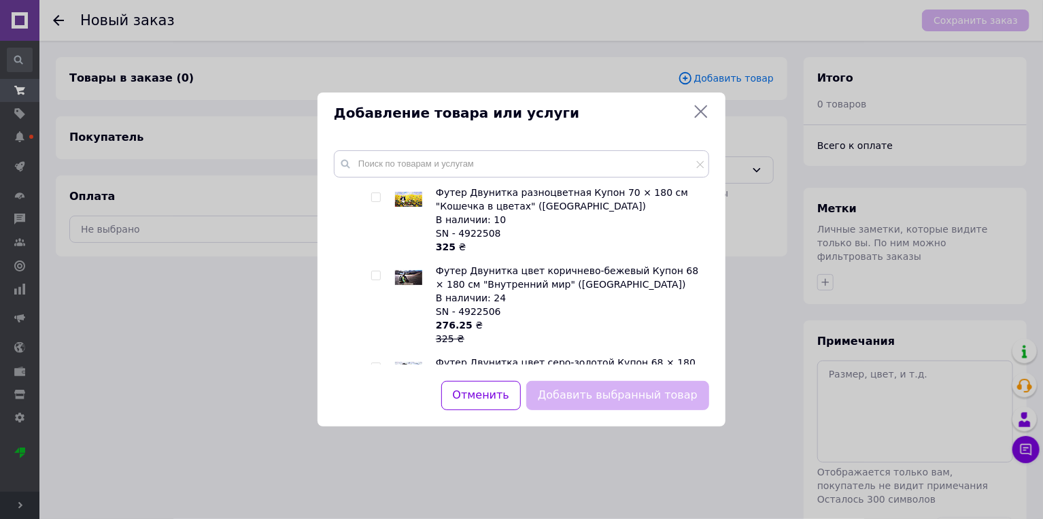
click at [699, 109] on icon at bounding box center [701, 111] width 16 height 16
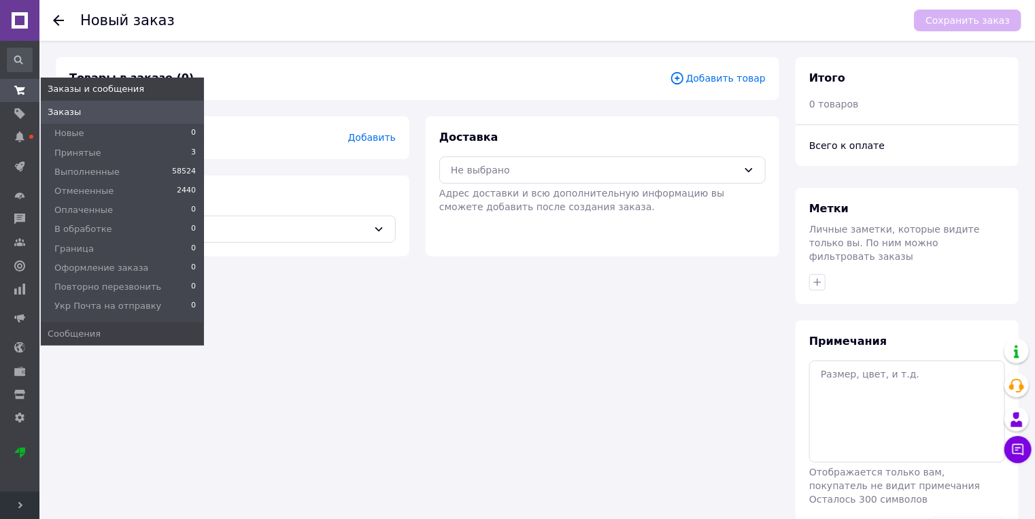
click at [20, 90] on icon at bounding box center [19, 90] width 11 height 11
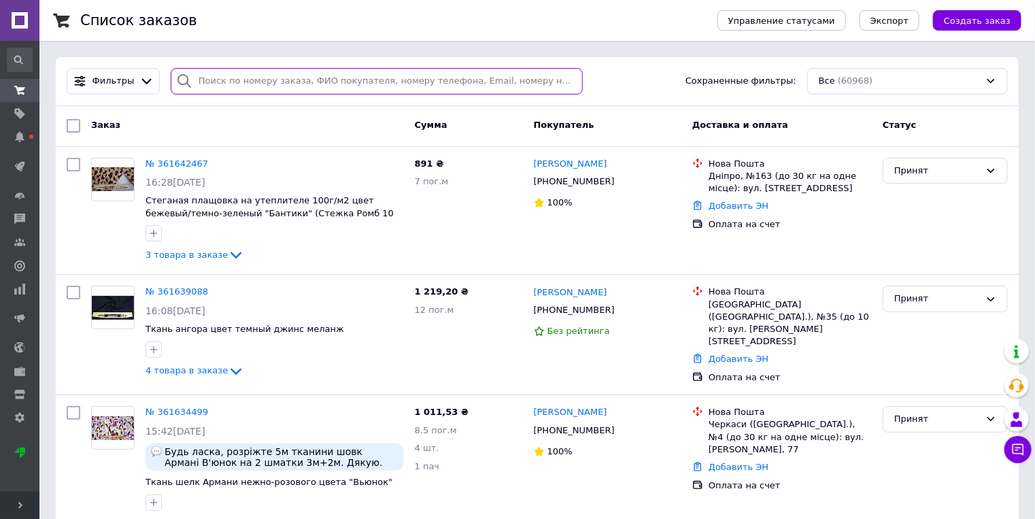
click at [229, 88] on input "search" at bounding box center [377, 81] width 412 height 27
paste input "20451246555362"
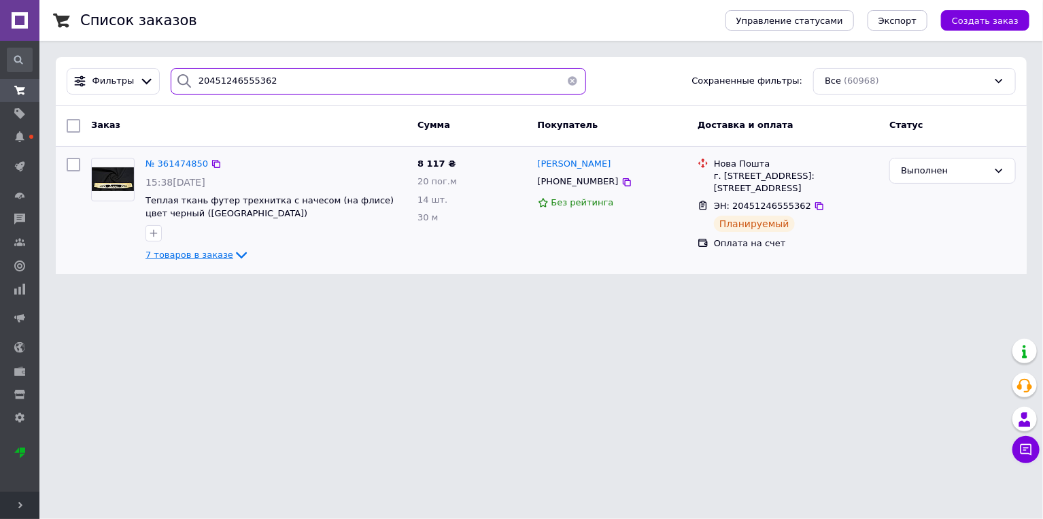
type input "20451246555362"
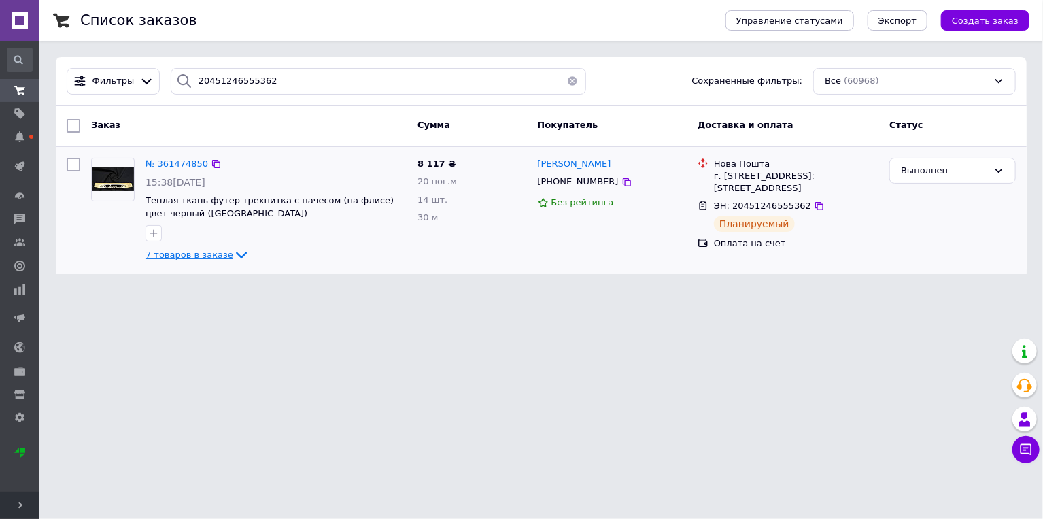
click at [233, 250] on icon at bounding box center [241, 255] width 16 height 16
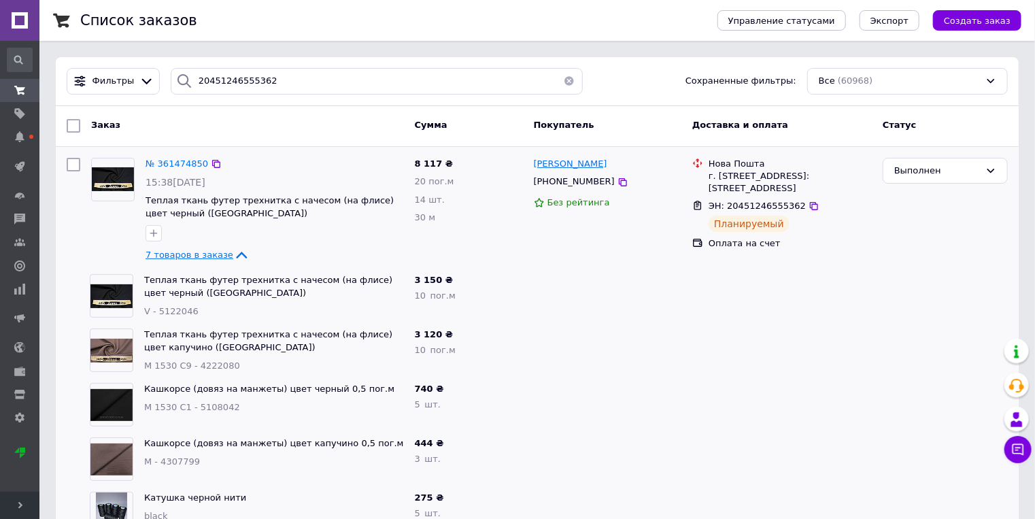
click at [583, 160] on span "Світлана Брижнік" at bounding box center [570, 163] width 73 height 10
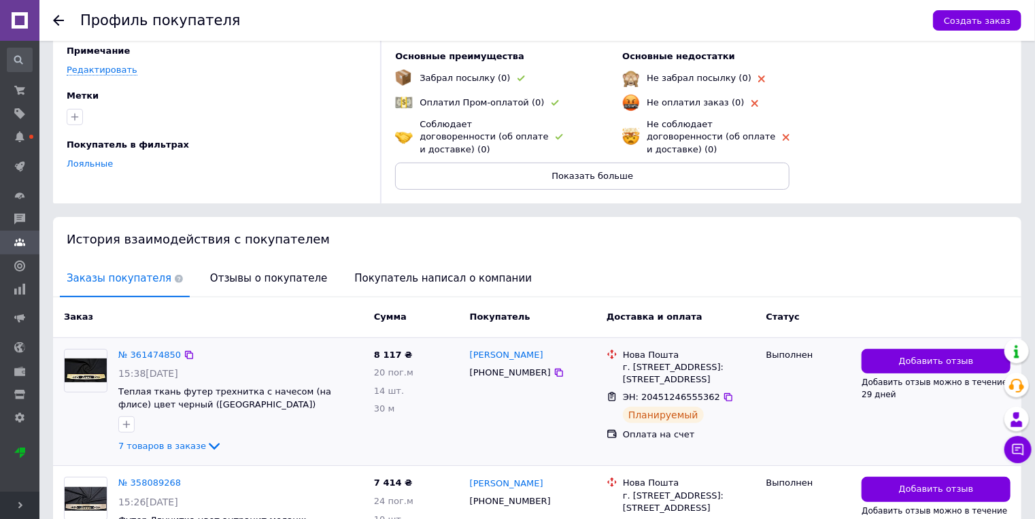
scroll to position [196, 0]
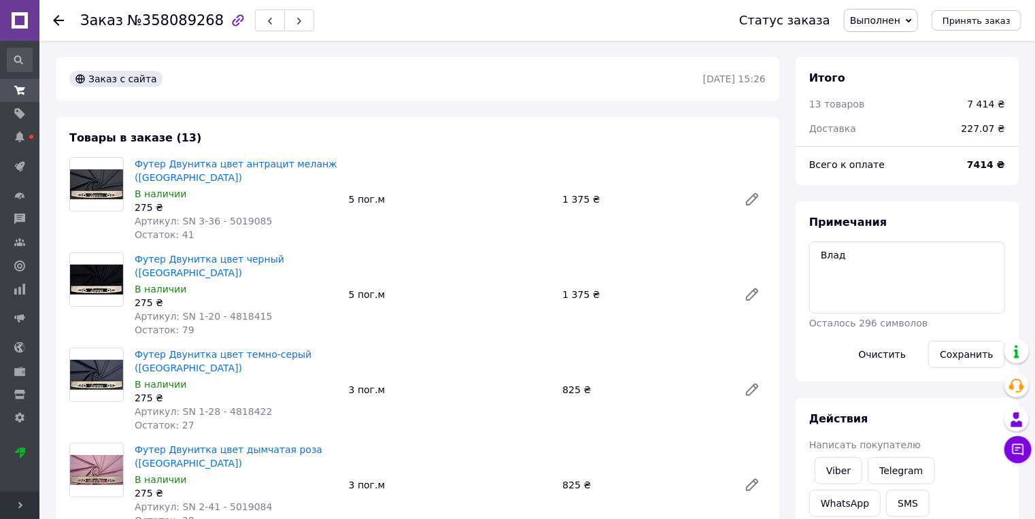
scroll to position [364, 0]
drag, startPoint x: 684, startPoint y: 84, endPoint x: 736, endPoint y: 83, distance: 52.3
click at [736, 83] on div "Заказ с сайта [DATE] 15:26" at bounding box center [417, 79] width 699 height 16
copy div "Заказ с сайта [DATE]"
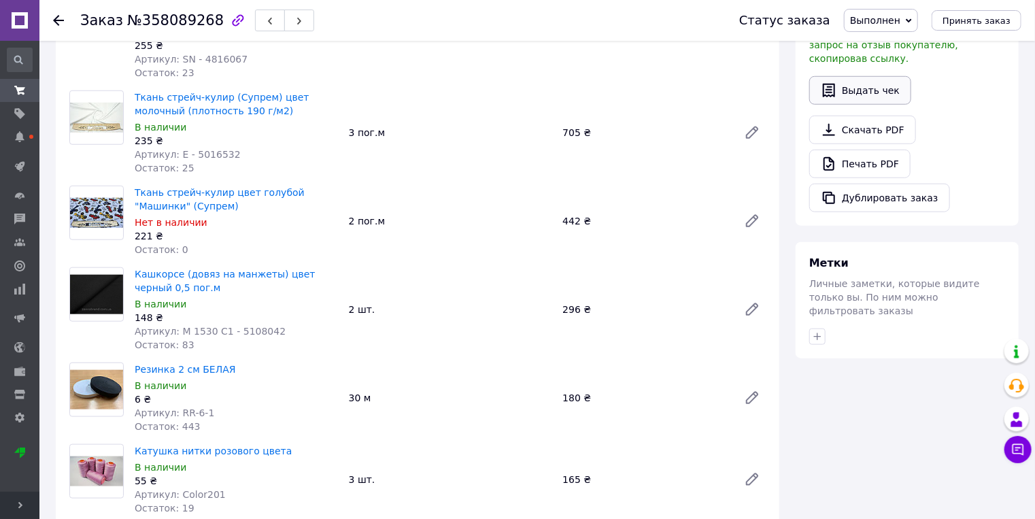
scroll to position [435, 0]
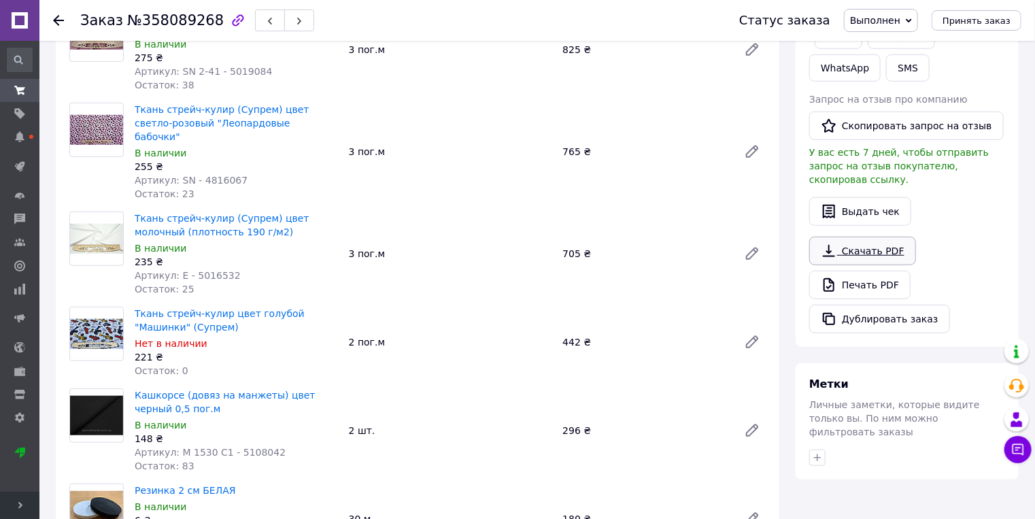
click at [876, 239] on link "Скачать PDF" at bounding box center [862, 251] width 107 height 29
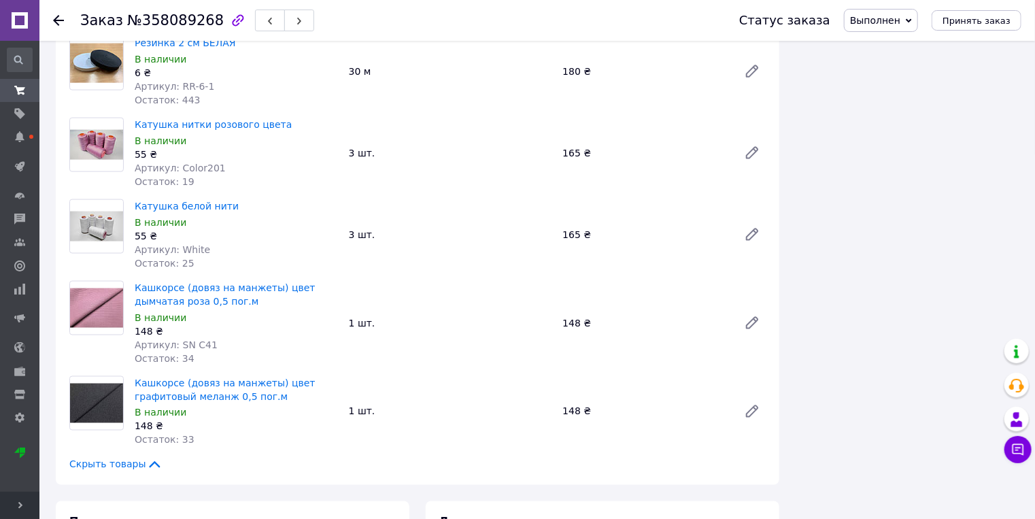
scroll to position [870, 0]
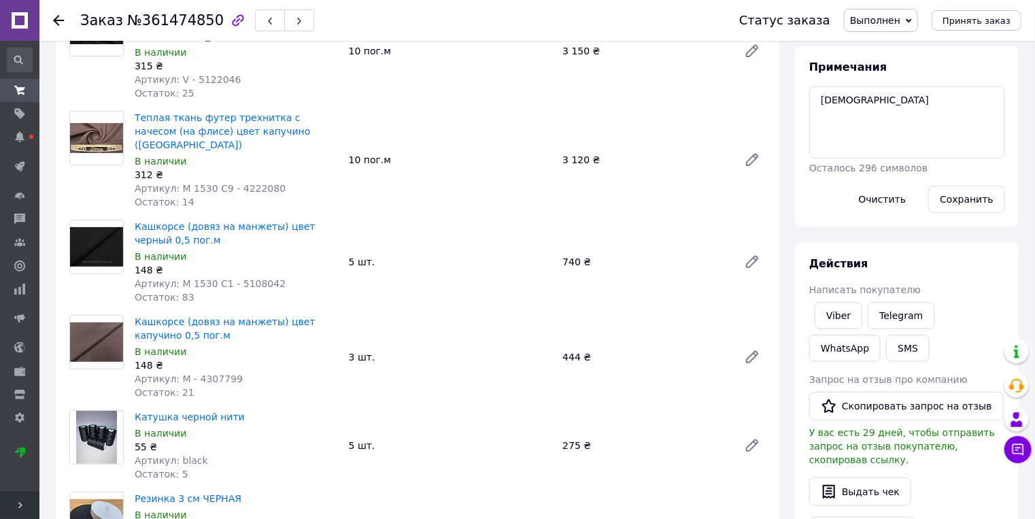
scroll to position [290, 0]
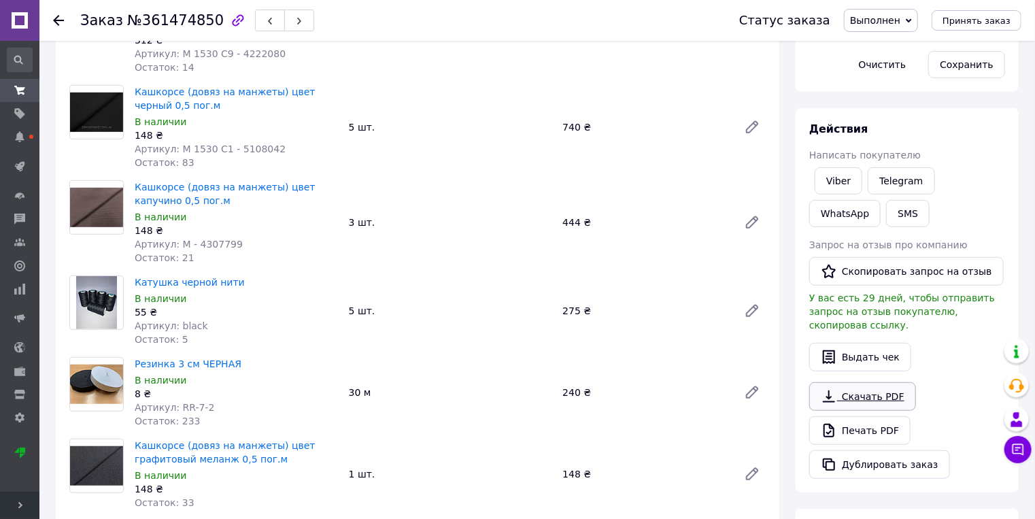
click at [878, 382] on link "Скачать PDF" at bounding box center [862, 396] width 107 height 29
click at [840, 180] on link "Viber" at bounding box center [838, 180] width 48 height 27
